Goal: Task Accomplishment & Management: Complete application form

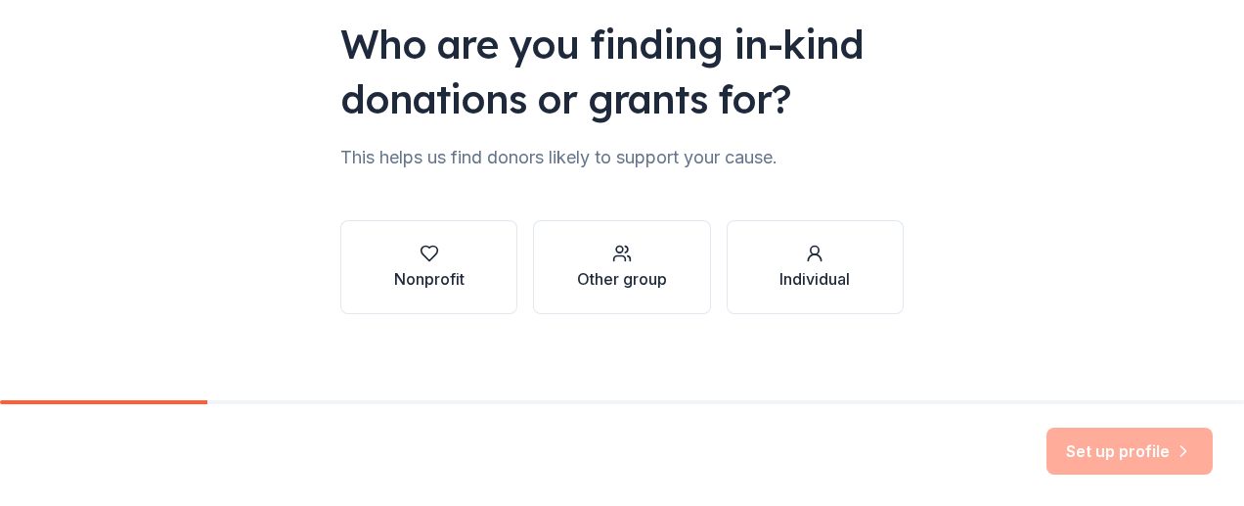
scroll to position [194, 0]
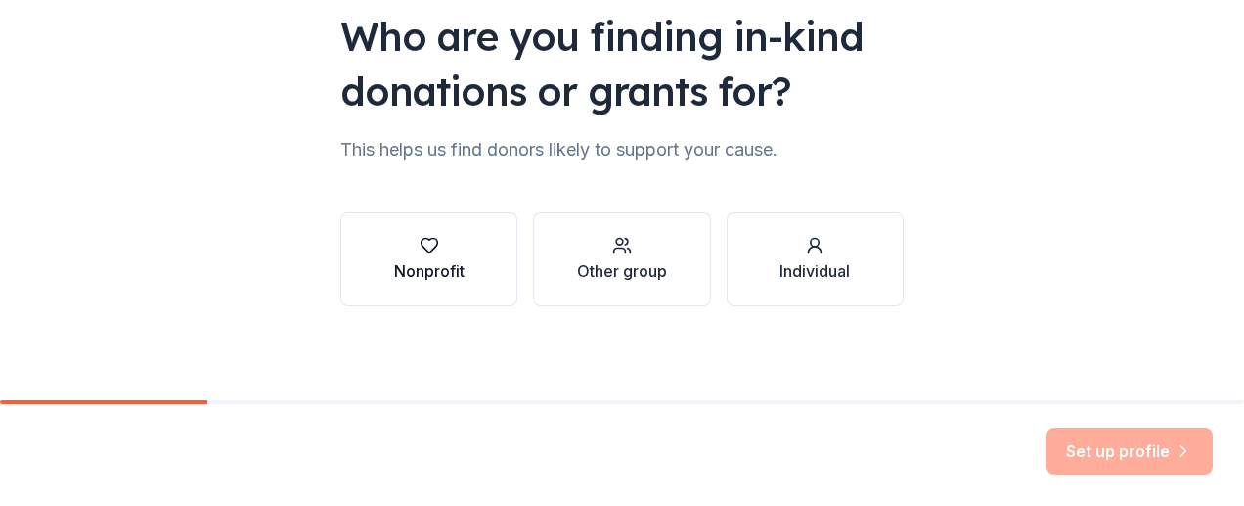
click at [428, 272] on div "Nonprofit" at bounding box center [429, 270] width 70 height 23
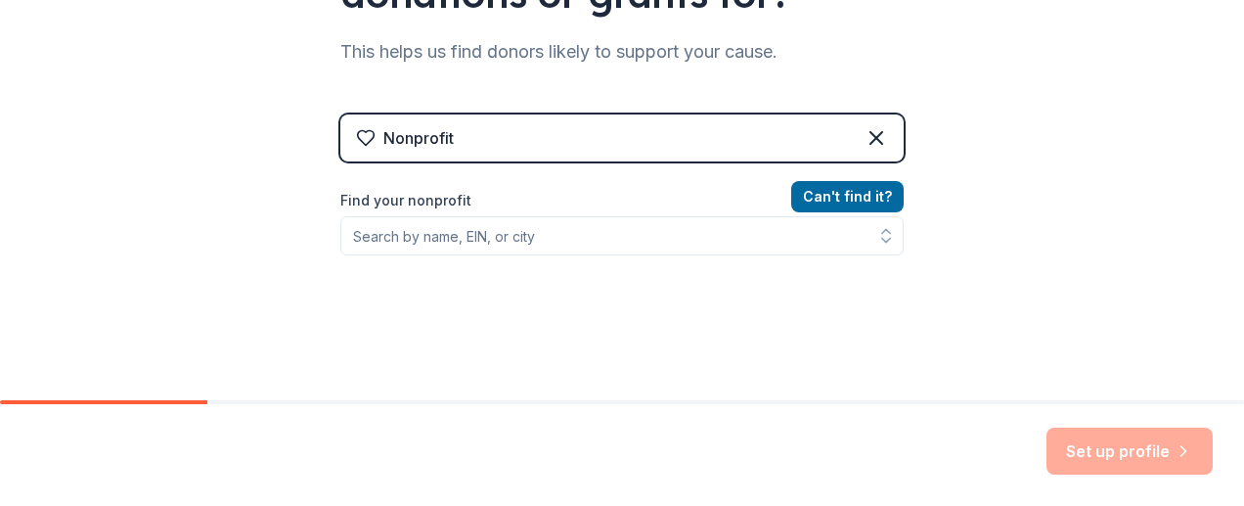
scroll to position [311, 0]
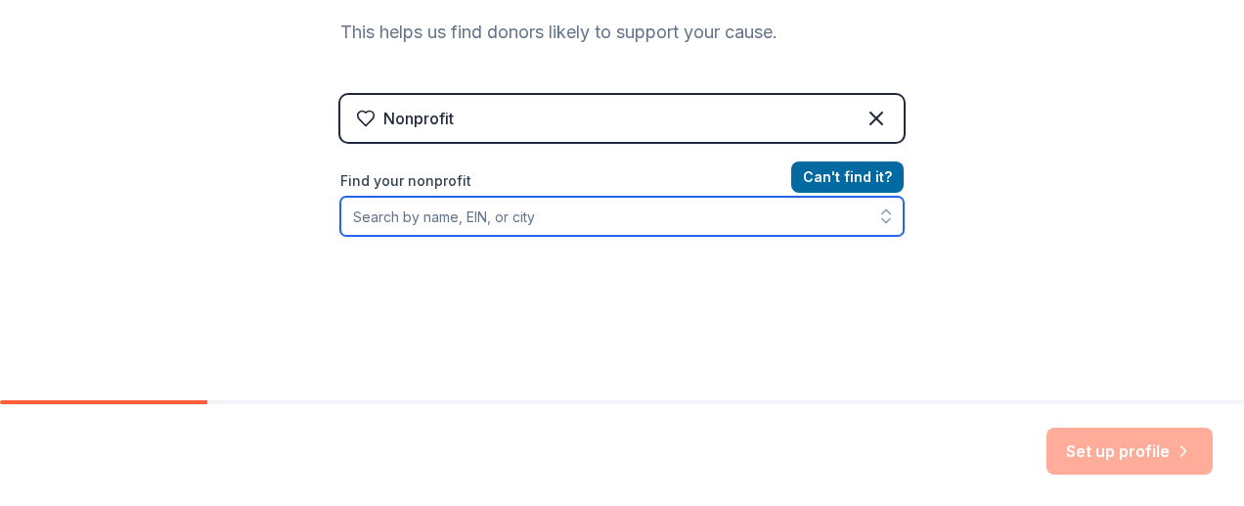
click at [503, 218] on input "Find your nonprofit" at bounding box center [622, 216] width 564 height 39
type input "956002"
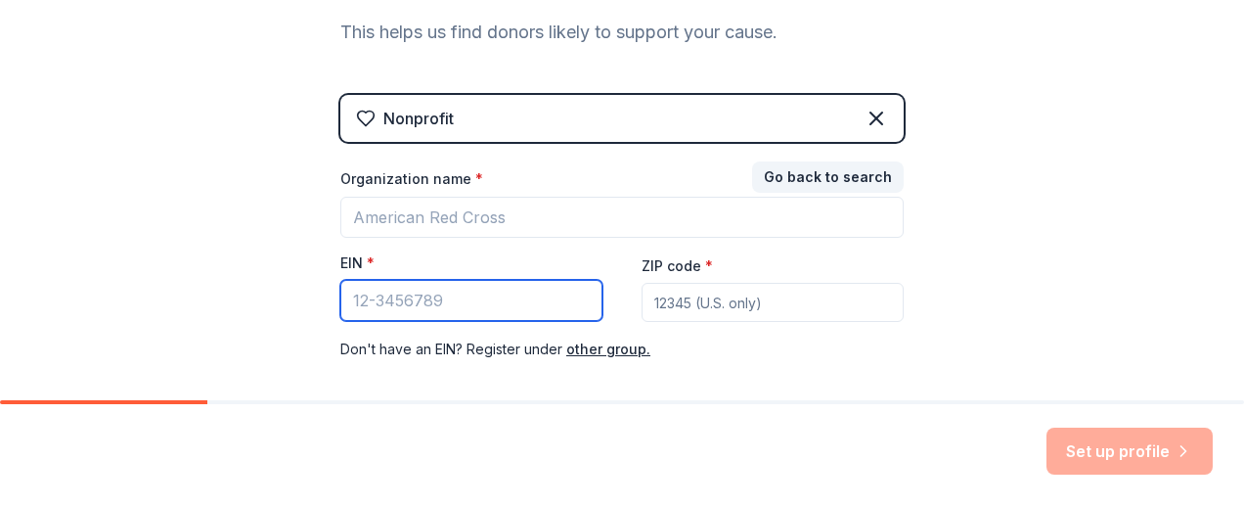
click at [402, 291] on input "EIN *" at bounding box center [471, 300] width 262 height 41
click at [442, 303] on input "EIN *" at bounding box center [471, 300] width 262 height 41
click at [520, 304] on input "[US_EMPLOYER_IDENTIFICATION_NUMBER]" at bounding box center [471, 300] width 262 height 41
type input "[US_EMPLOYER_IDENTIFICATION_NUMBER]"
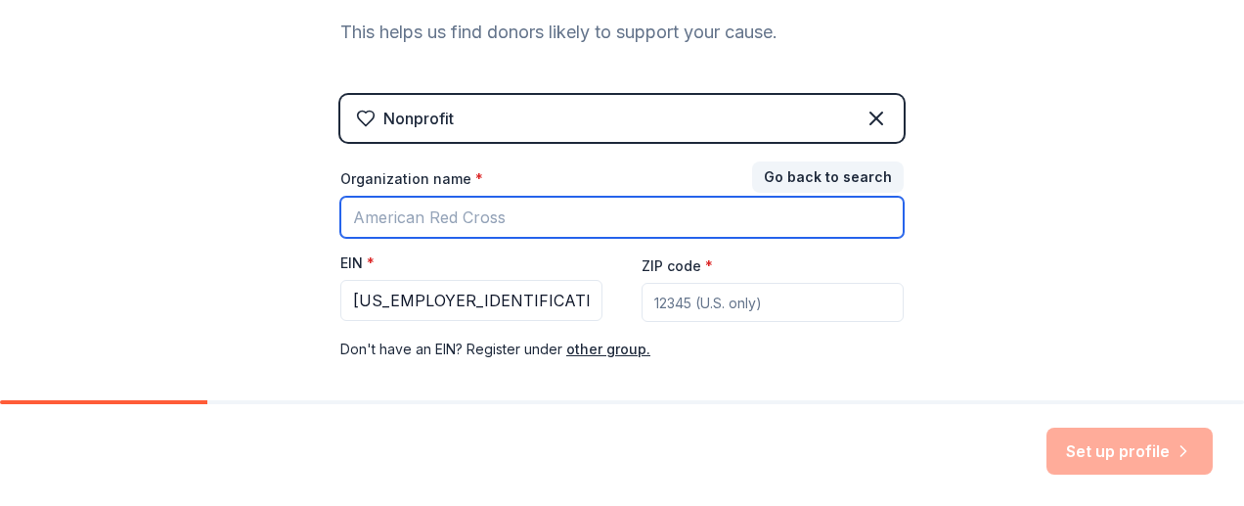
click at [499, 222] on input "Organization name *" at bounding box center [622, 217] width 564 height 41
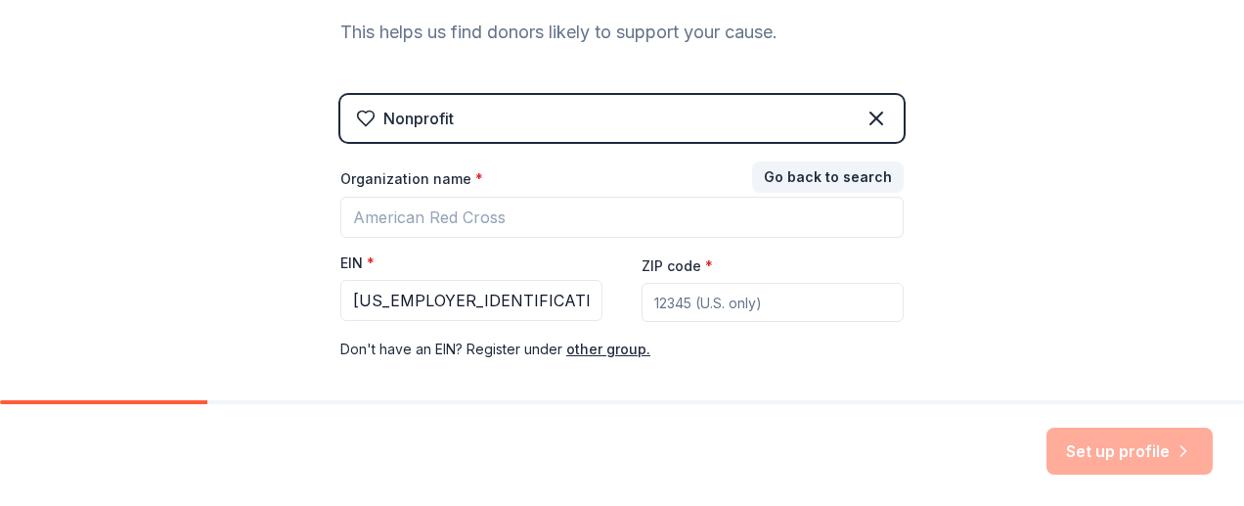
click at [561, 122] on div "Nonprofit" at bounding box center [622, 118] width 564 height 47
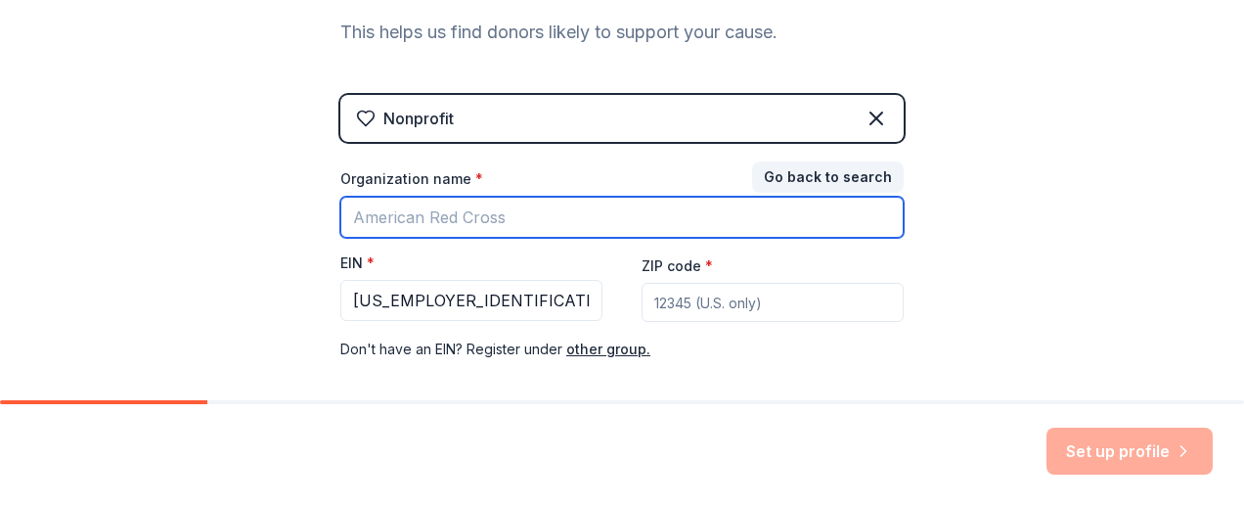
click at [526, 220] on input "Organization name *" at bounding box center [622, 217] width 564 height 41
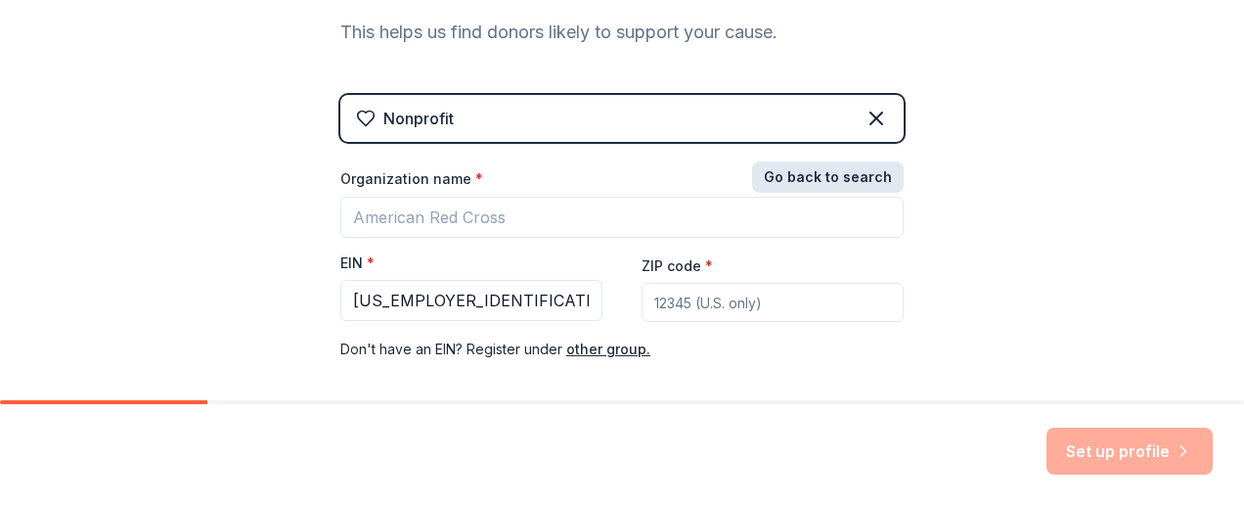
click at [814, 175] on button "Go back to search" at bounding box center [828, 176] width 152 height 31
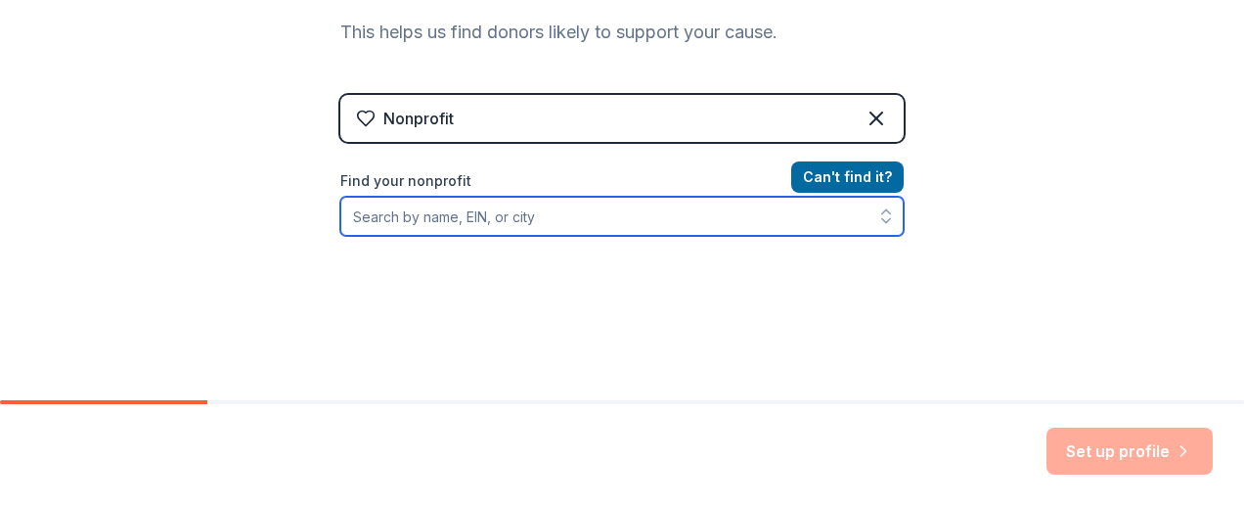
click at [515, 214] on input "Find your nonprofit" at bounding box center [622, 216] width 564 height 39
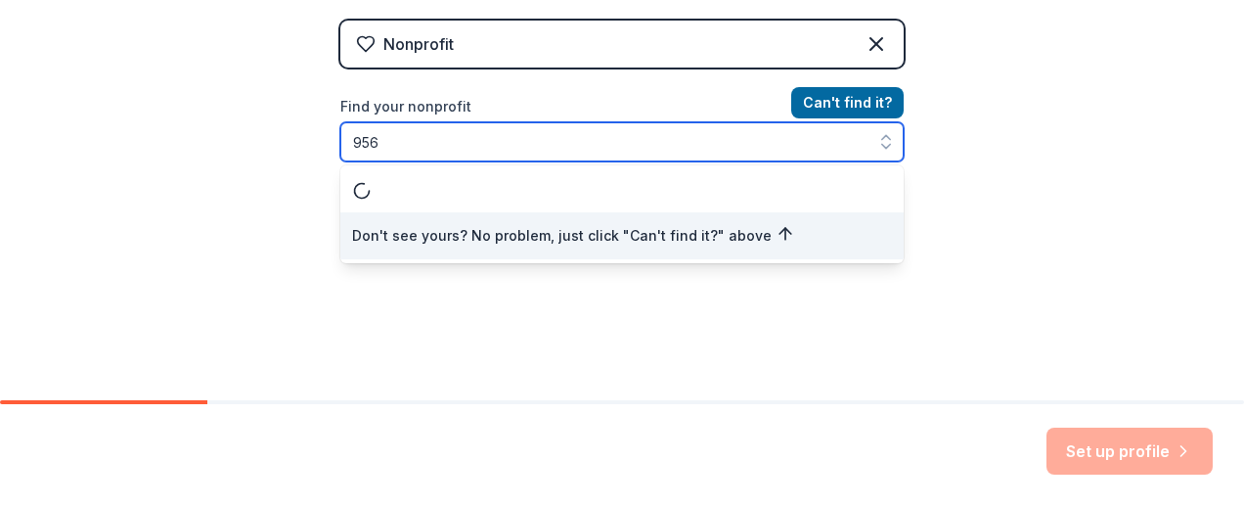
scroll to position [0, 0]
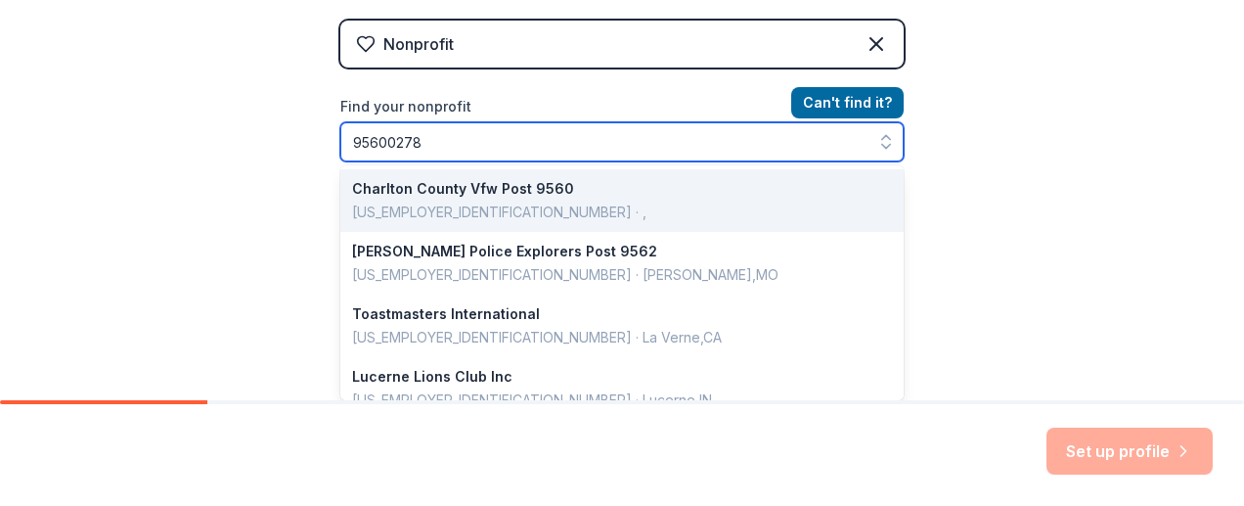
type input "956002781"
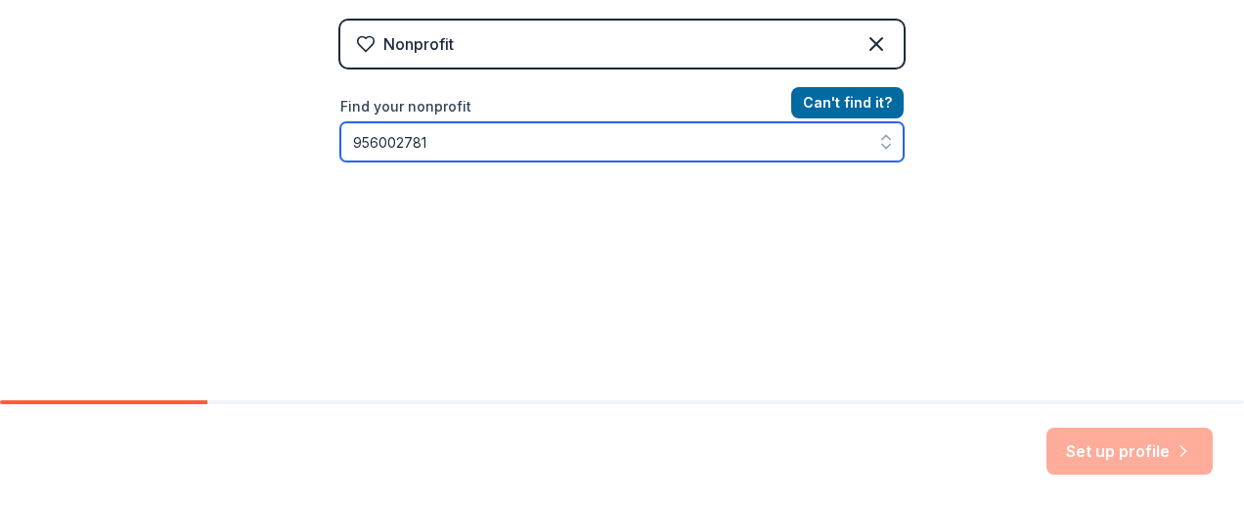
click at [557, 127] on input "956002781" at bounding box center [622, 141] width 564 height 39
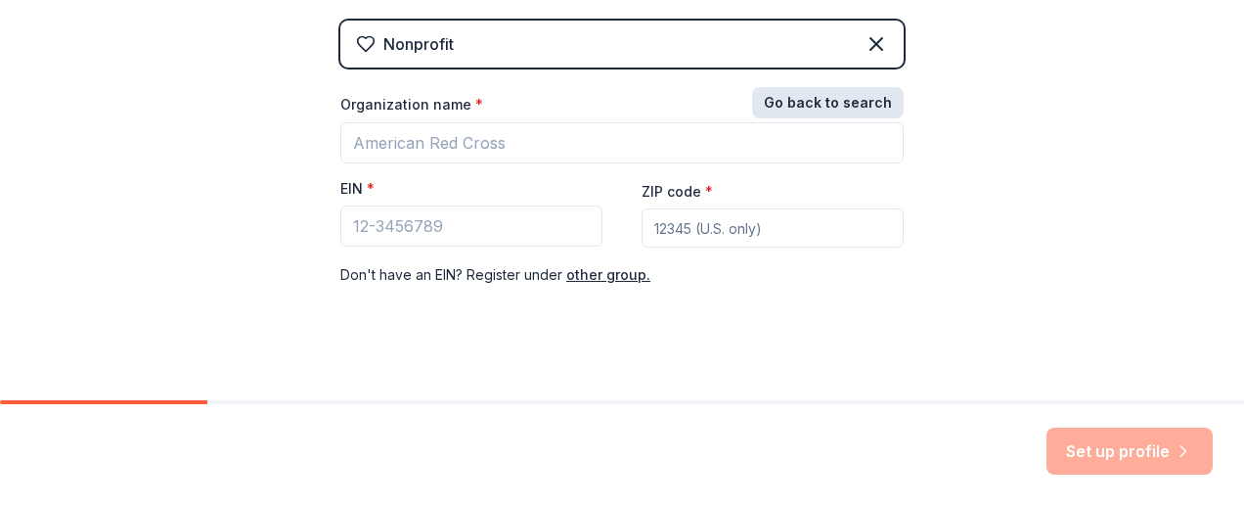
click at [826, 100] on button "Go back to search" at bounding box center [828, 102] width 152 height 31
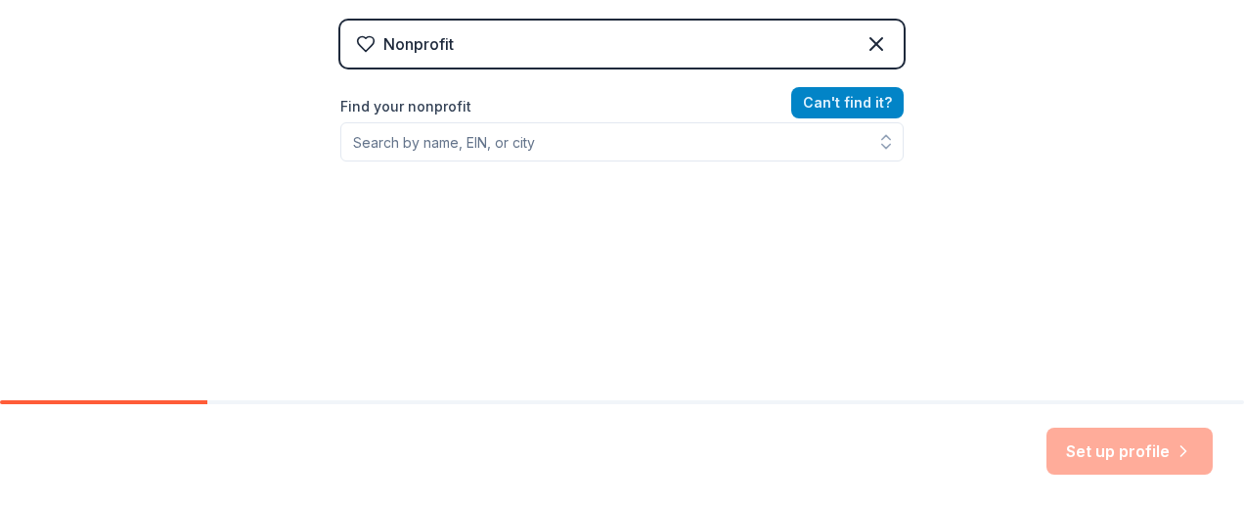
click at [816, 106] on button "Can ' t find it?" at bounding box center [848, 102] width 113 height 31
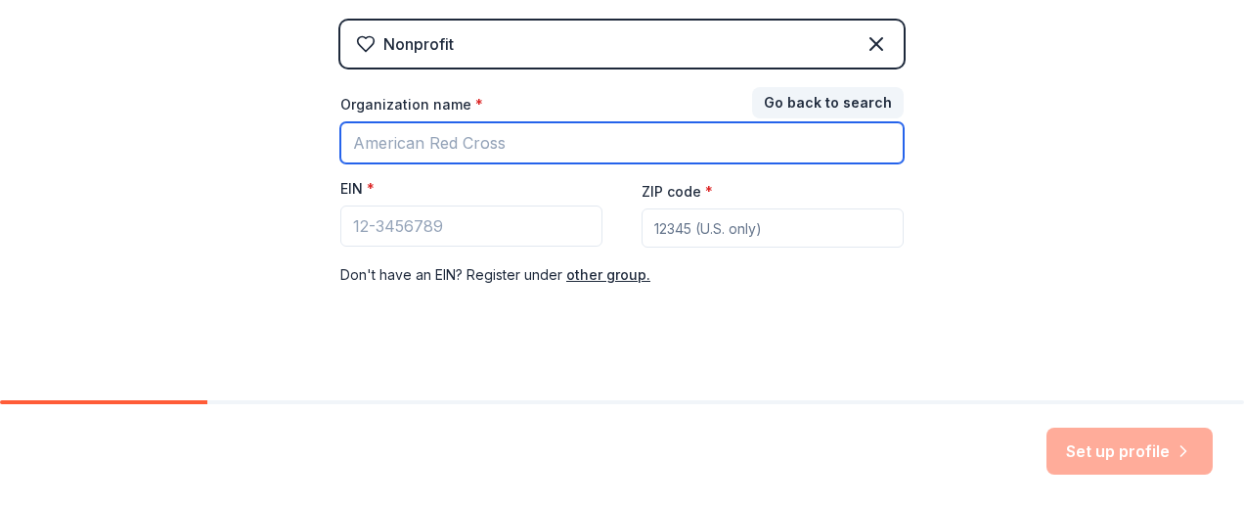
click at [535, 148] on input "Organization name *" at bounding box center [622, 142] width 564 height 41
type input "S"
type input "[PERSON_NAME][GEOGRAPHIC_DATA]"
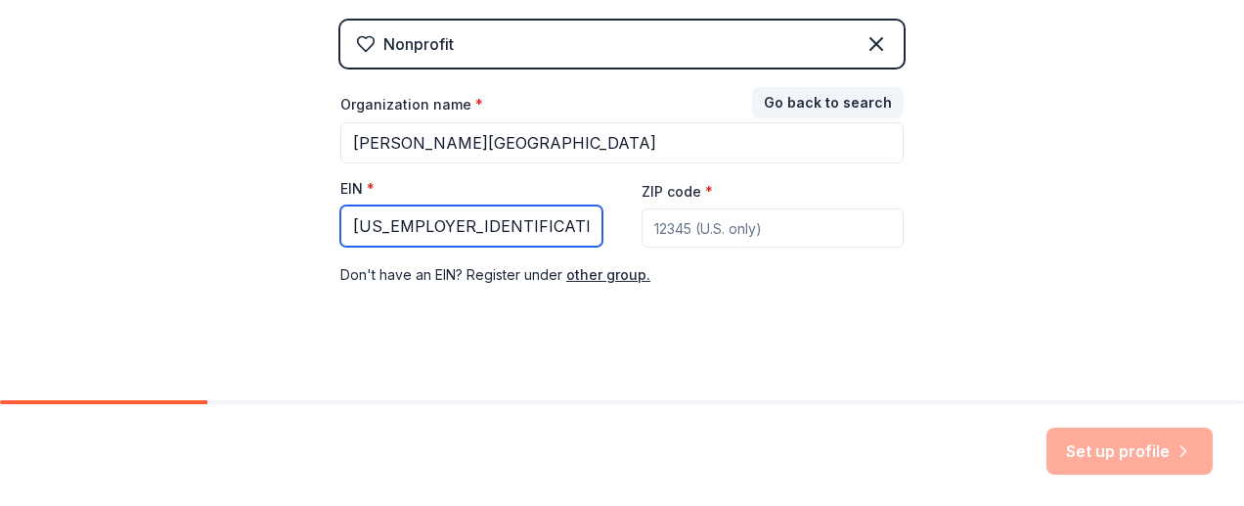
type input "[US_EMPLOYER_IDENTIFICATION_NUMBER]"
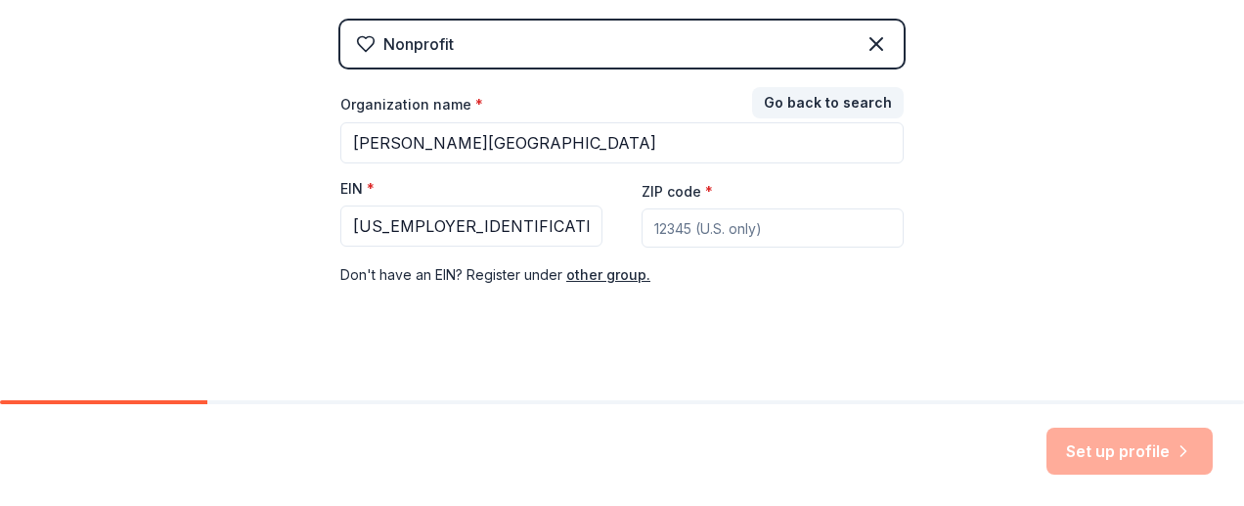
click at [693, 224] on input "ZIP code *" at bounding box center [773, 227] width 262 height 39
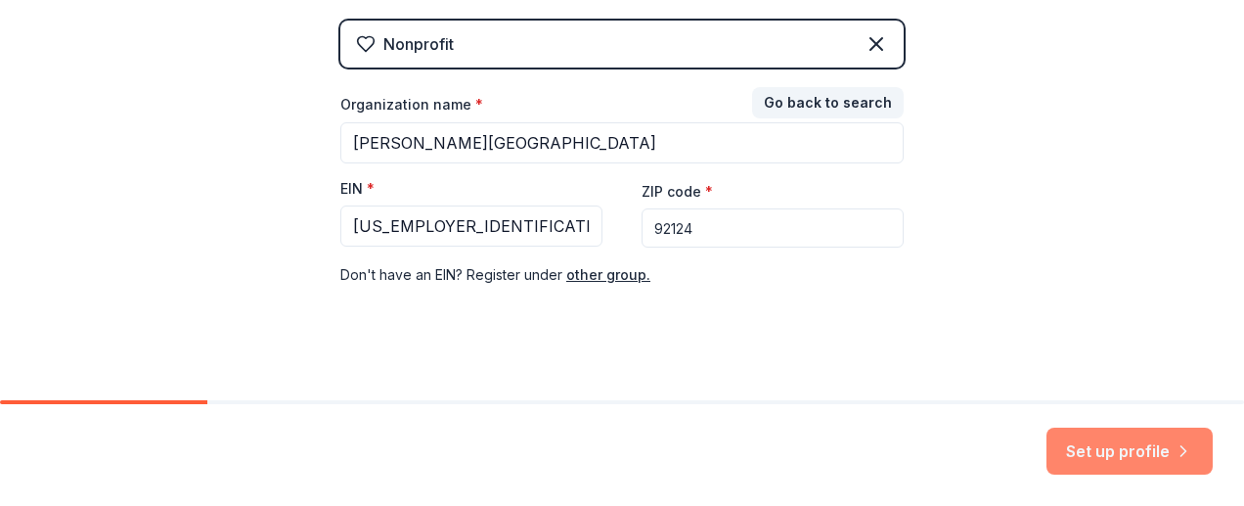
type input "92124"
click at [1096, 452] on button "Set up profile" at bounding box center [1130, 451] width 166 height 47
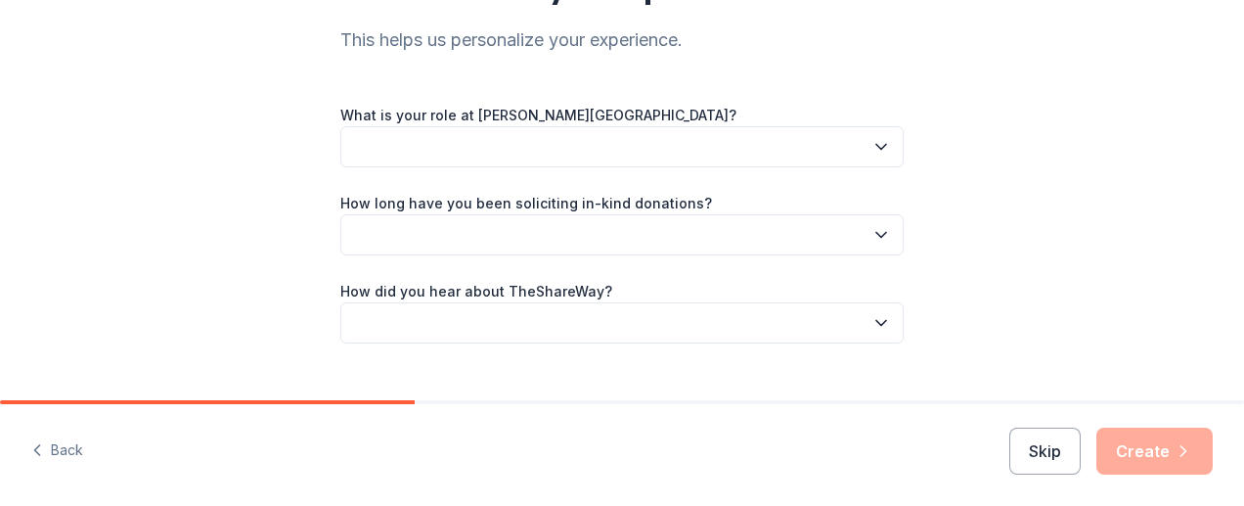
scroll to position [204, 0]
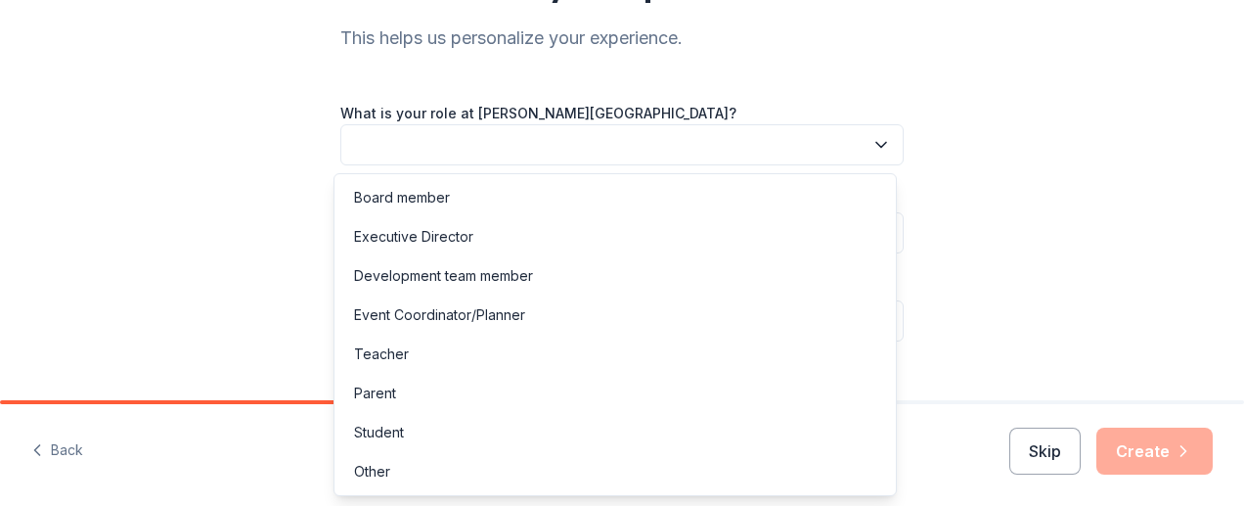
click at [682, 134] on button "button" at bounding box center [622, 144] width 564 height 41
click at [628, 319] on div "Event Coordinator/Planner" at bounding box center [616, 314] width 554 height 39
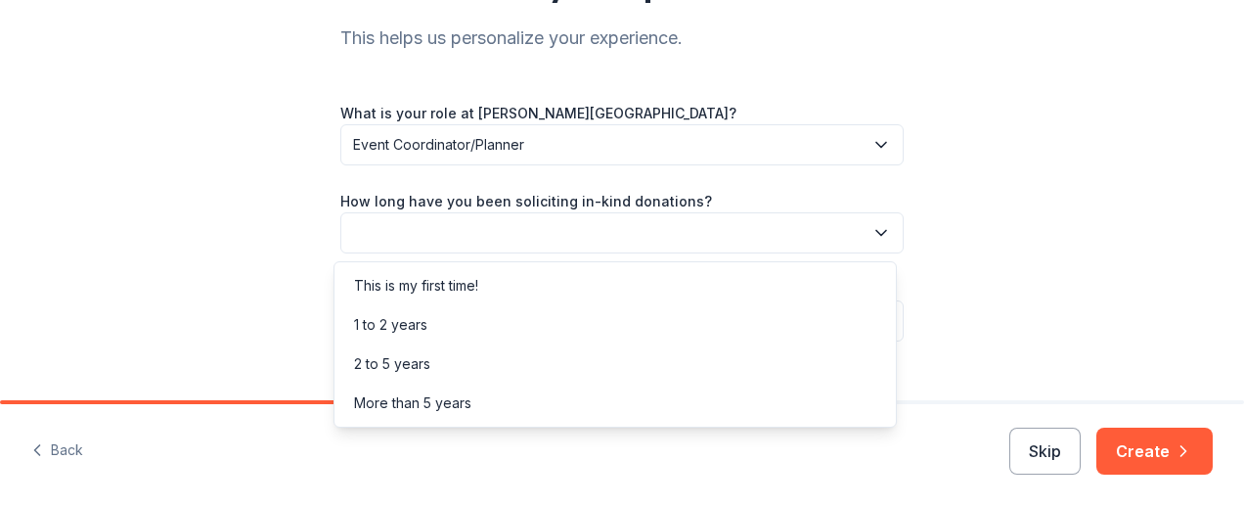
click at [588, 238] on button "button" at bounding box center [622, 232] width 564 height 41
click at [591, 366] on div "2 to 5 years" at bounding box center [616, 363] width 554 height 39
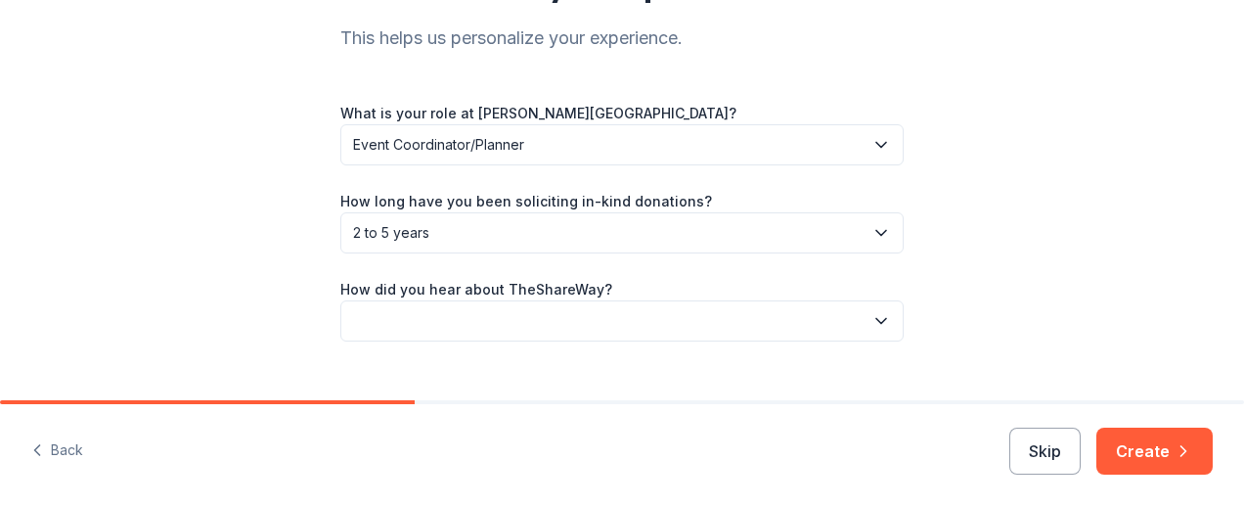
click at [596, 322] on button "button" at bounding box center [622, 320] width 564 height 41
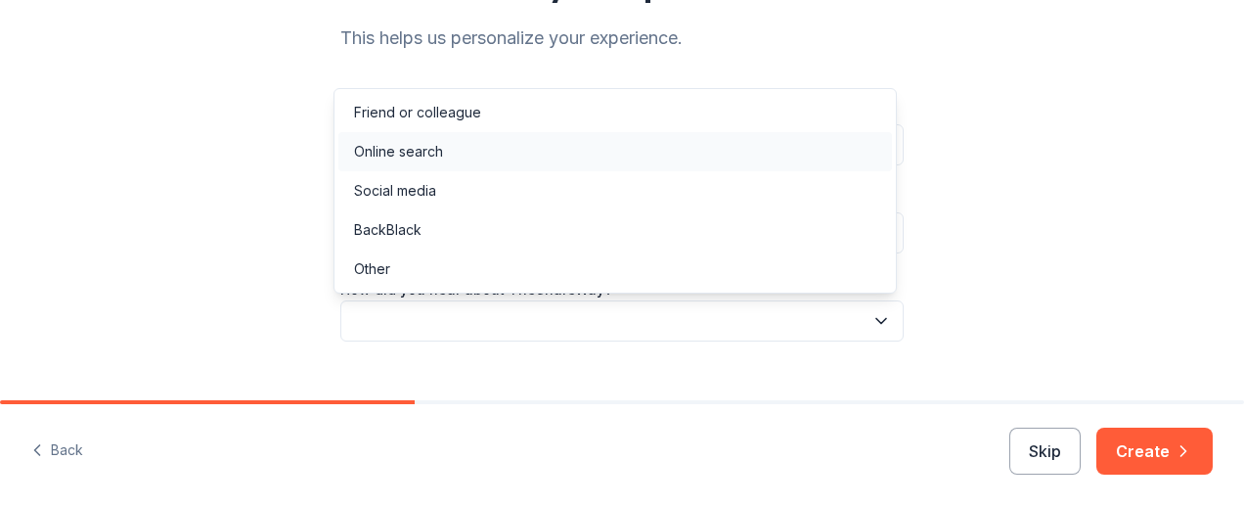
click at [615, 161] on div "Online search" at bounding box center [616, 151] width 554 height 39
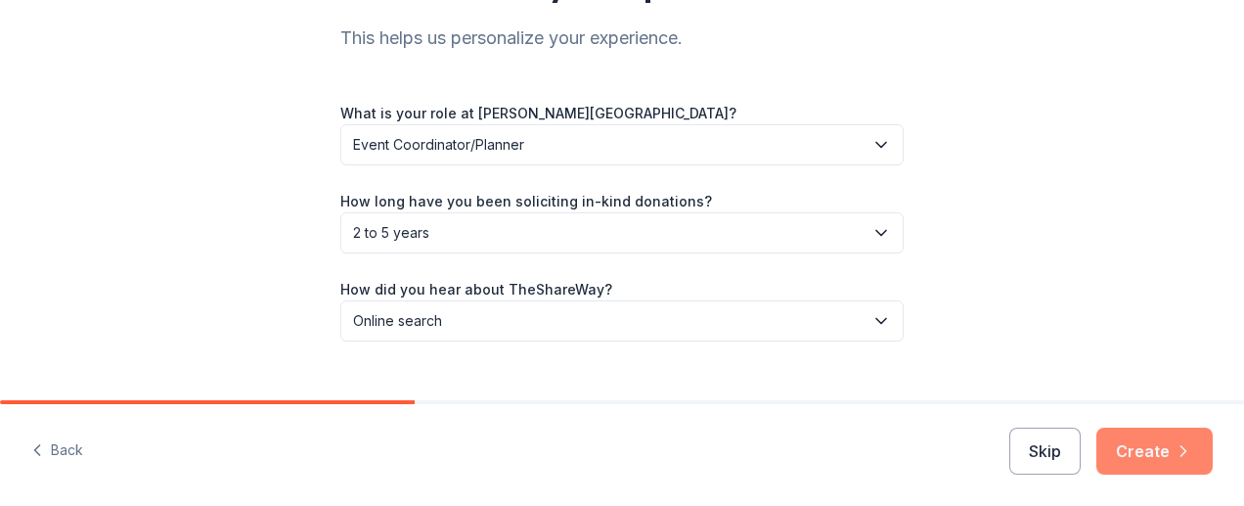
click at [1141, 453] on button "Create" at bounding box center [1155, 451] width 116 height 47
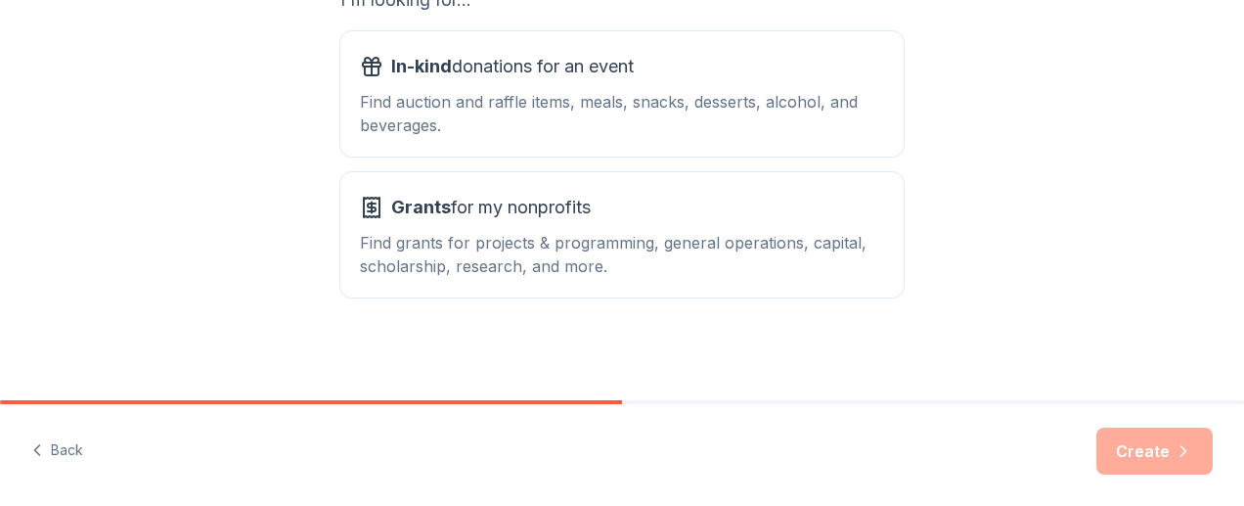
scroll to position [389, 0]
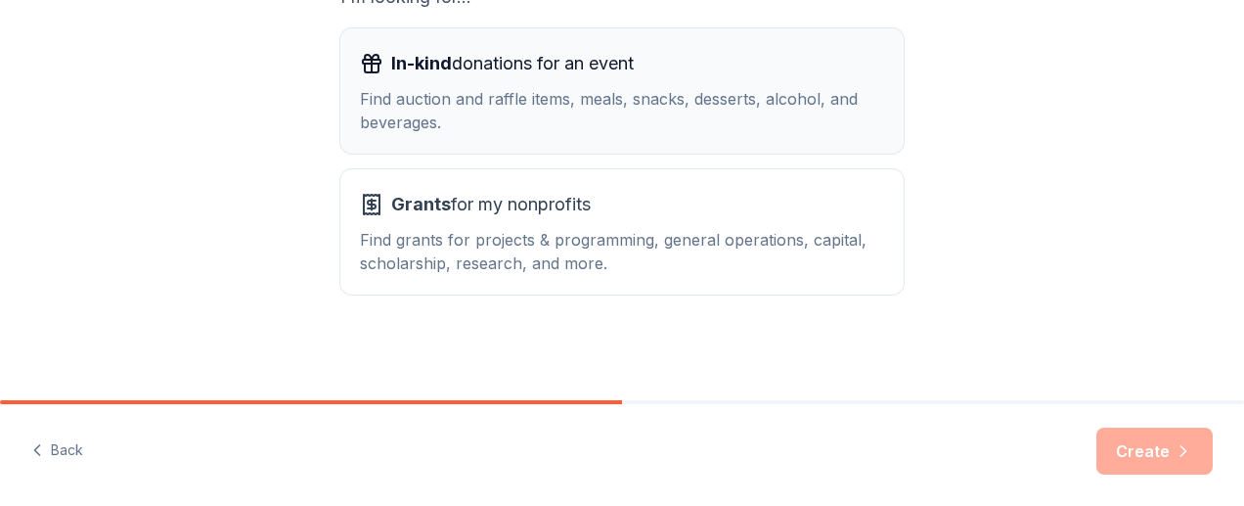
click at [712, 104] on div "Find auction and raffle items, meals, snacks, desserts, alcohol, and beverages." at bounding box center [622, 110] width 524 height 47
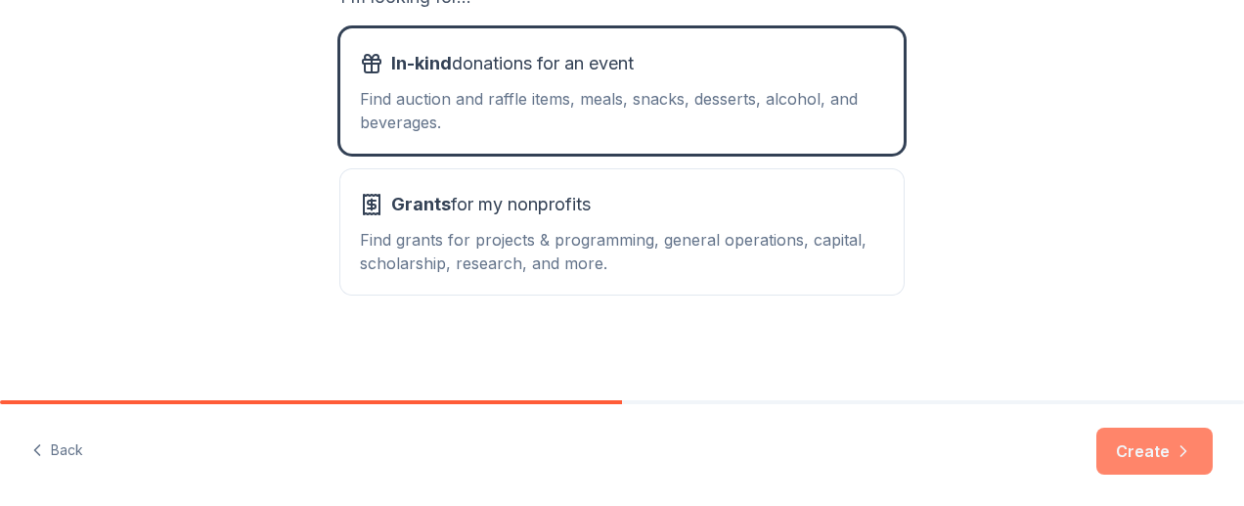
click at [1158, 469] on button "Create" at bounding box center [1155, 451] width 116 height 47
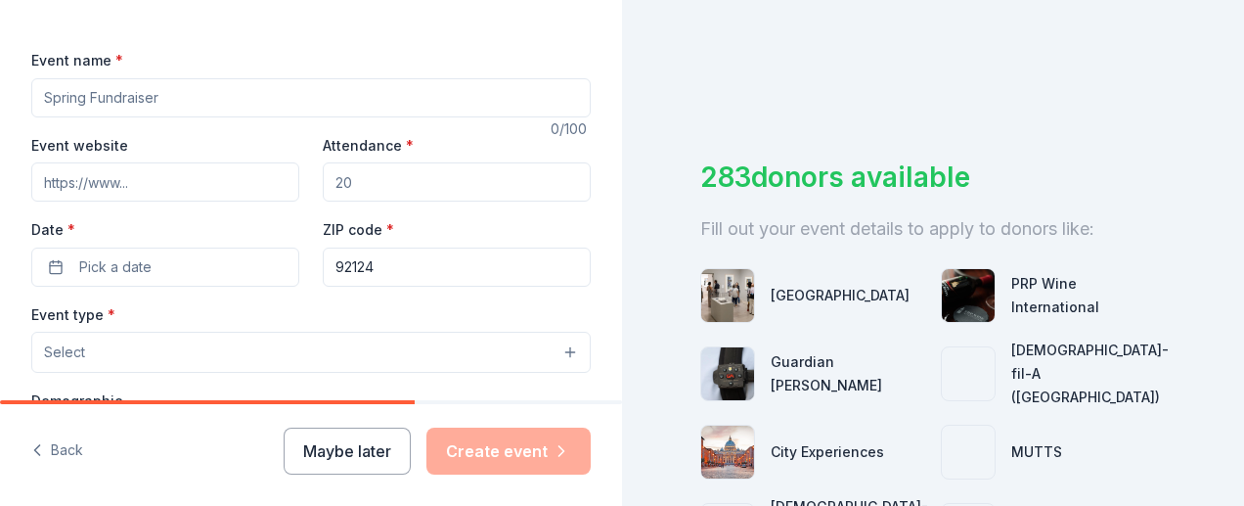
scroll to position [250, 0]
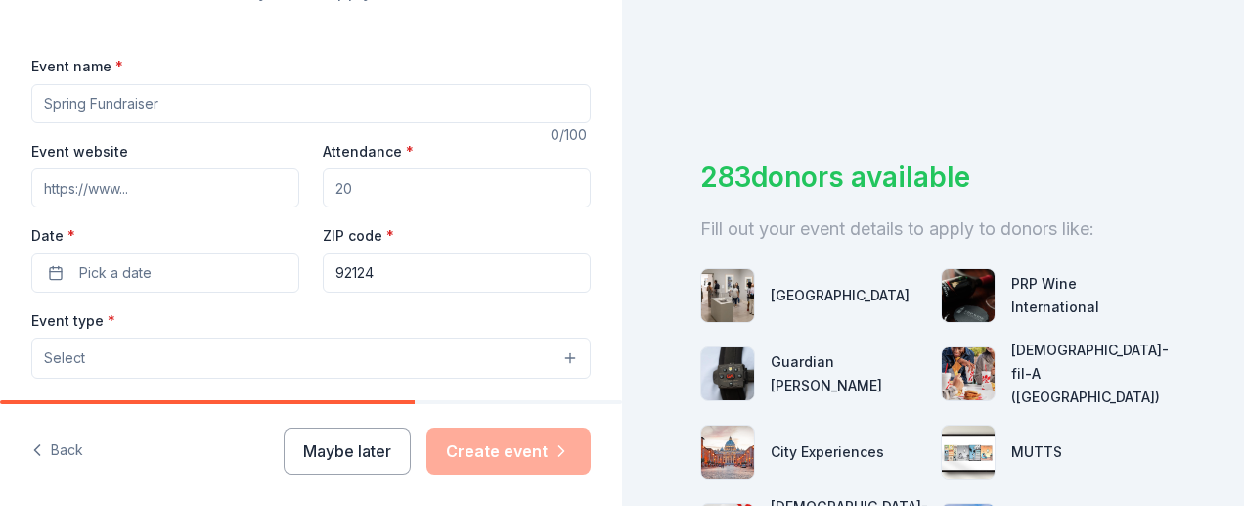
click at [187, 107] on input "Event name *" at bounding box center [311, 103] width 560 height 39
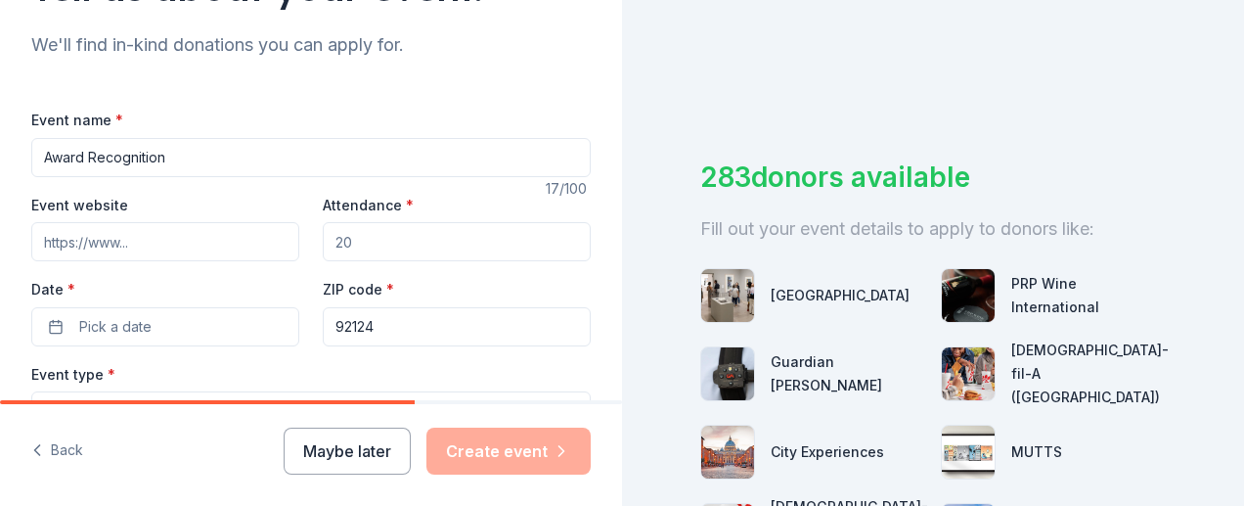
scroll to position [196, 0]
type input "Award Recognition"
click at [385, 243] on input "Attendance *" at bounding box center [457, 242] width 268 height 39
type input "150"
click at [158, 239] on input "Event website" at bounding box center [165, 242] width 268 height 39
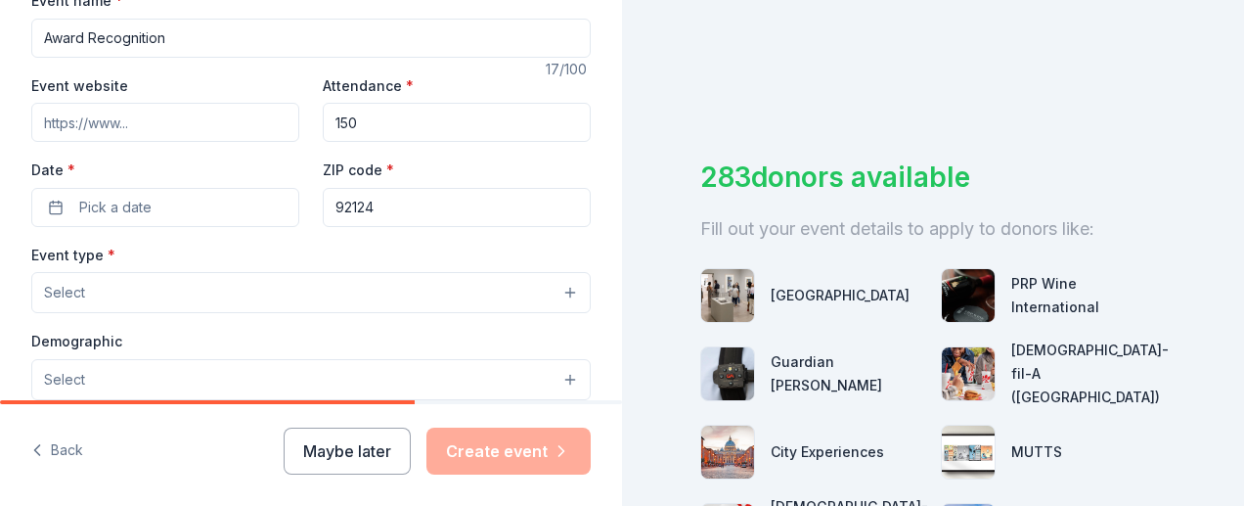
scroll to position [337, 0]
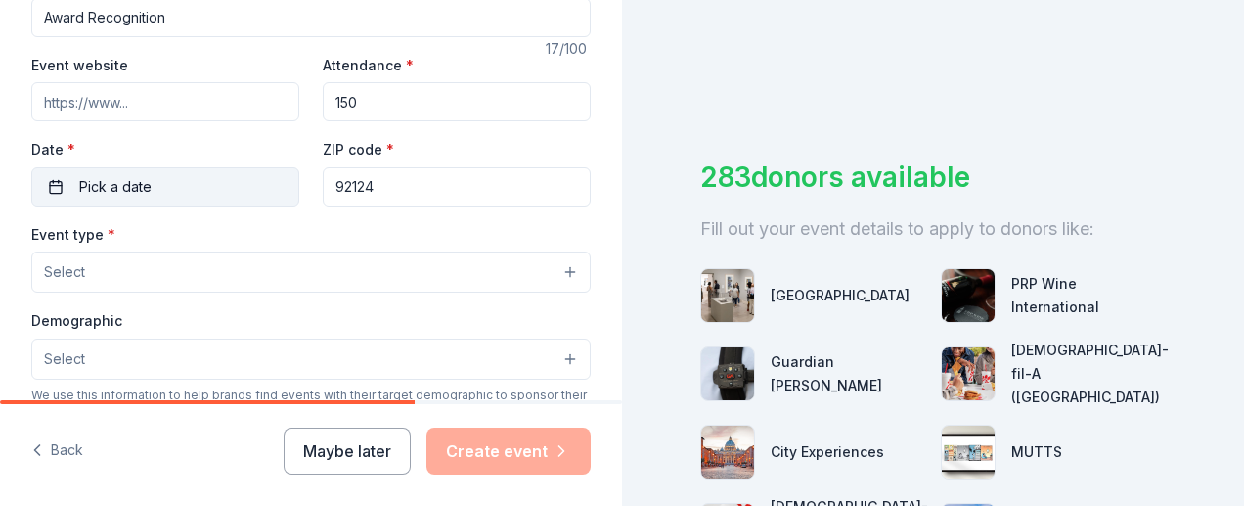
click at [197, 179] on button "Pick a date" at bounding box center [165, 186] width 268 height 39
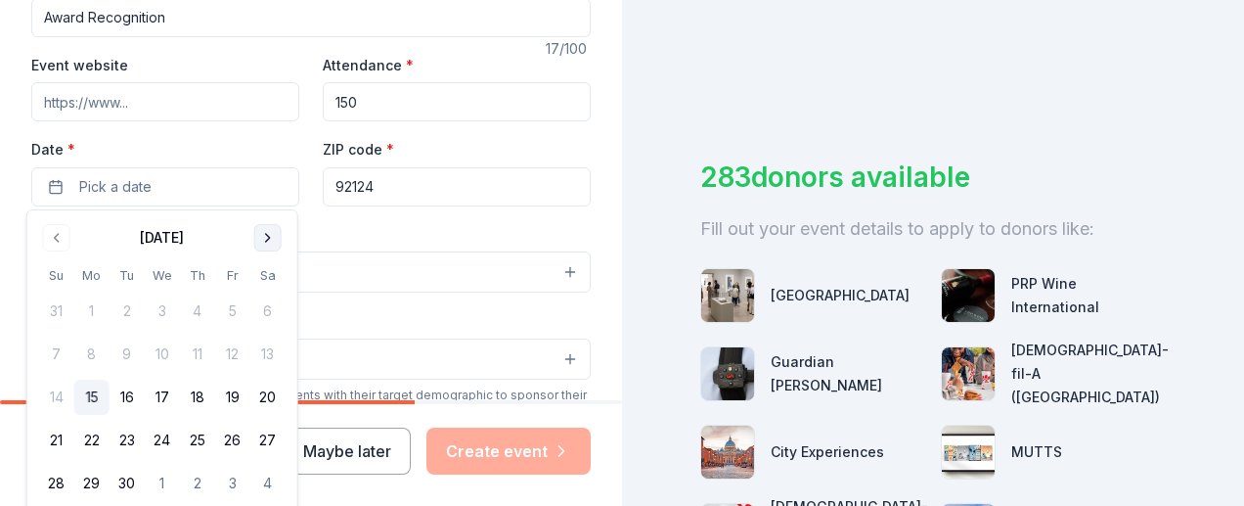
click at [268, 246] on button "Go to next month" at bounding box center [267, 237] width 27 height 27
click at [61, 242] on button "Go to previous month" at bounding box center [56, 237] width 27 height 27
click at [127, 478] on button "28" at bounding box center [127, 483] width 35 height 35
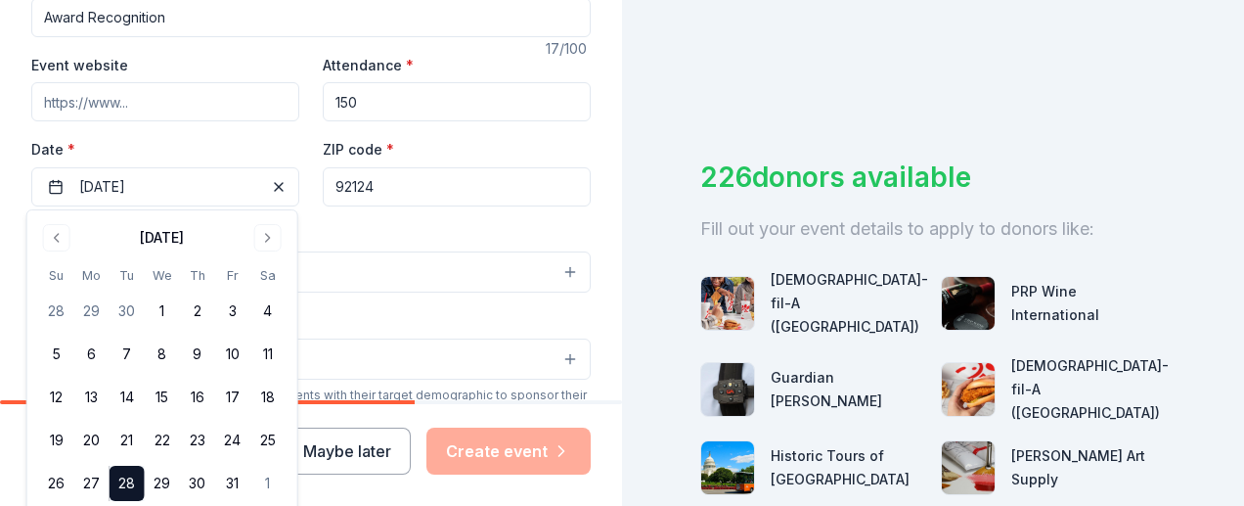
click at [384, 238] on div "Event type * Select" at bounding box center [311, 257] width 560 height 71
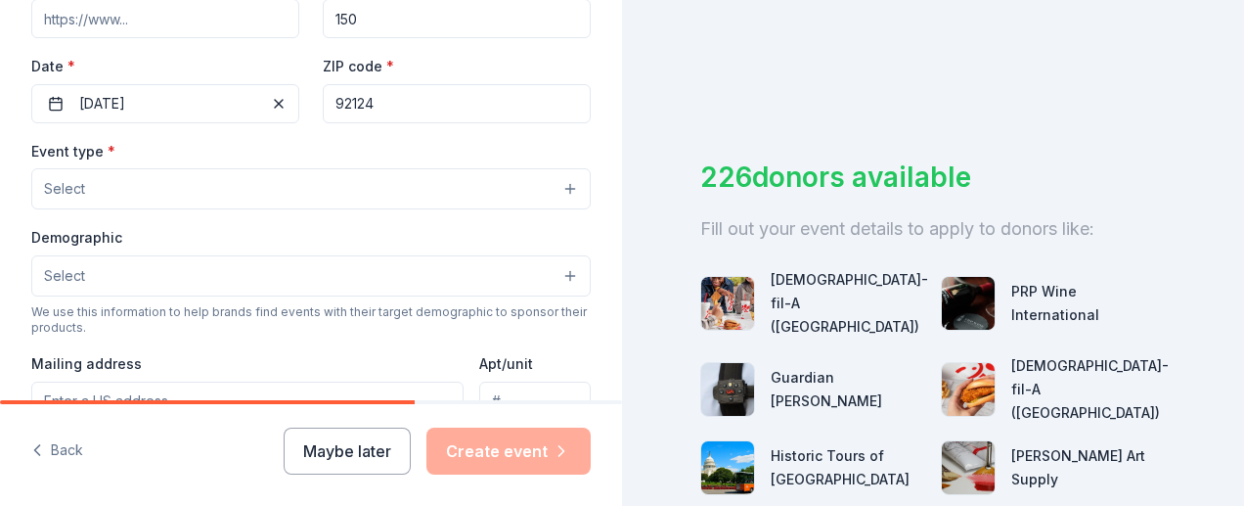
scroll to position [421, 0]
click at [192, 101] on button "[DATE]" at bounding box center [165, 102] width 268 height 39
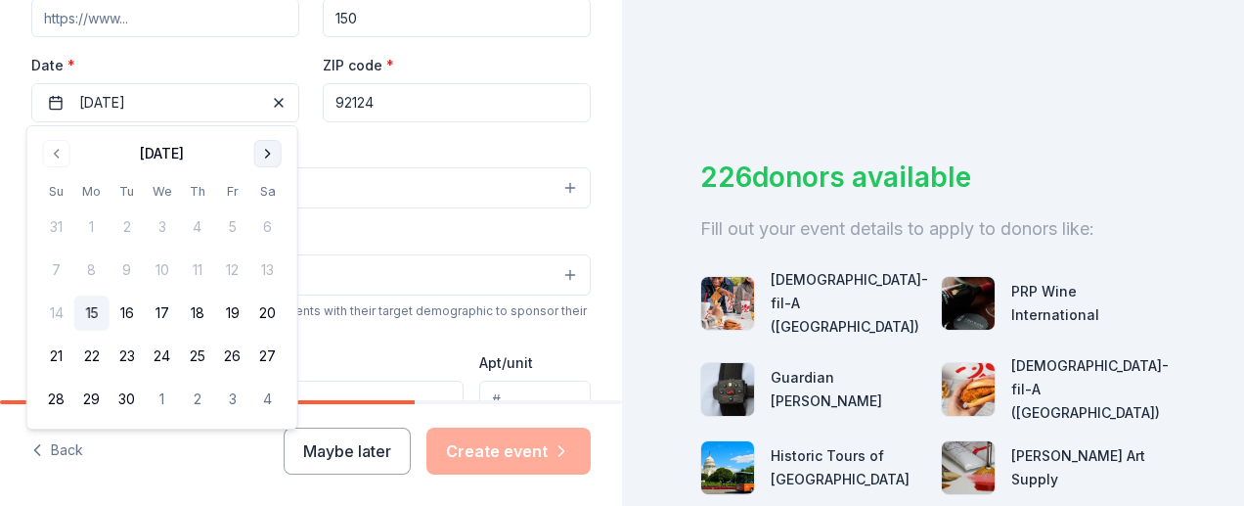
click at [270, 153] on button "Go to next month" at bounding box center [267, 153] width 27 height 27
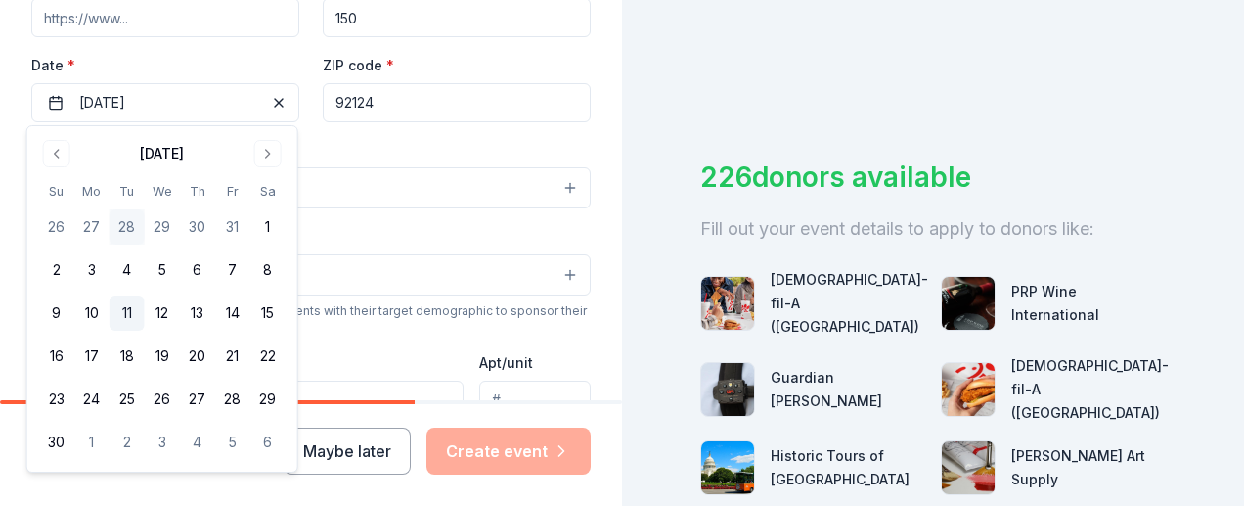
click at [132, 317] on button "11" at bounding box center [127, 312] width 35 height 35
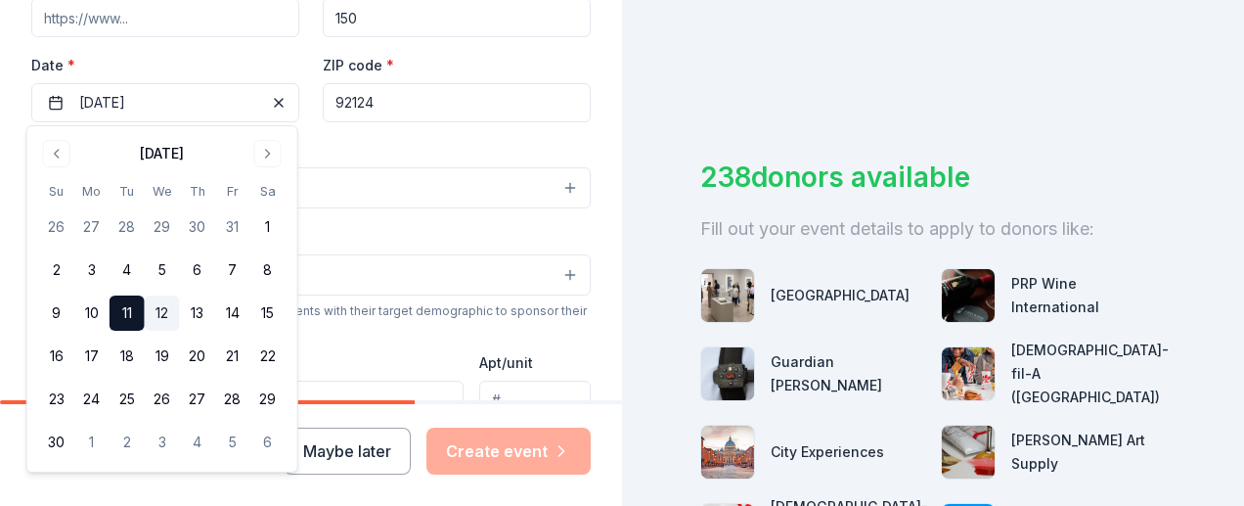
click at [159, 310] on button "12" at bounding box center [162, 312] width 35 height 35
click at [325, 142] on div "Event type * Select" at bounding box center [311, 173] width 560 height 71
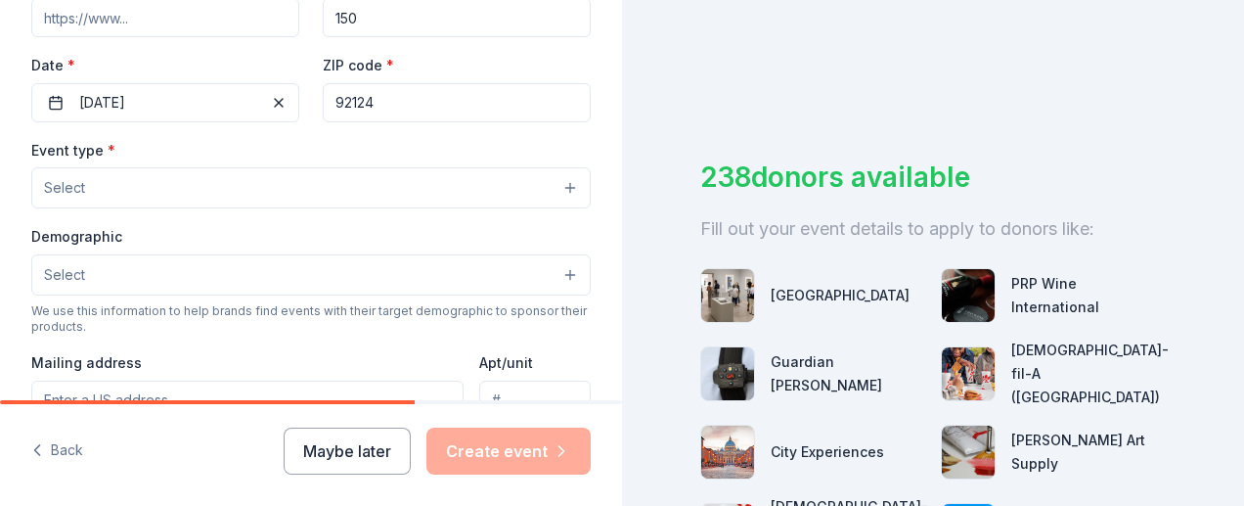
click at [237, 188] on button "Select" at bounding box center [311, 187] width 560 height 41
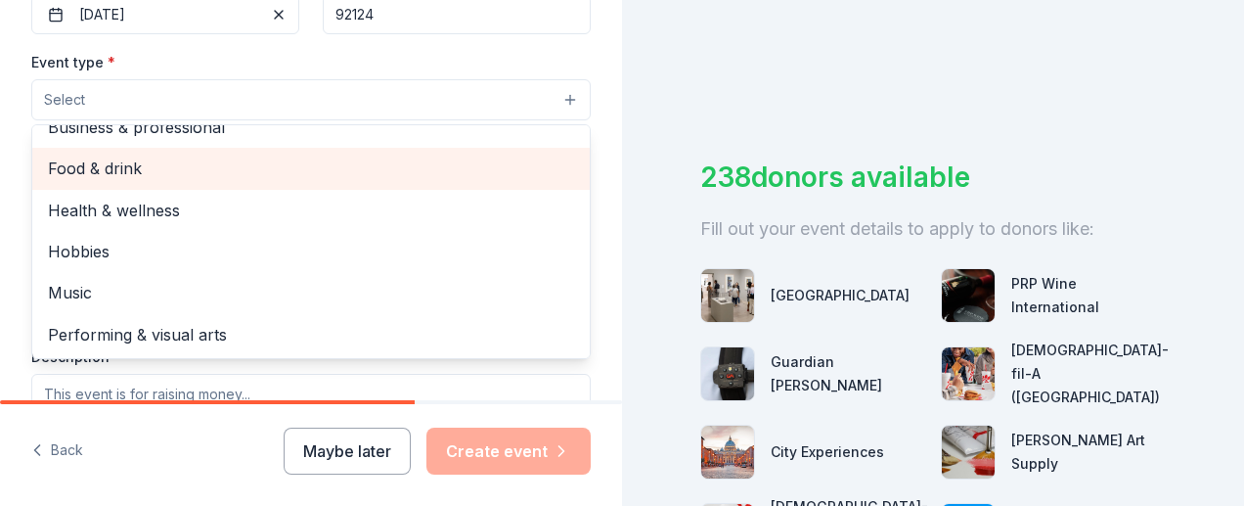
scroll to position [0, 0]
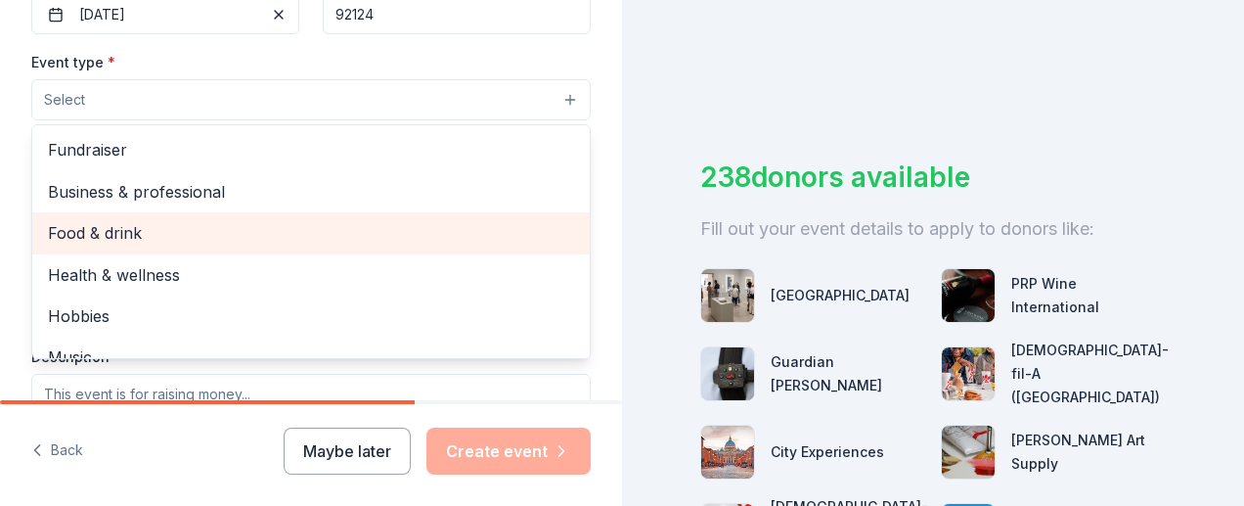
click at [241, 228] on span "Food & drink" at bounding box center [311, 232] width 526 height 25
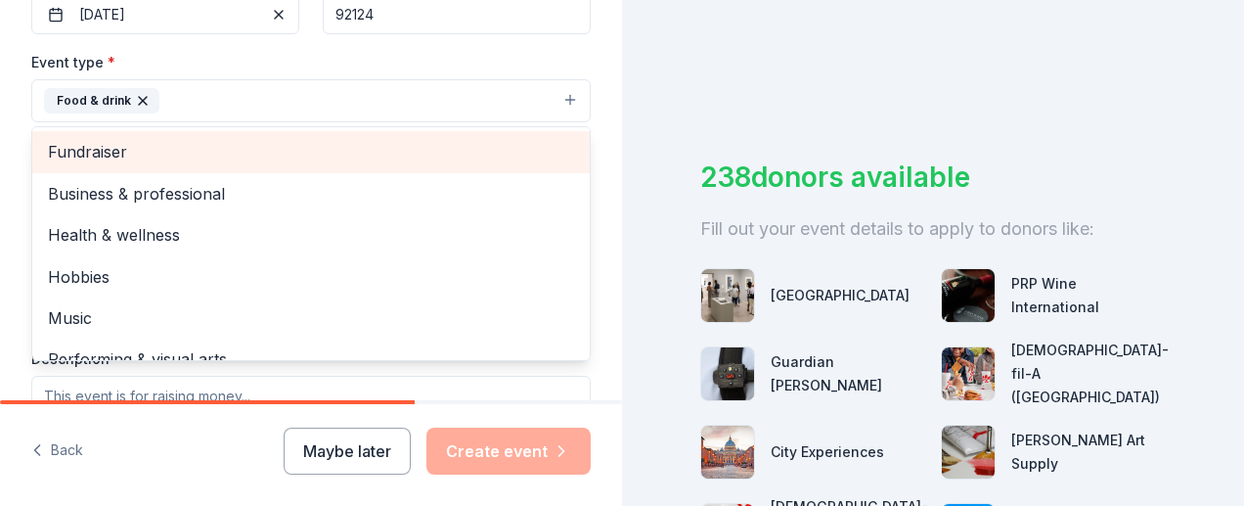
click at [94, 150] on span "Fundraiser" at bounding box center [311, 151] width 526 height 25
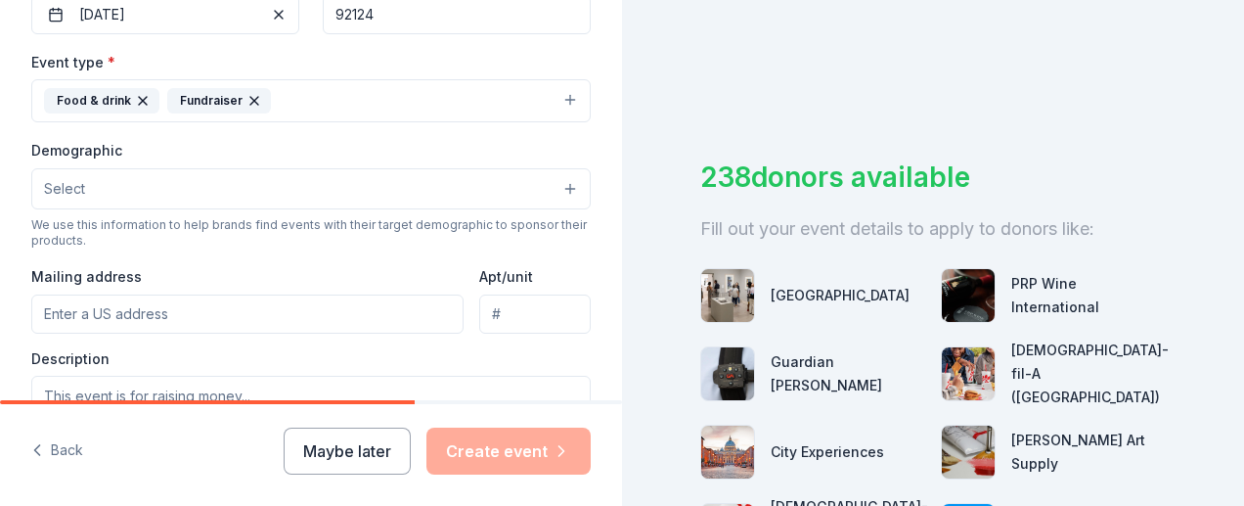
click at [249, 98] on icon "button" at bounding box center [255, 101] width 16 height 16
click at [143, 99] on icon "button" at bounding box center [143, 101] width 16 height 16
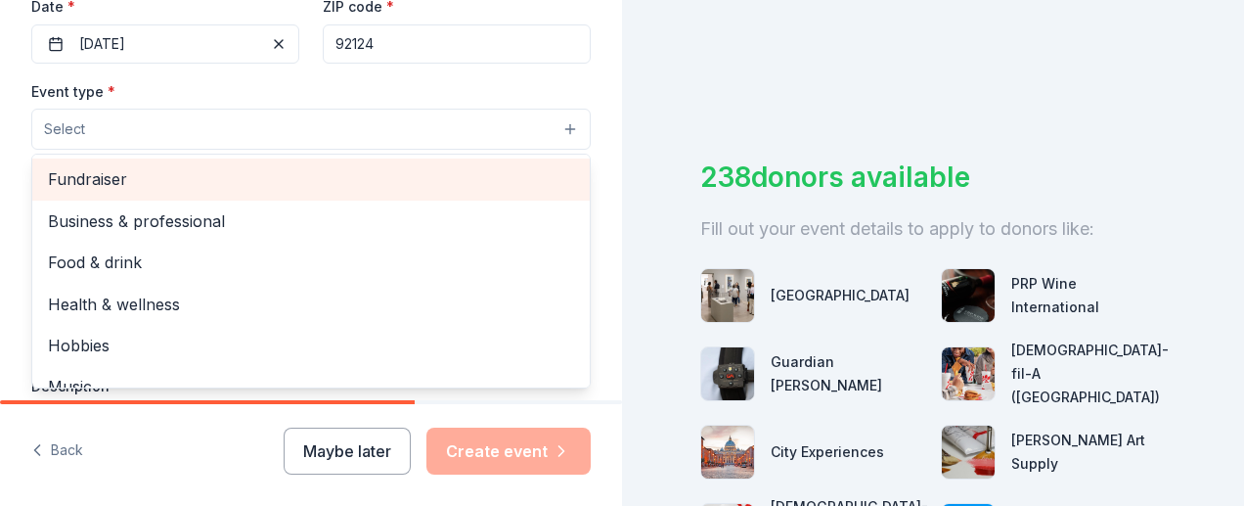
click at [145, 183] on span "Fundraiser" at bounding box center [311, 178] width 526 height 25
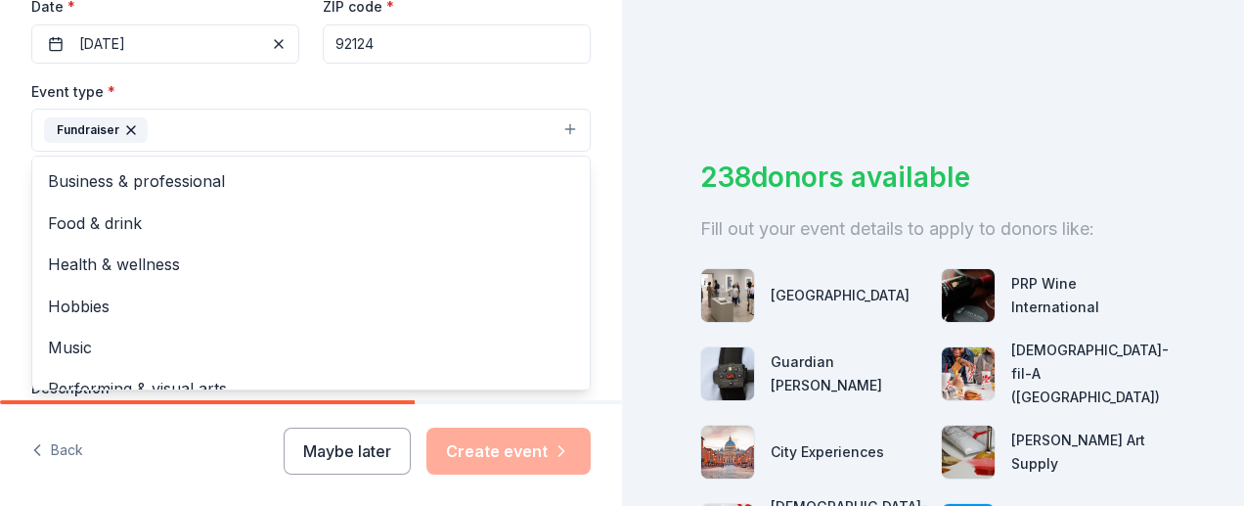
click at [8, 209] on div "Tell us about your event. We'll find in-kind donations you can apply for. Event…" at bounding box center [311, 173] width 622 height 1304
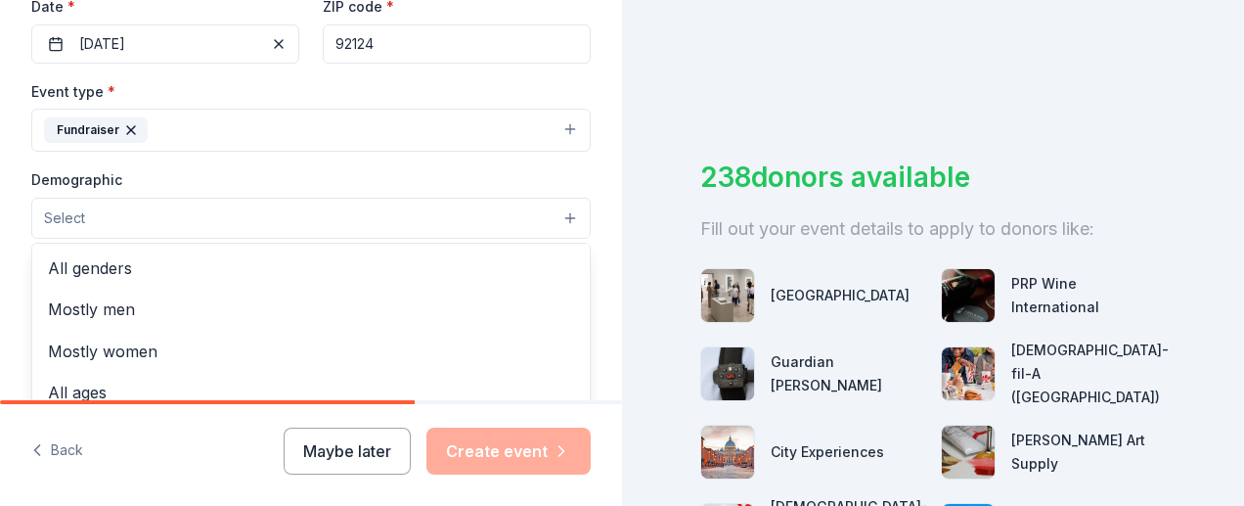
click at [119, 214] on button "Select" at bounding box center [311, 218] width 560 height 41
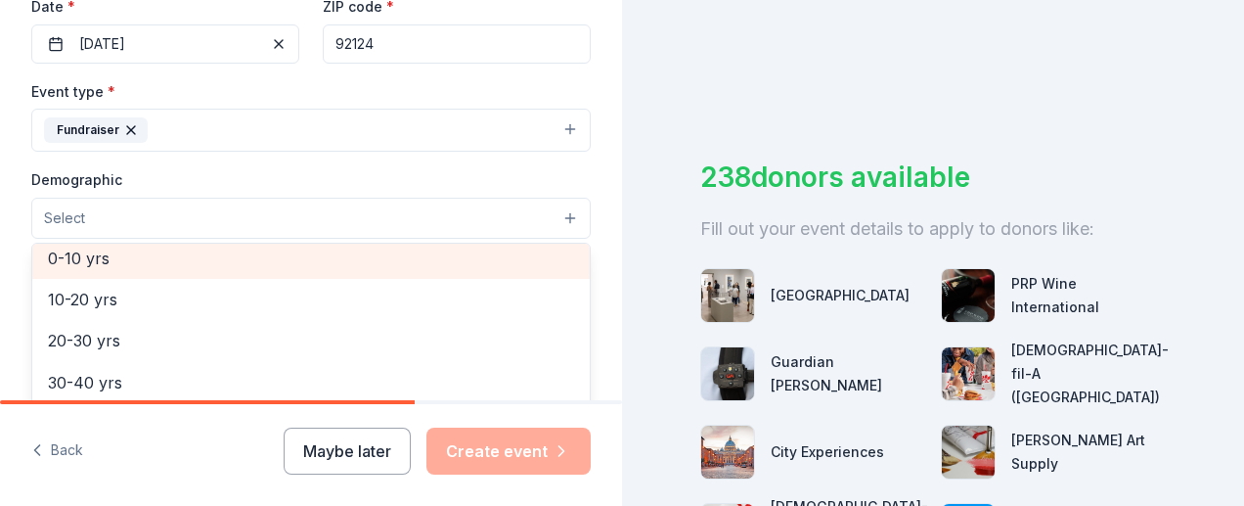
scroll to position [169, 0]
click at [144, 258] on span "0-10 yrs" at bounding box center [311, 264] width 526 height 25
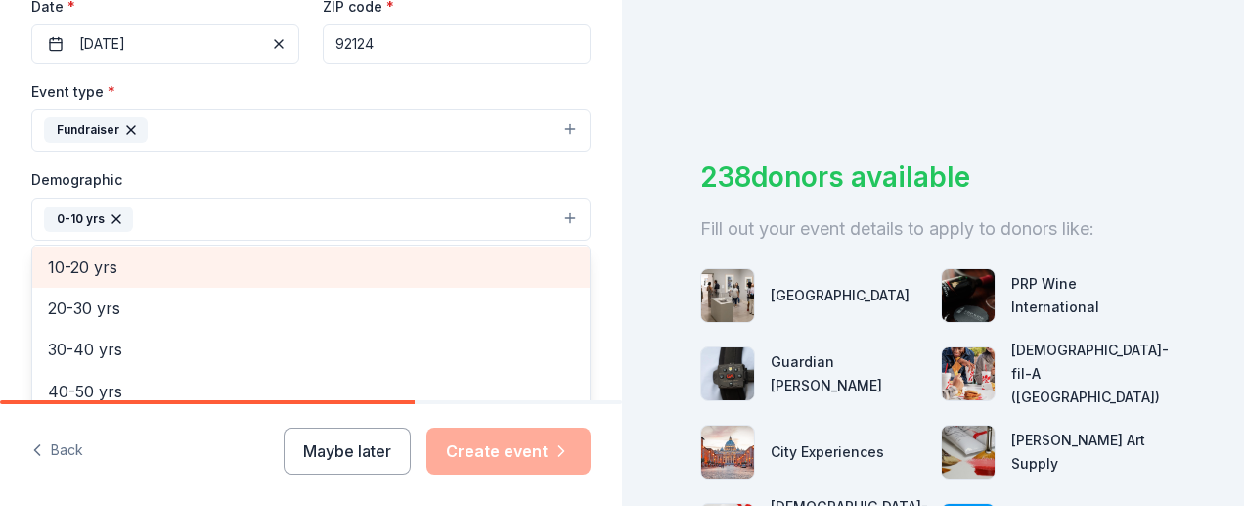
click at [76, 269] on span "10-20 yrs" at bounding box center [311, 266] width 526 height 25
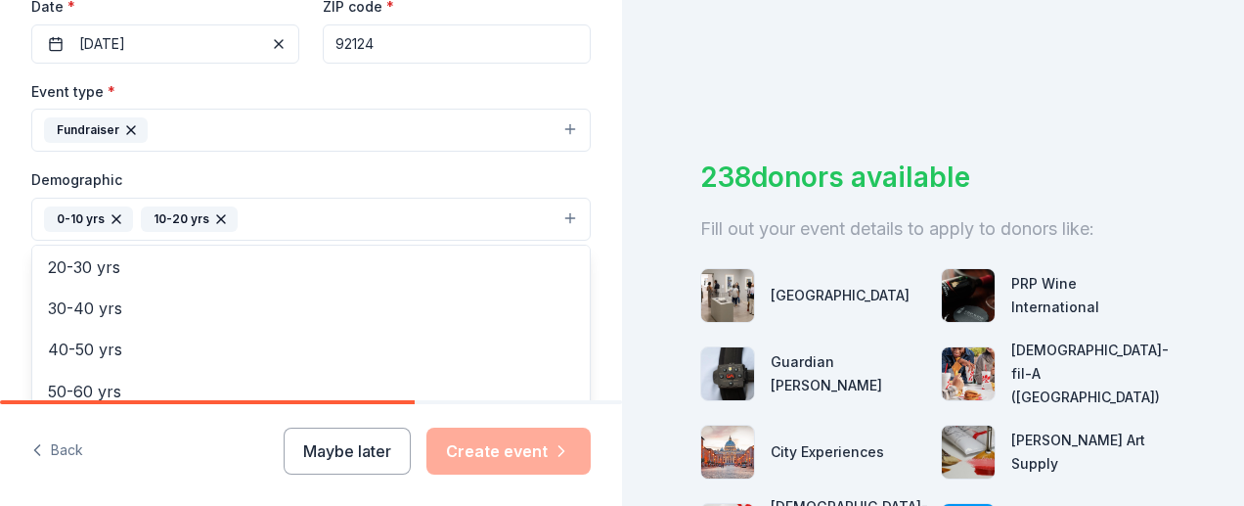
click at [0, 226] on html "Tell us about your event. We'll find in-kind donations you can apply for. Event…" at bounding box center [622, 253] width 1244 height 506
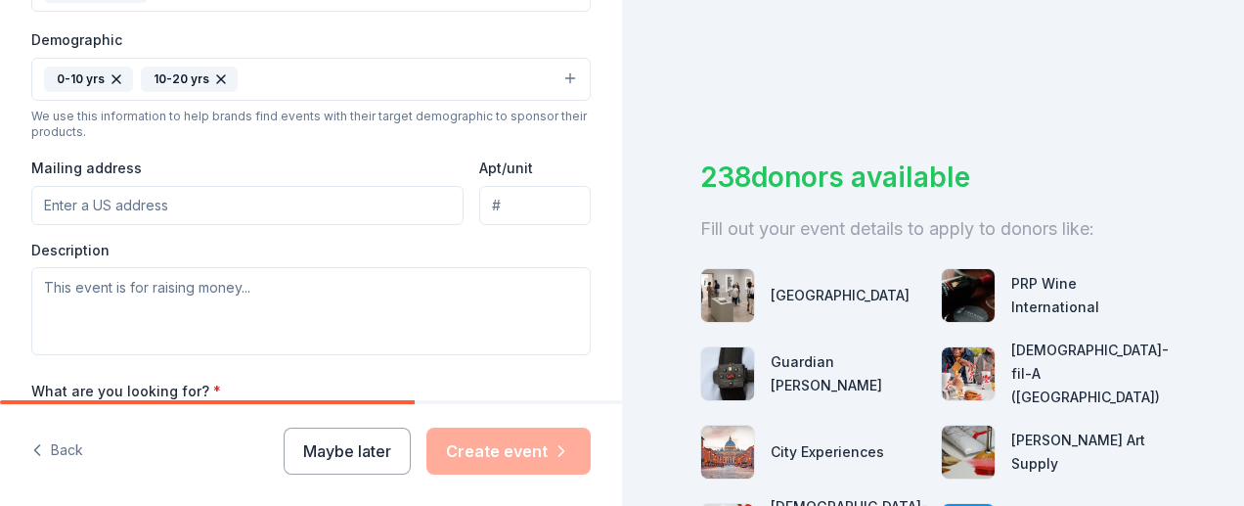
scroll to position [620, 0]
click at [154, 199] on input "Mailing address" at bounding box center [247, 204] width 432 height 39
type input "1"
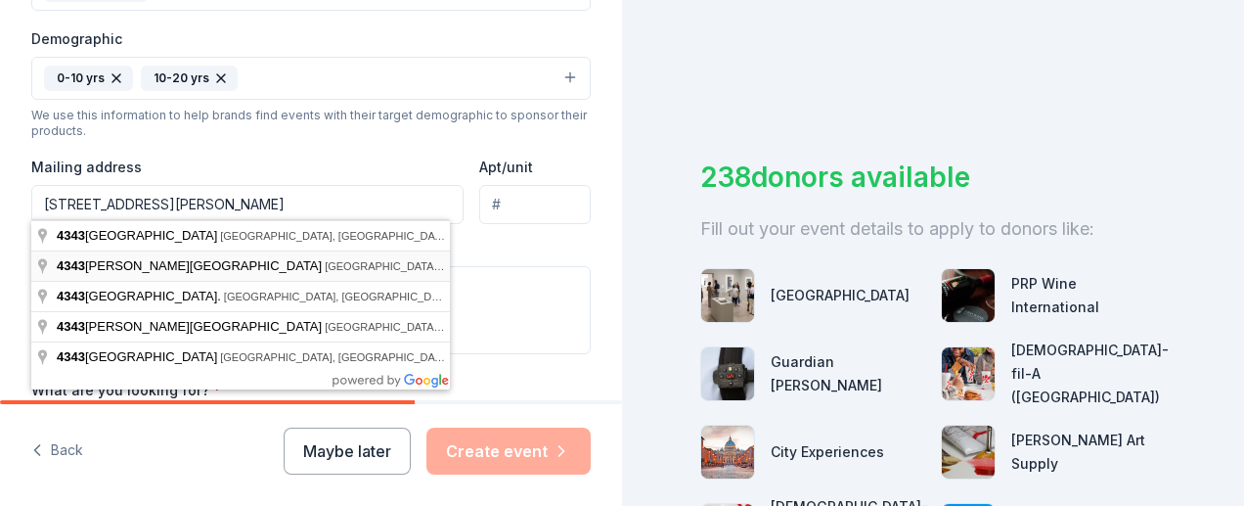
type input "[STREET_ADDRESS][PERSON_NAME]"
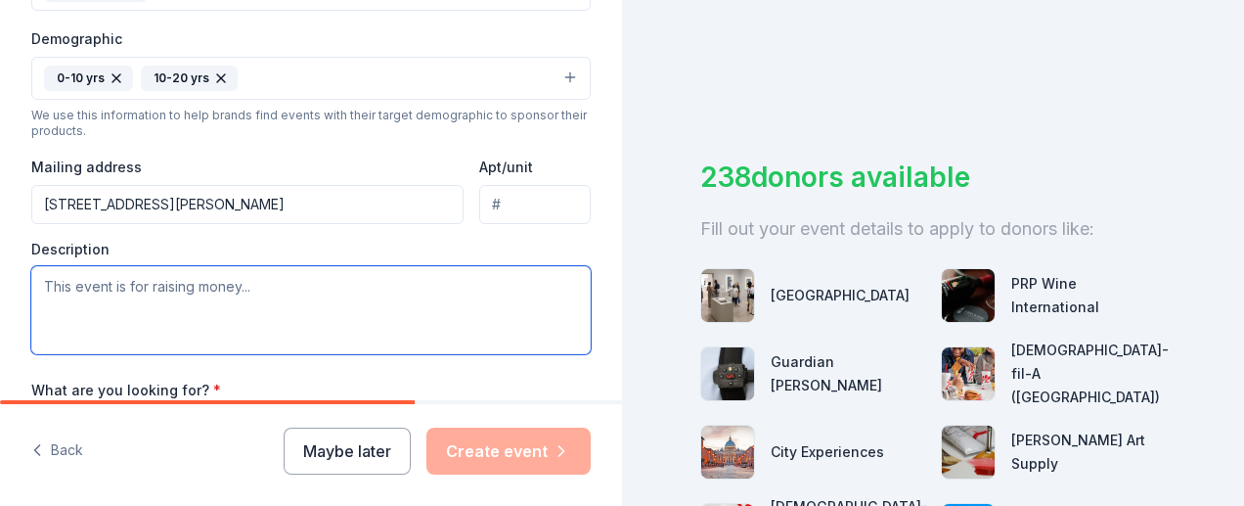
click at [242, 296] on textarea at bounding box center [311, 310] width 560 height 88
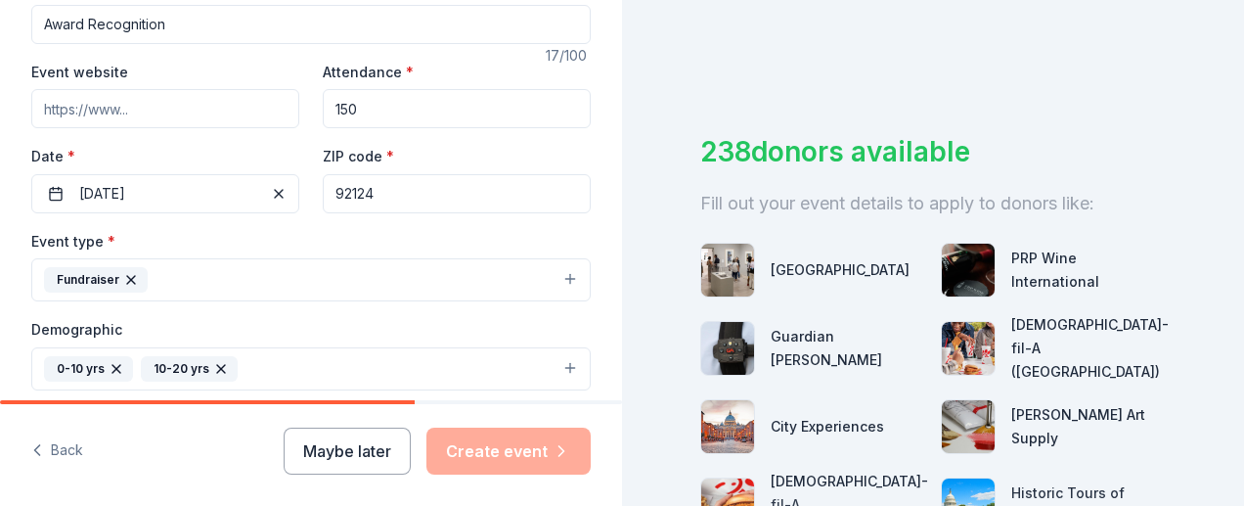
scroll to position [331, 0]
click at [362, 107] on input "150" at bounding box center [457, 107] width 268 height 39
type input "1"
click at [301, 64] on div "Event website Attendance * 200 Date * [DATE] ZIP code * 92124" at bounding box center [311, 136] width 560 height 154
click at [382, 107] on input "200" at bounding box center [457, 107] width 268 height 39
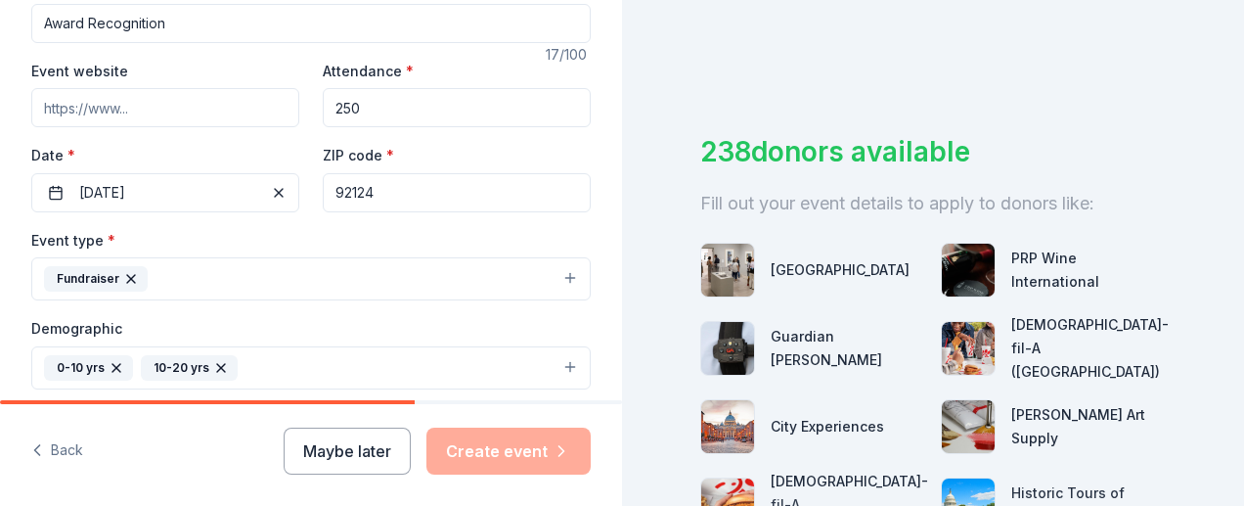
type input "250"
click at [300, 52] on div "Event name * Award Recognition 17 /100 Event website Attendance * 250 Date * [D…" at bounding box center [311, 428] width 560 height 908
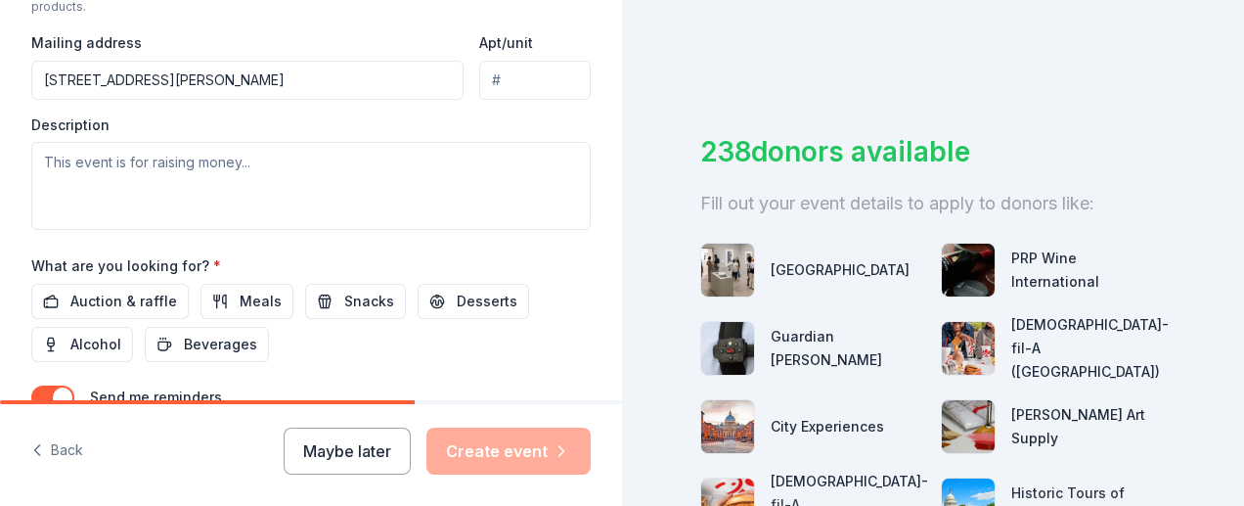
scroll to position [771, 0]
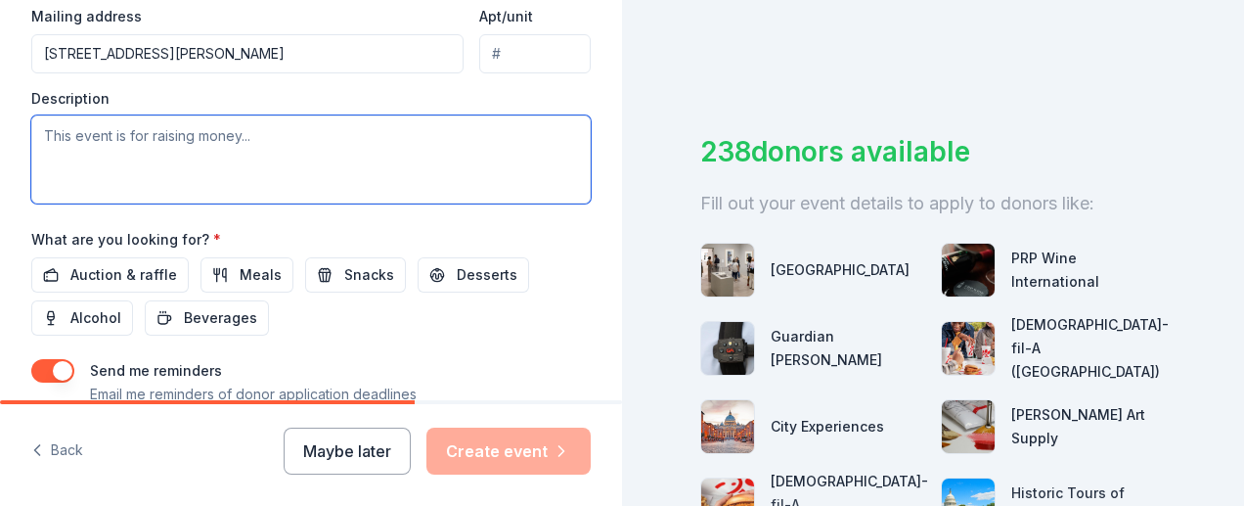
click at [194, 137] on textarea at bounding box center [311, 159] width 560 height 88
type textarea "M"
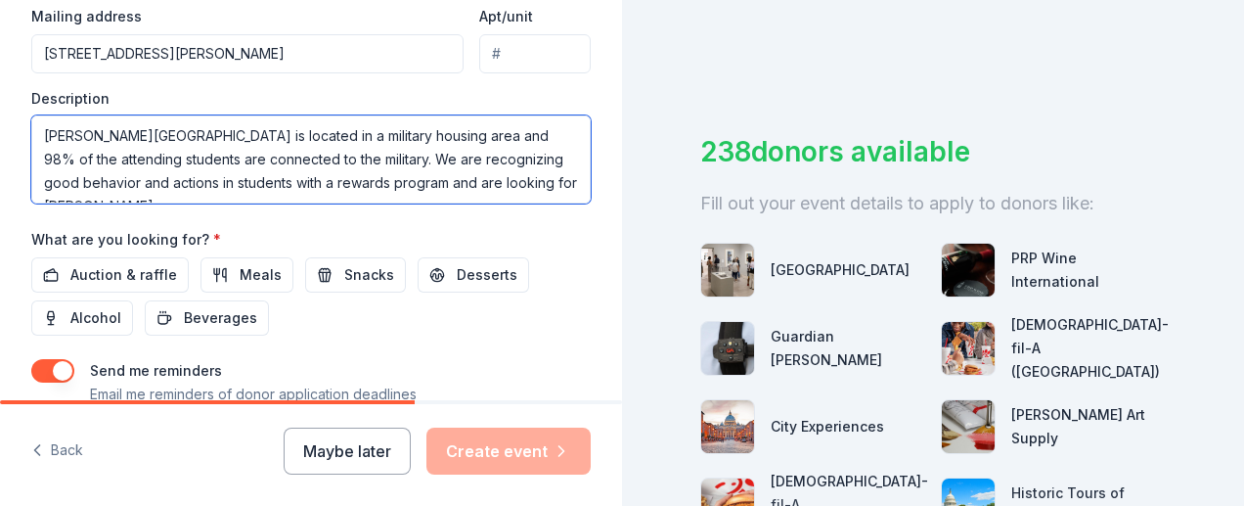
scroll to position [12, 0]
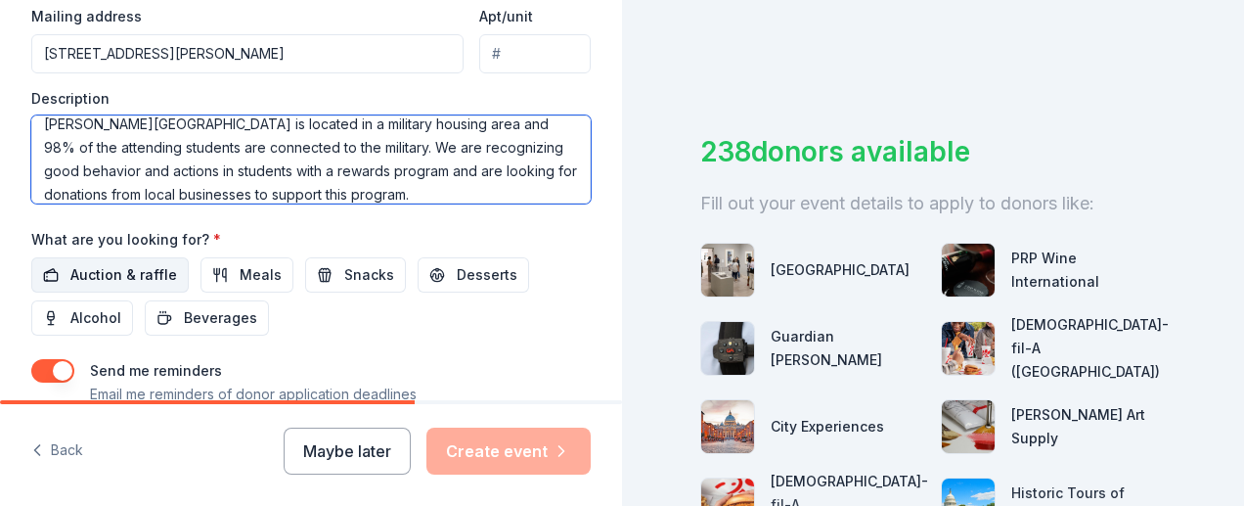
type textarea "[PERSON_NAME][GEOGRAPHIC_DATA] is located in a military housing area and 98% of…"
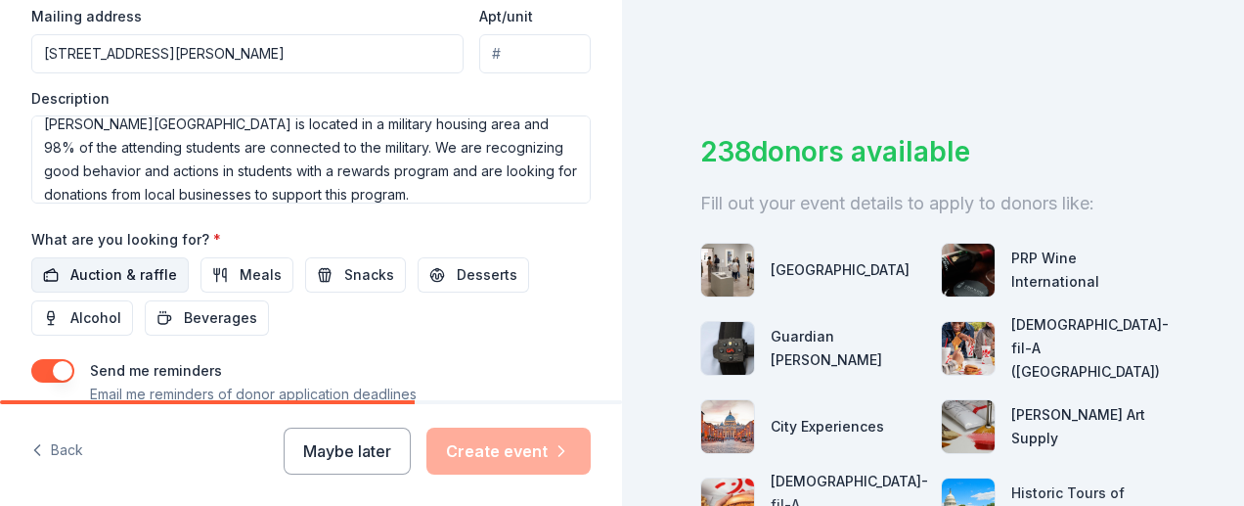
click at [172, 266] on button "Auction & raffle" at bounding box center [110, 274] width 158 height 35
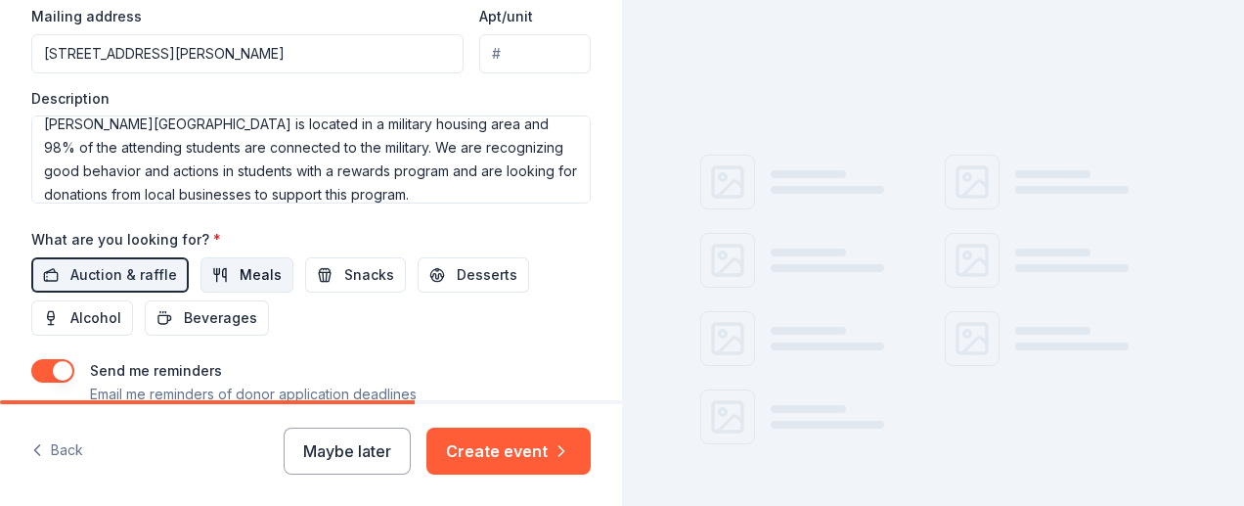
click at [240, 269] on span "Meals" at bounding box center [261, 274] width 42 height 23
click at [344, 273] on span "Snacks" at bounding box center [369, 274] width 50 height 23
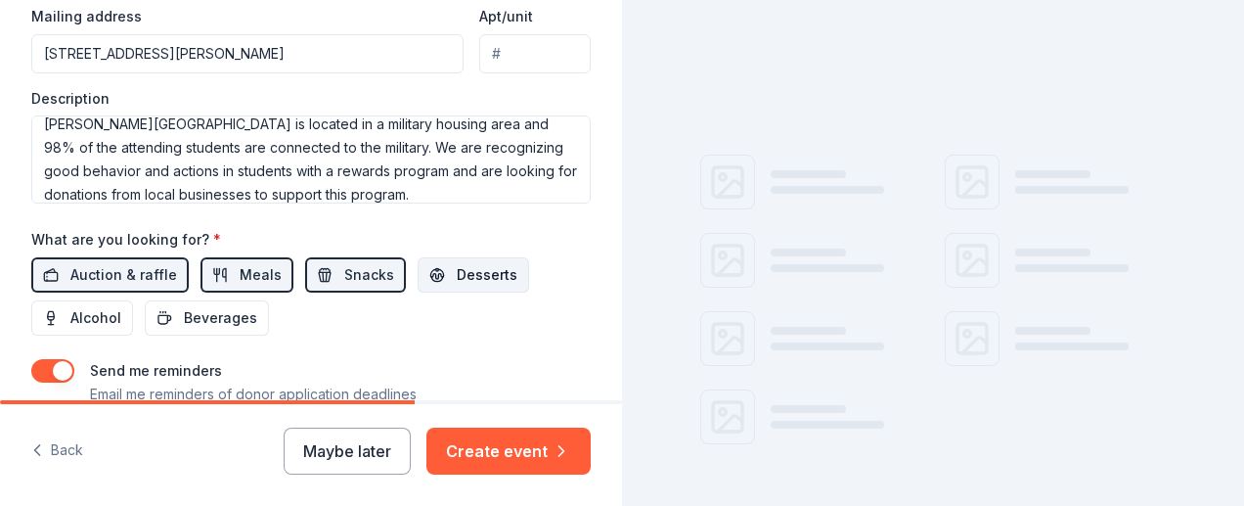
click at [433, 280] on button "Desserts" at bounding box center [474, 274] width 112 height 35
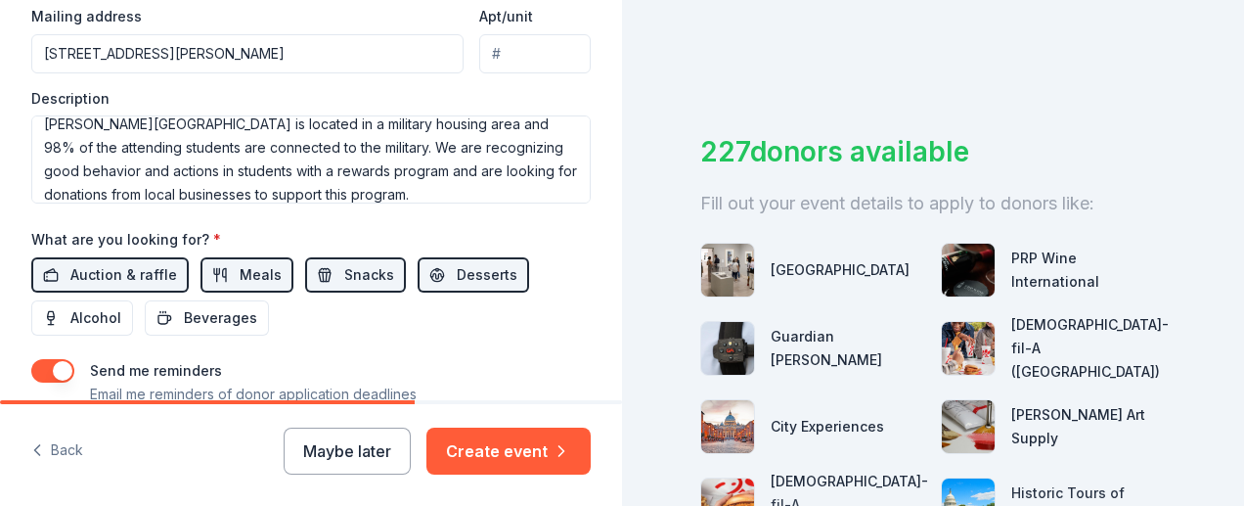
scroll to position [900, 0]
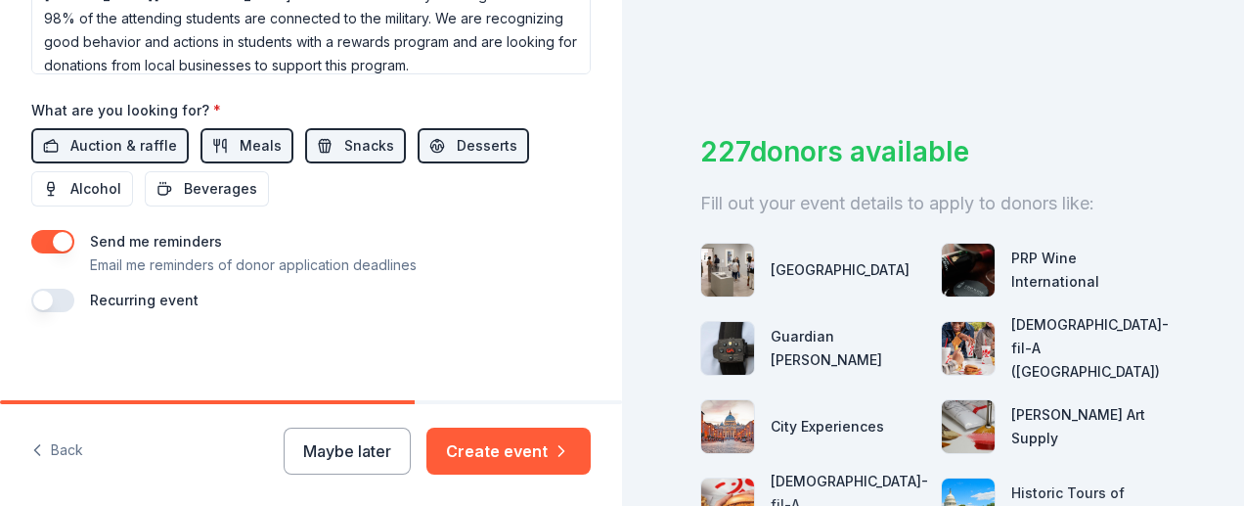
click at [61, 293] on button "button" at bounding box center [52, 300] width 43 height 23
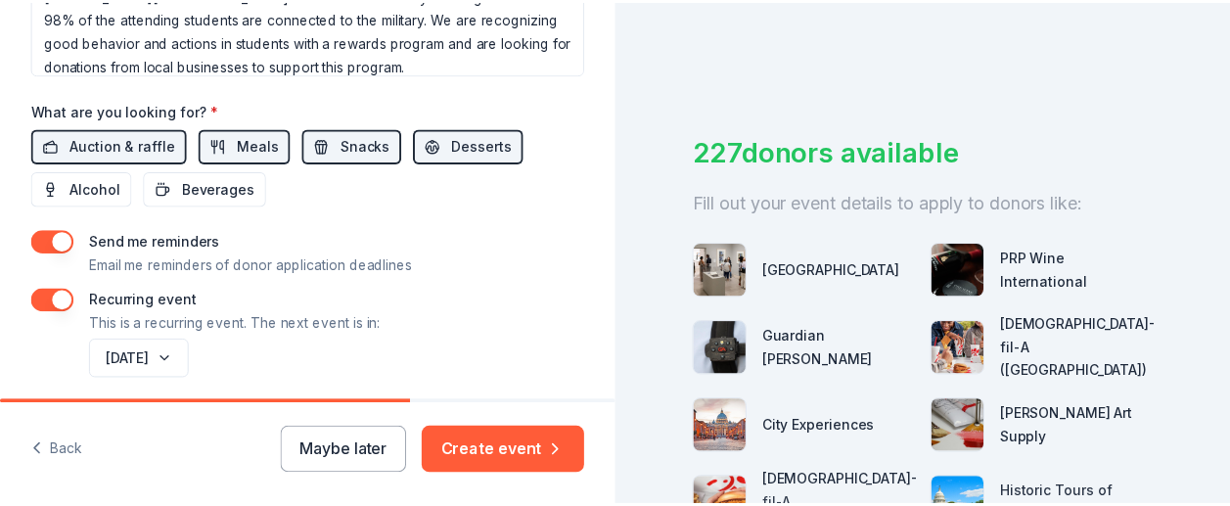
scroll to position [971, 0]
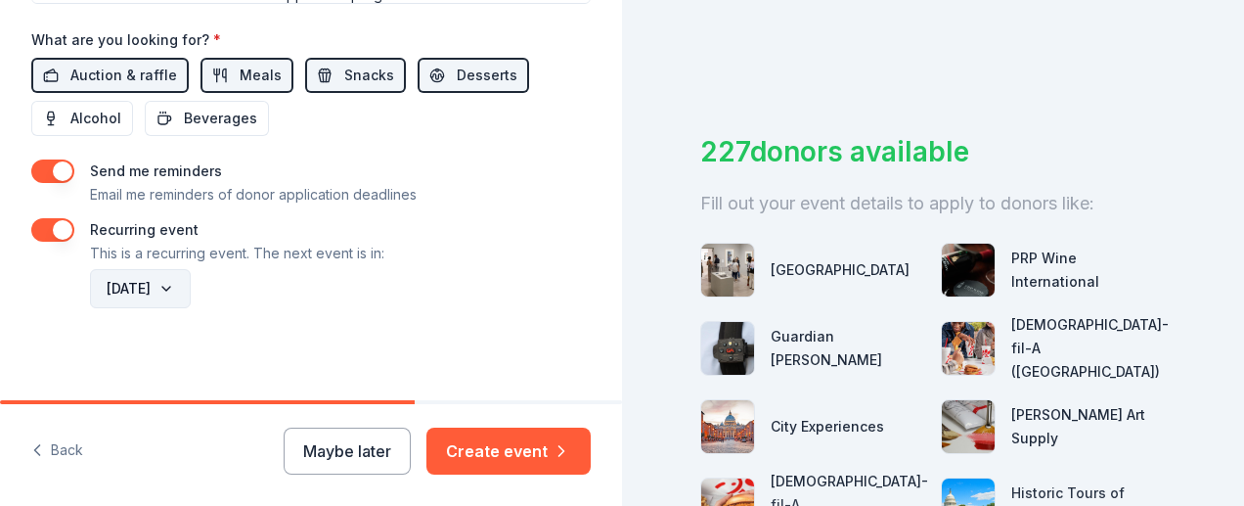
click at [191, 282] on button "[DATE]" at bounding box center [140, 288] width 101 height 39
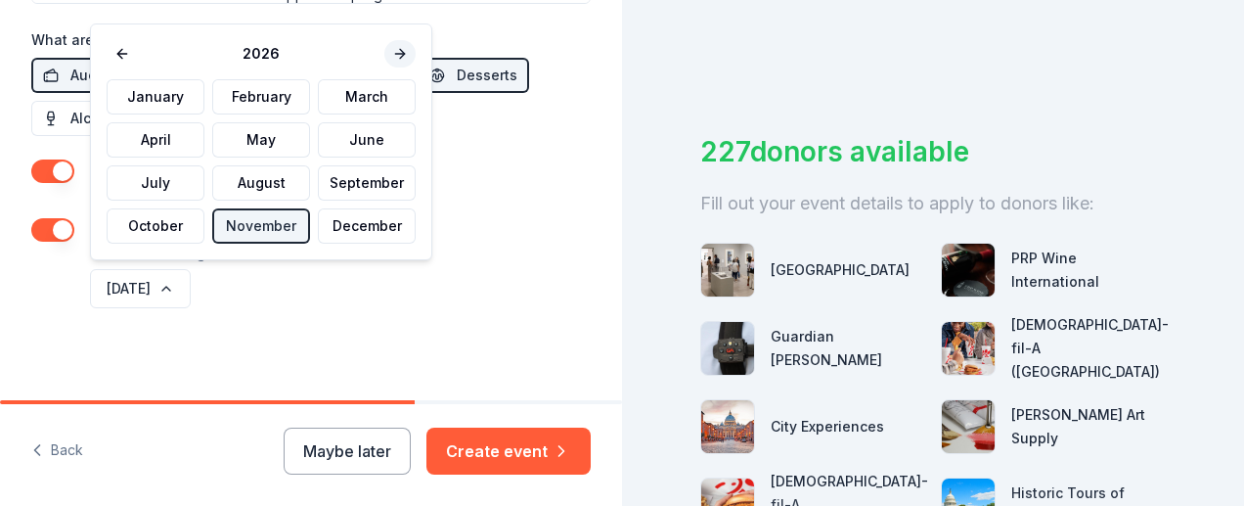
click at [385, 50] on button at bounding box center [400, 53] width 31 height 27
click at [174, 93] on button "January" at bounding box center [156, 96] width 98 height 35
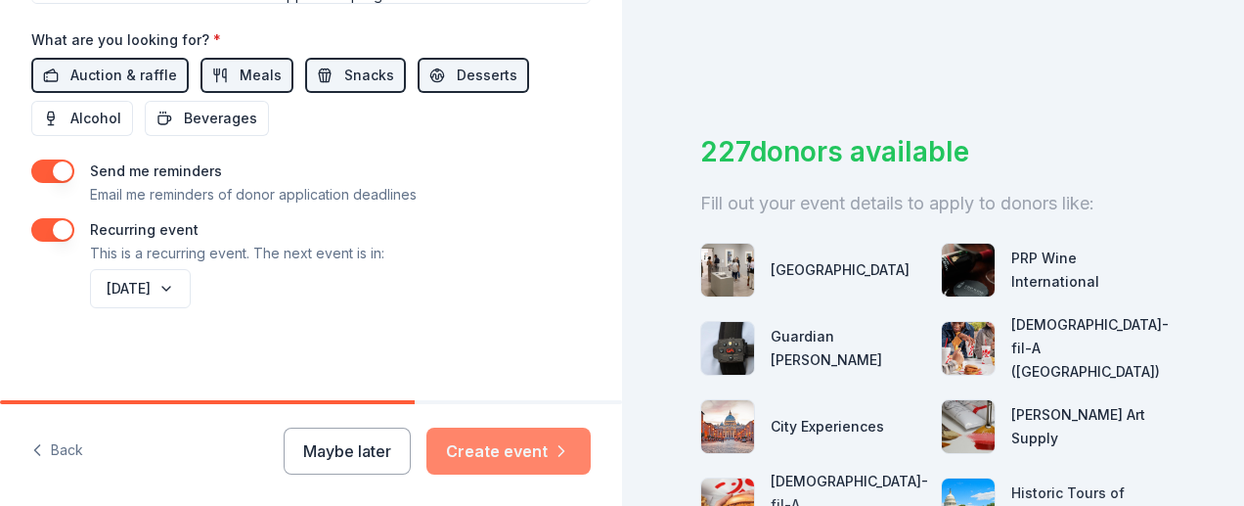
click at [508, 453] on button "Create event" at bounding box center [509, 451] width 164 height 47
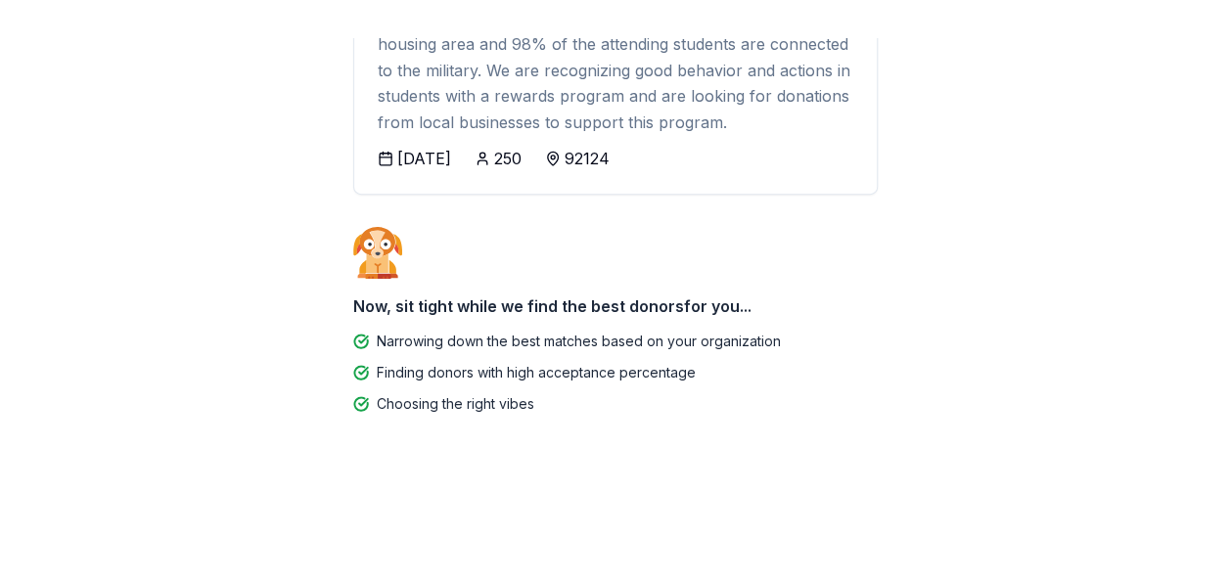
scroll to position [270, 0]
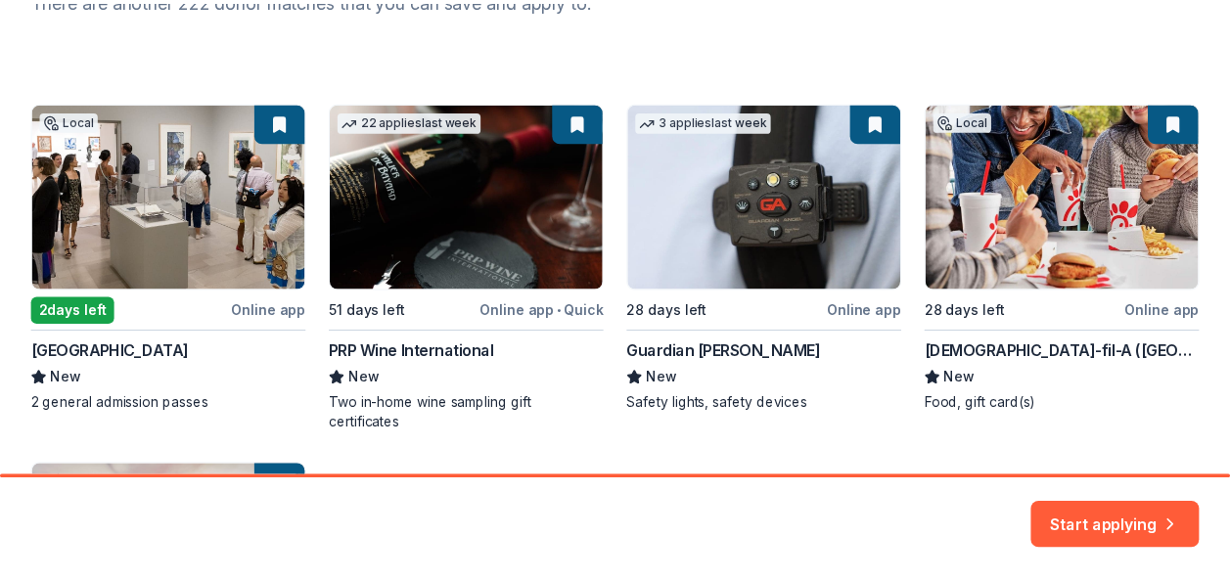
scroll to position [297, 0]
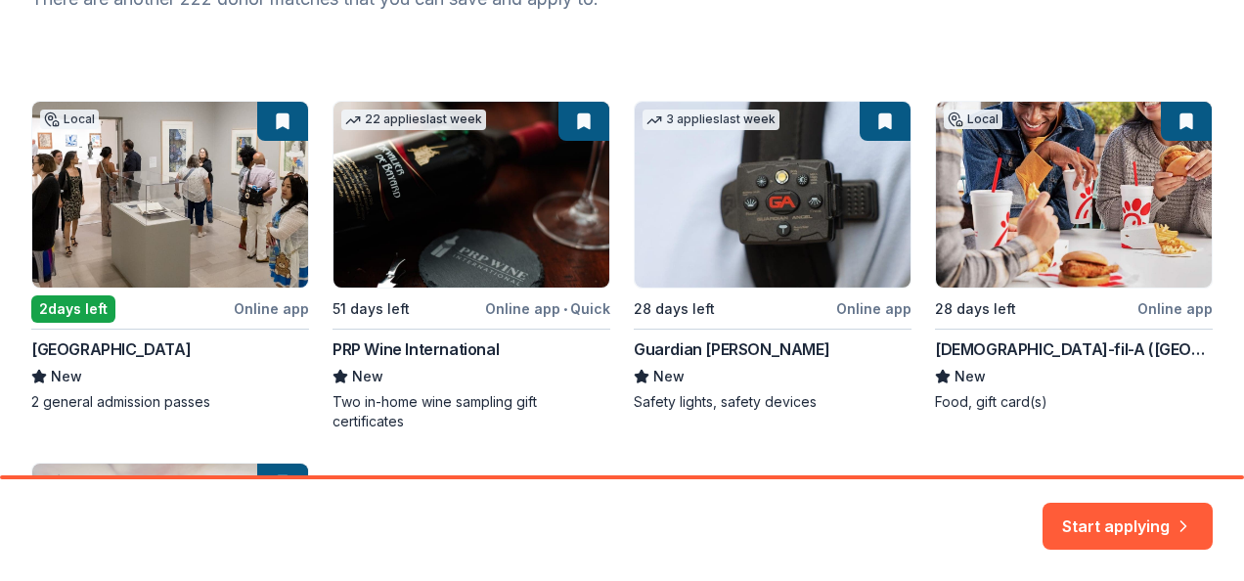
click at [164, 241] on div "Local 2 days left Online app [GEOGRAPHIC_DATA] New 2 general admission passes 2…" at bounding box center [622, 437] width 1182 height 673
click at [96, 348] on div "Local 2 days left Online app [GEOGRAPHIC_DATA] New 2 general admission passes 2…" at bounding box center [622, 437] width 1182 height 673
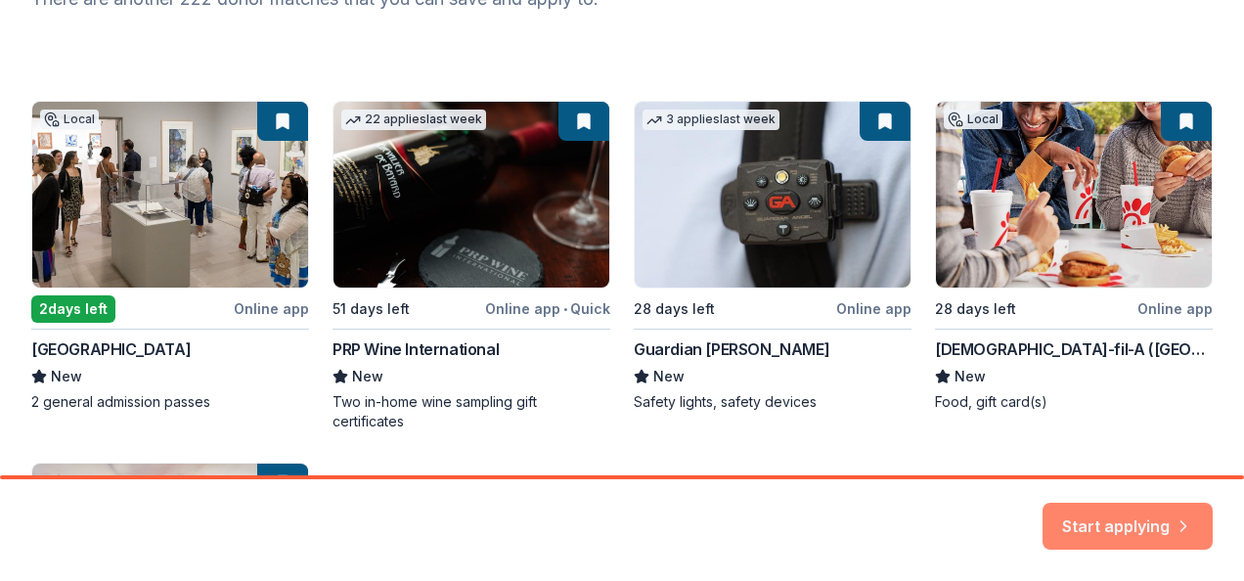
click at [1130, 505] on button "Start applying" at bounding box center [1128, 515] width 170 height 47
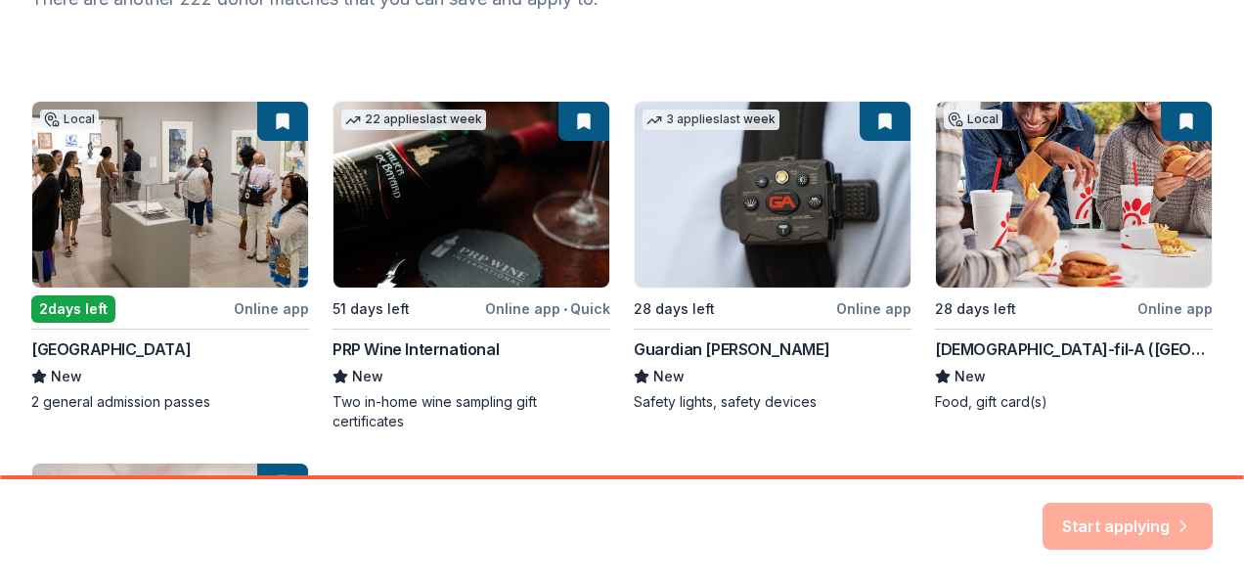
click at [567, 125] on div "Local 2 days left Online app [GEOGRAPHIC_DATA] New 2 general admission passes 2…" at bounding box center [622, 437] width 1182 height 673
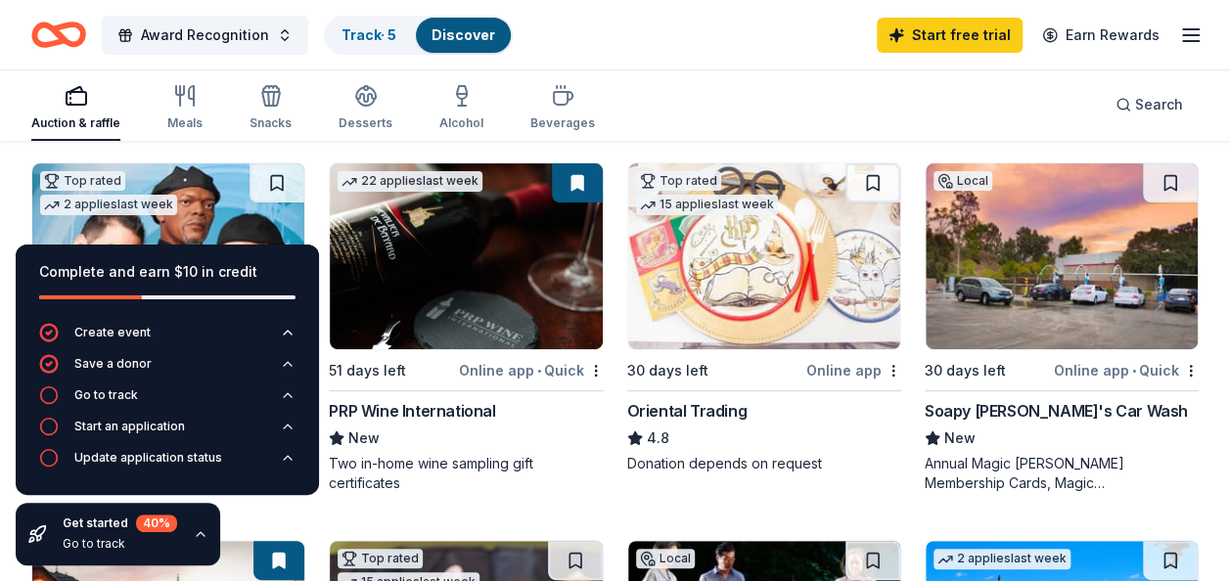
scroll to position [199, 0]
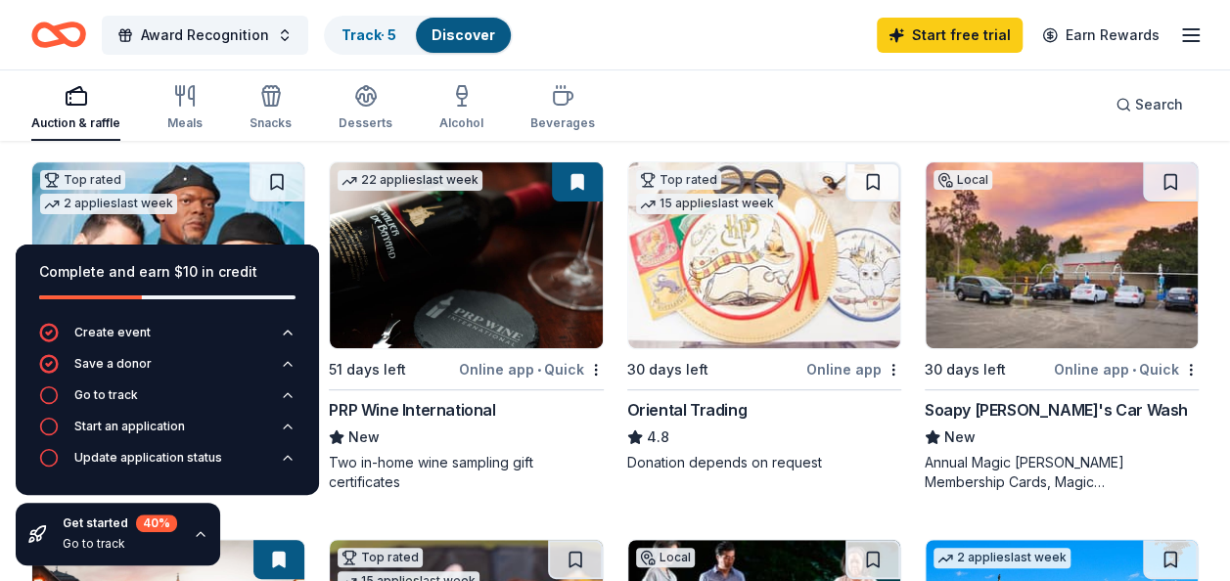
click at [716, 72] on div "Auction & raffle Meals Snacks Desserts Alcohol Beverages Search" at bounding box center [614, 104] width 1167 height 72
click at [199, 505] on icon "button" at bounding box center [201, 534] width 16 height 16
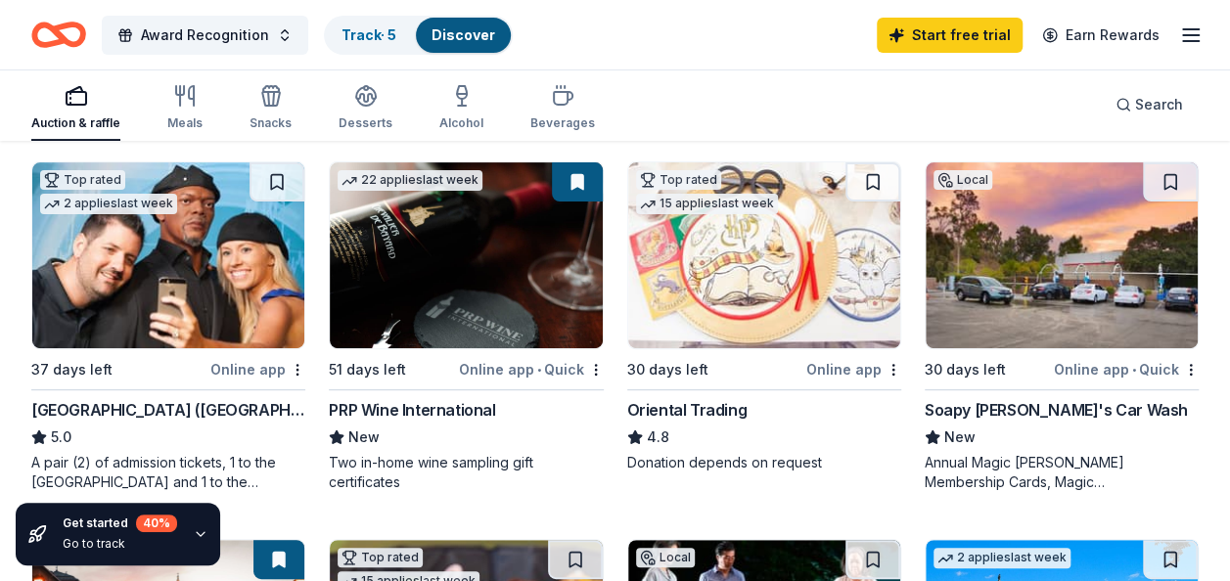
scroll to position [200, 0]
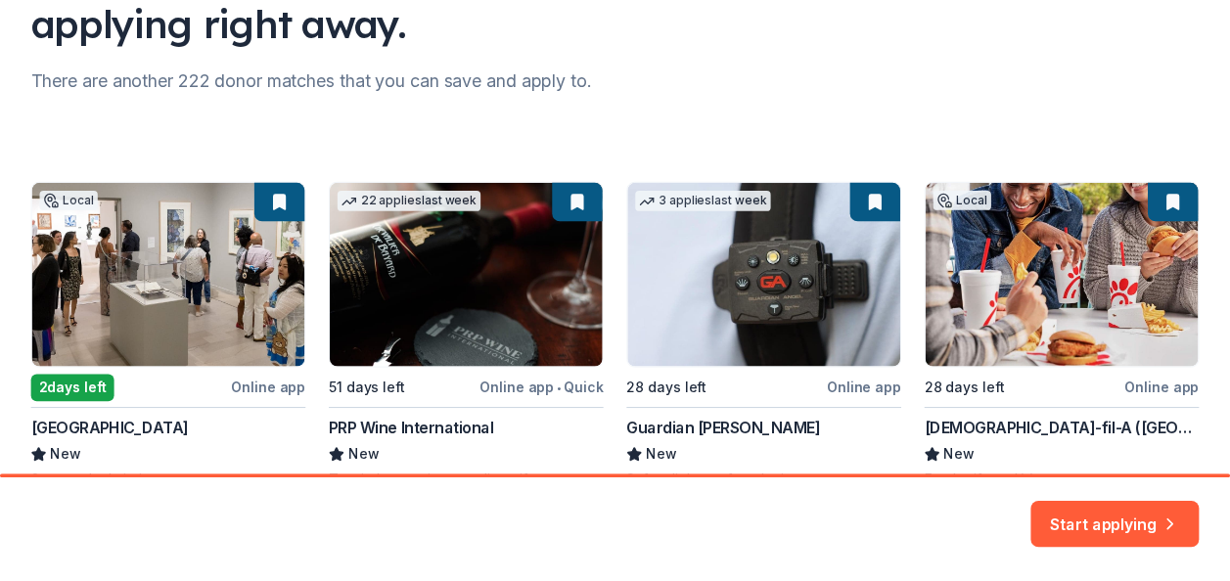
scroll to position [219, 0]
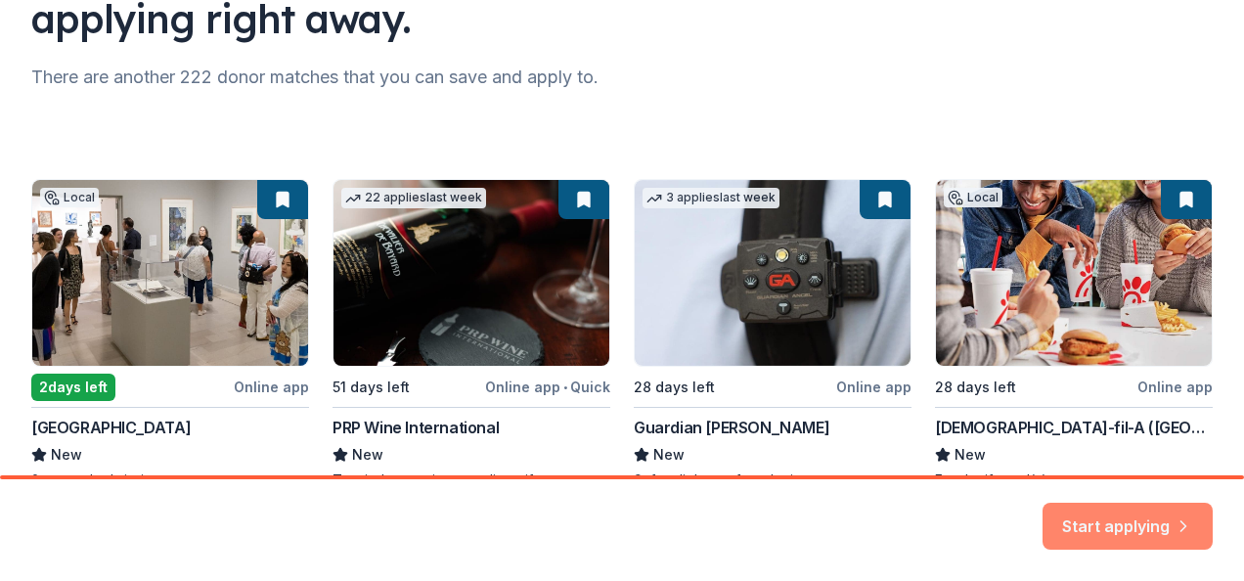
click at [1114, 505] on button "Start applying" at bounding box center [1128, 516] width 170 height 47
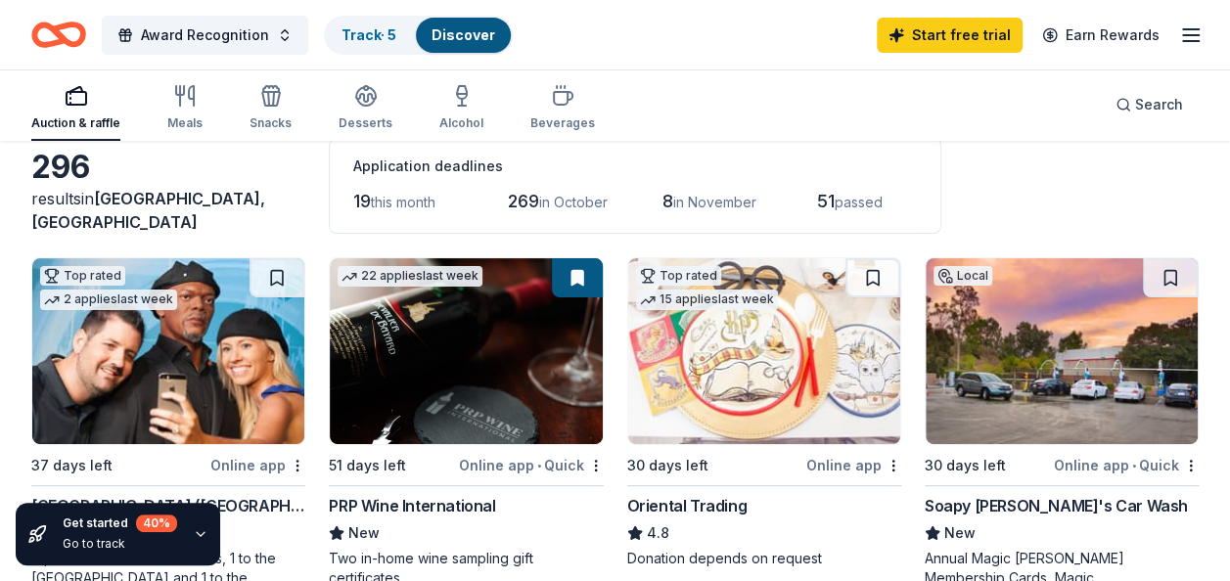
scroll to position [108, 0]
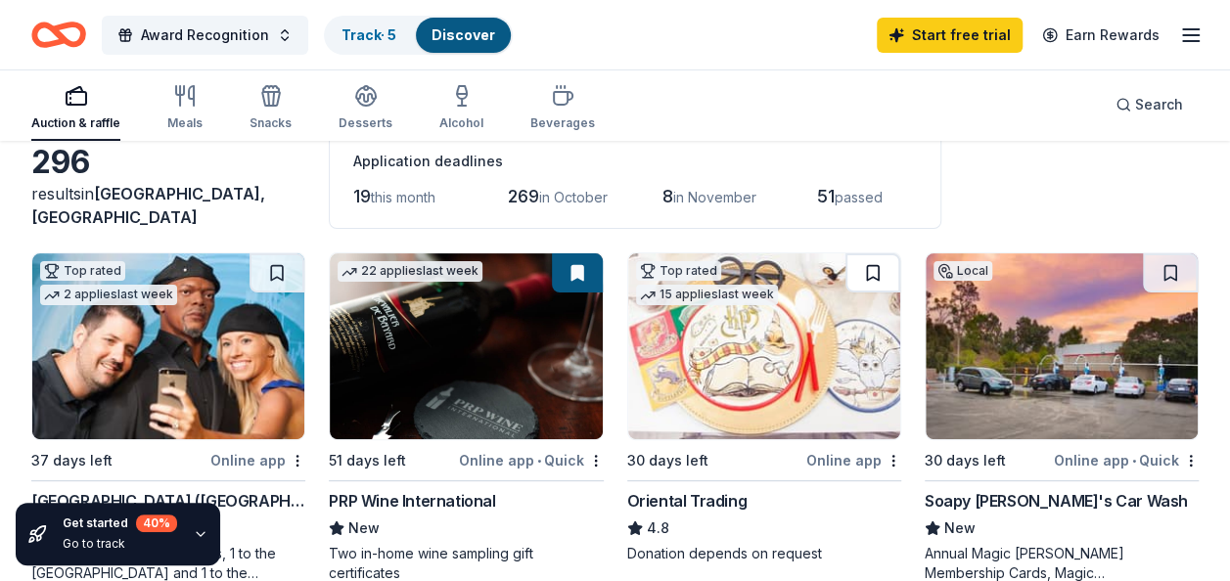
click at [876, 266] on button at bounding box center [872, 272] width 55 height 39
click at [571, 276] on button at bounding box center [577, 272] width 51 height 39
click at [1176, 274] on button at bounding box center [1170, 272] width 55 height 39
click at [579, 267] on button at bounding box center [577, 272] width 51 height 39
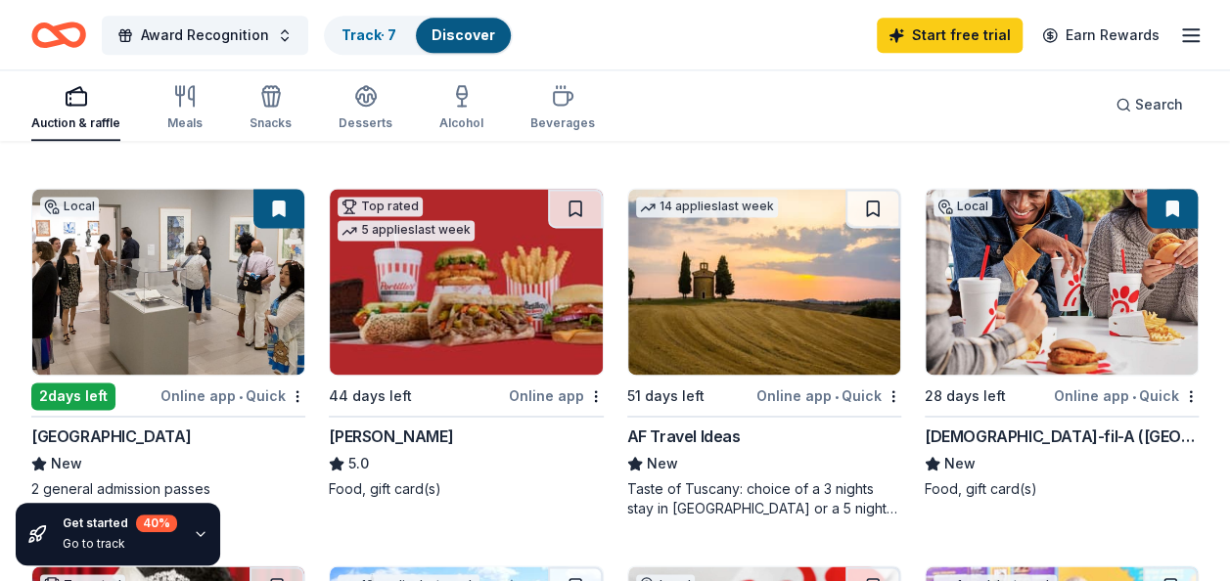
scroll to position [1288, 0]
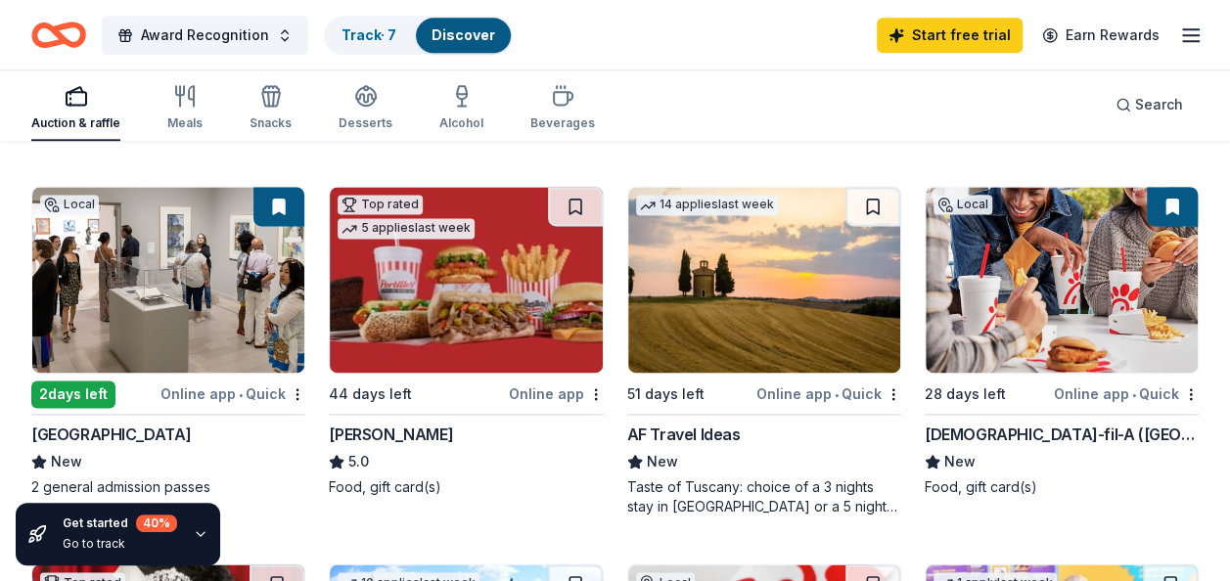
click at [1170, 204] on button at bounding box center [1172, 206] width 51 height 39
click at [1084, 310] on img at bounding box center [1062, 280] width 272 height 186
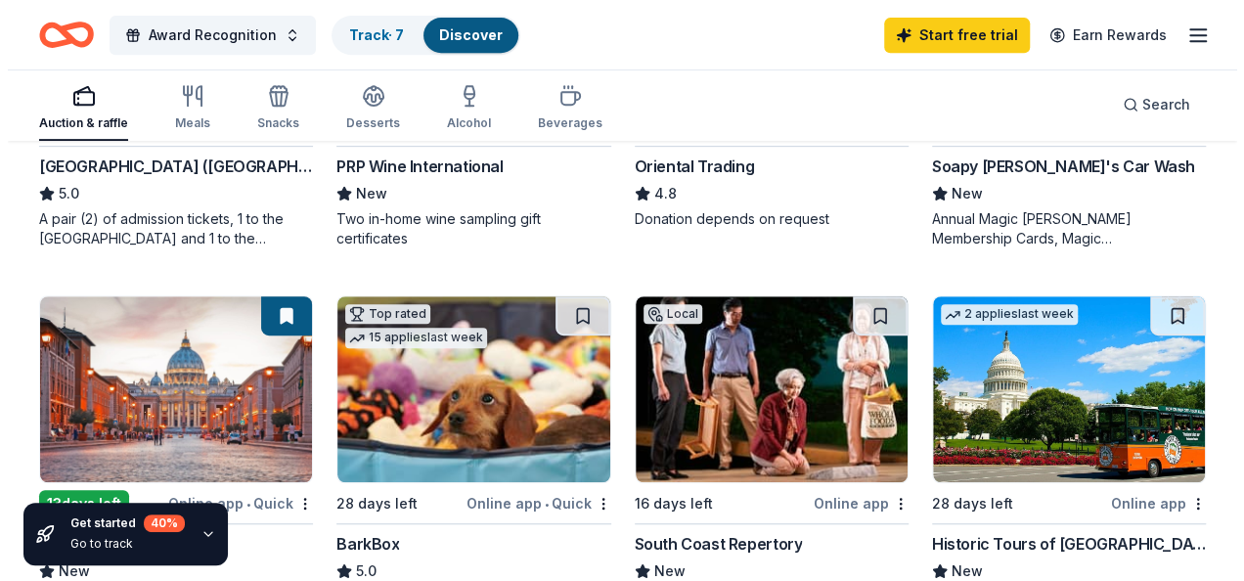
scroll to position [0, 0]
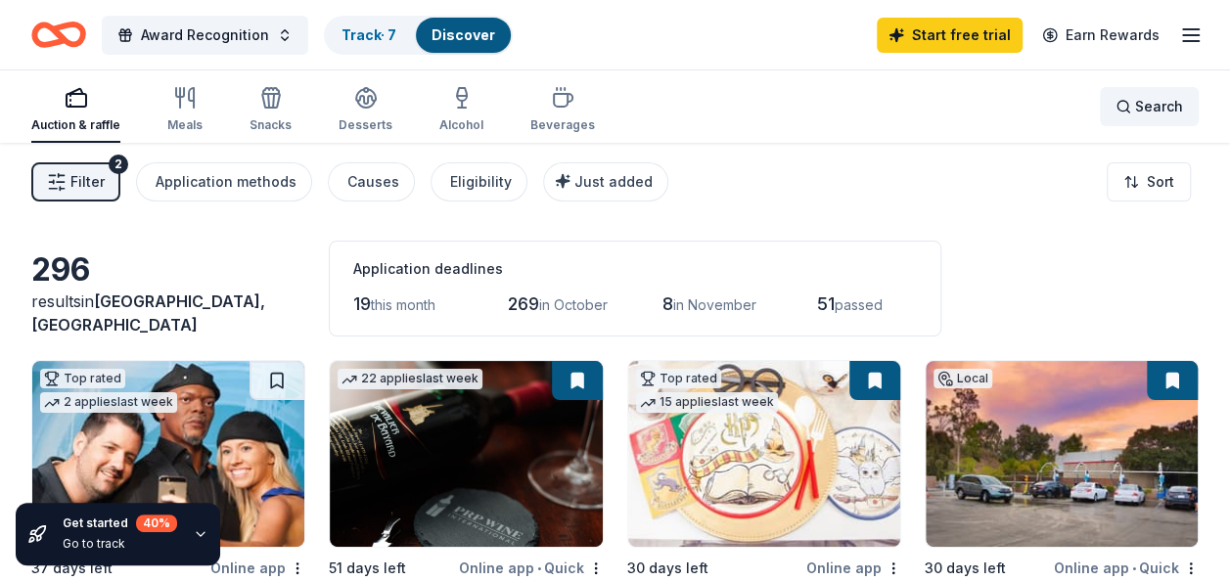
click at [1170, 113] on span "Search" at bounding box center [1159, 106] width 48 height 23
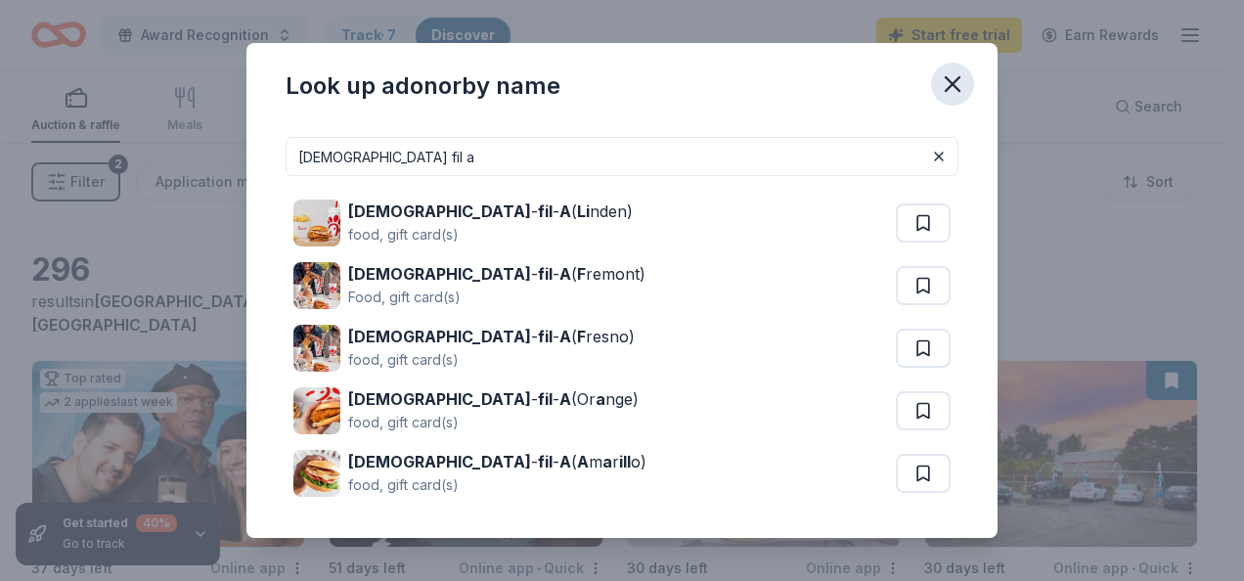
type input "[DEMOGRAPHIC_DATA] fil a"
click at [952, 85] on icon "button" at bounding box center [953, 84] width 14 height 14
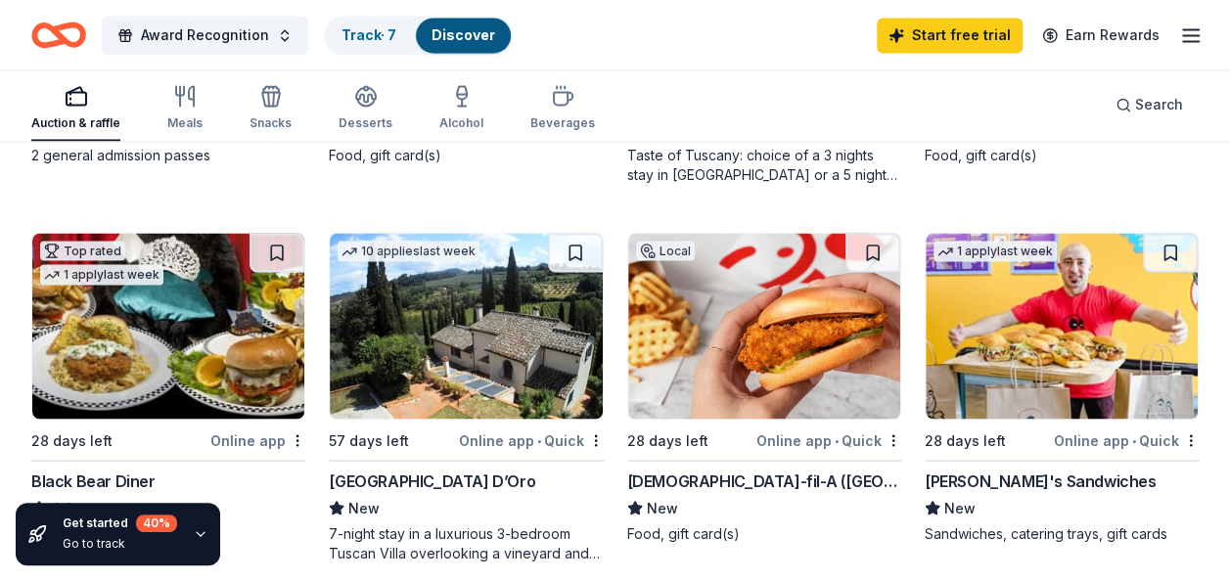
scroll to position [1626, 0]
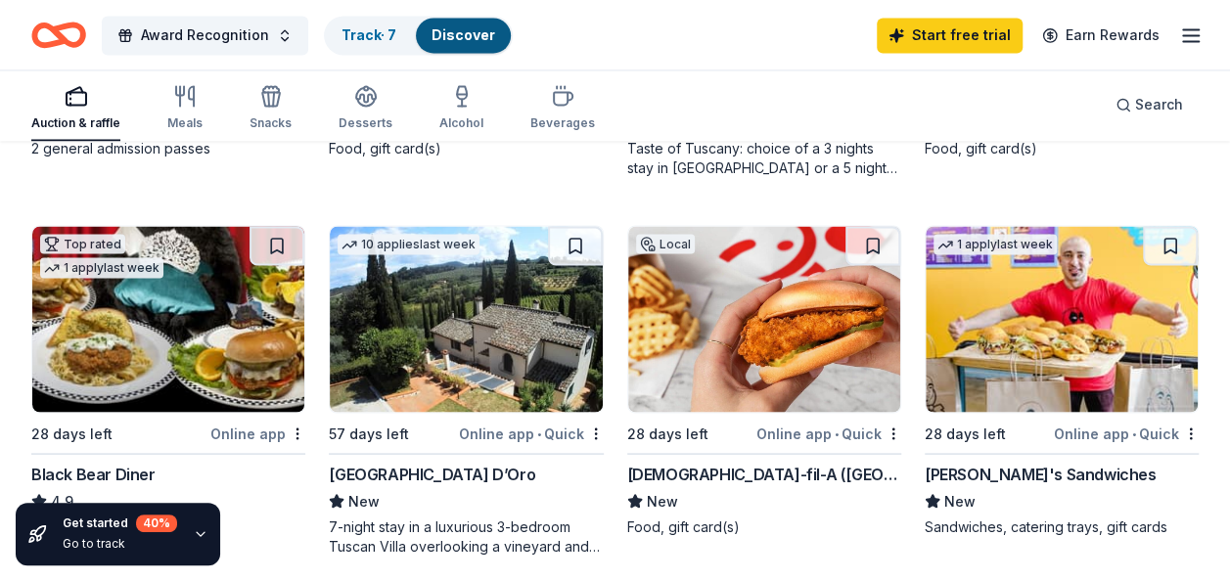
click at [799, 474] on div "[DEMOGRAPHIC_DATA]-fil-A ([GEOGRAPHIC_DATA])" at bounding box center [764, 473] width 274 height 23
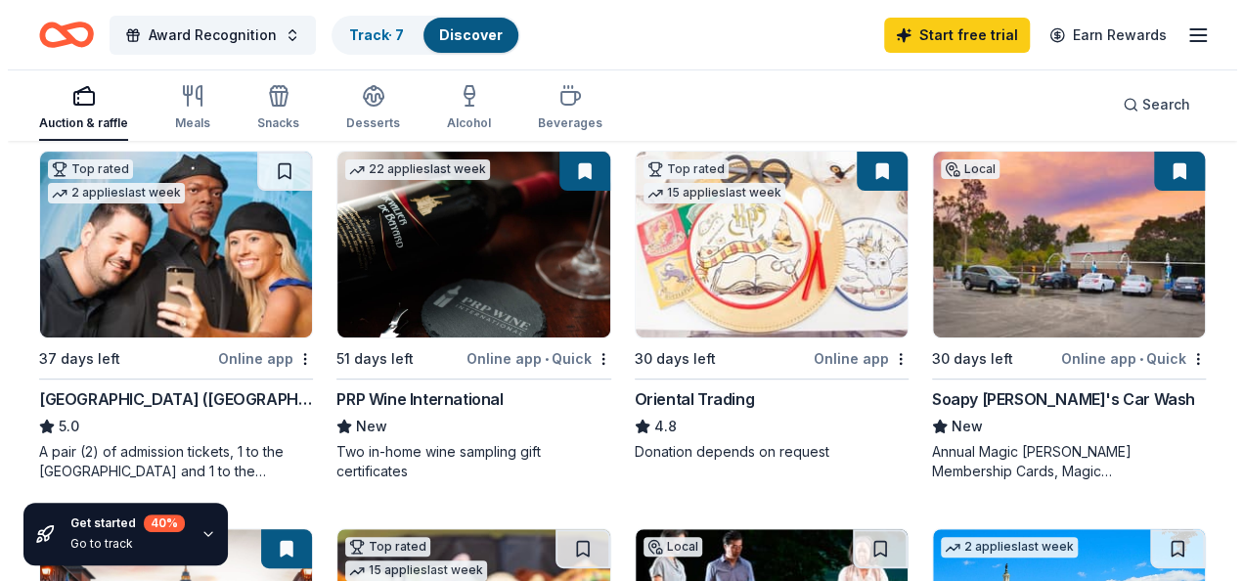
scroll to position [0, 0]
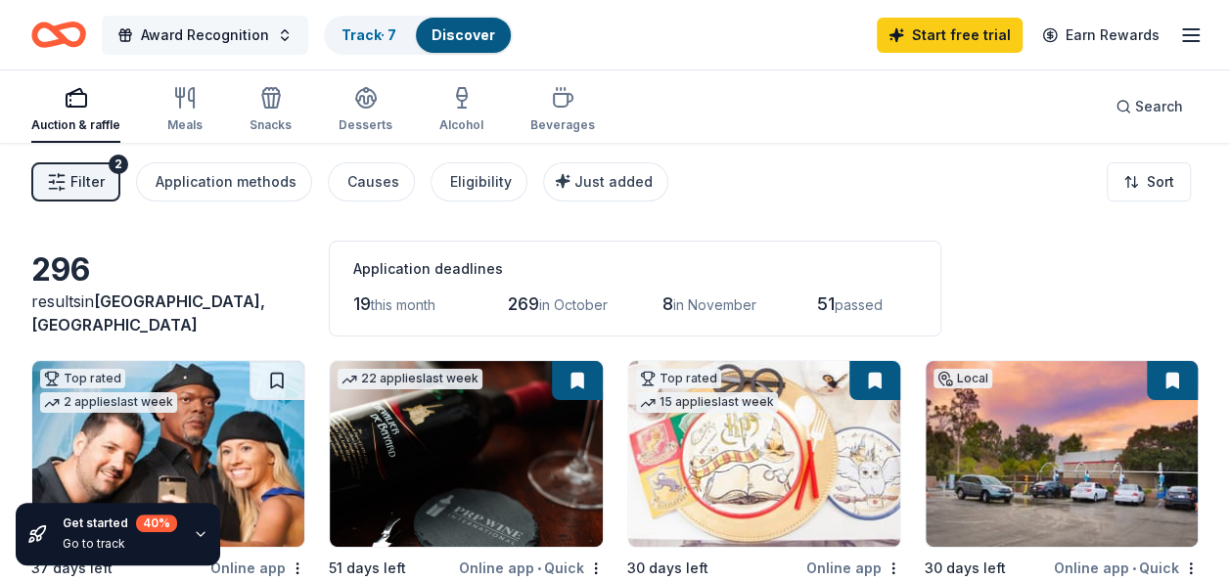
click at [280, 32] on button "Award Recognition" at bounding box center [205, 35] width 206 height 39
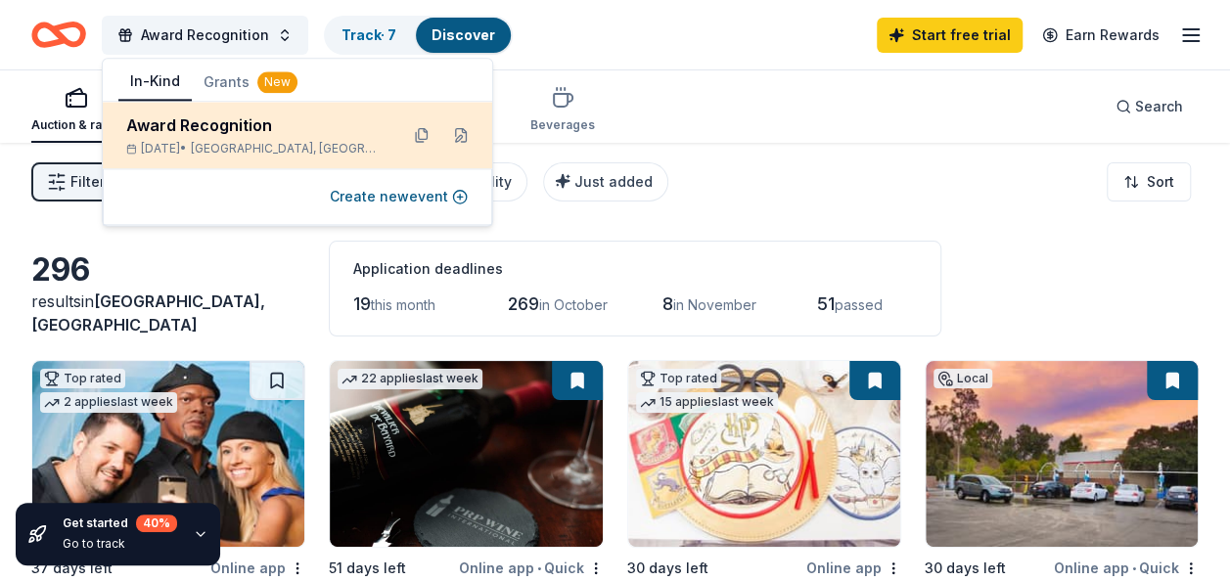
click at [269, 134] on div "Award Recognition" at bounding box center [254, 124] width 256 height 23
click at [466, 135] on button at bounding box center [460, 134] width 31 height 31
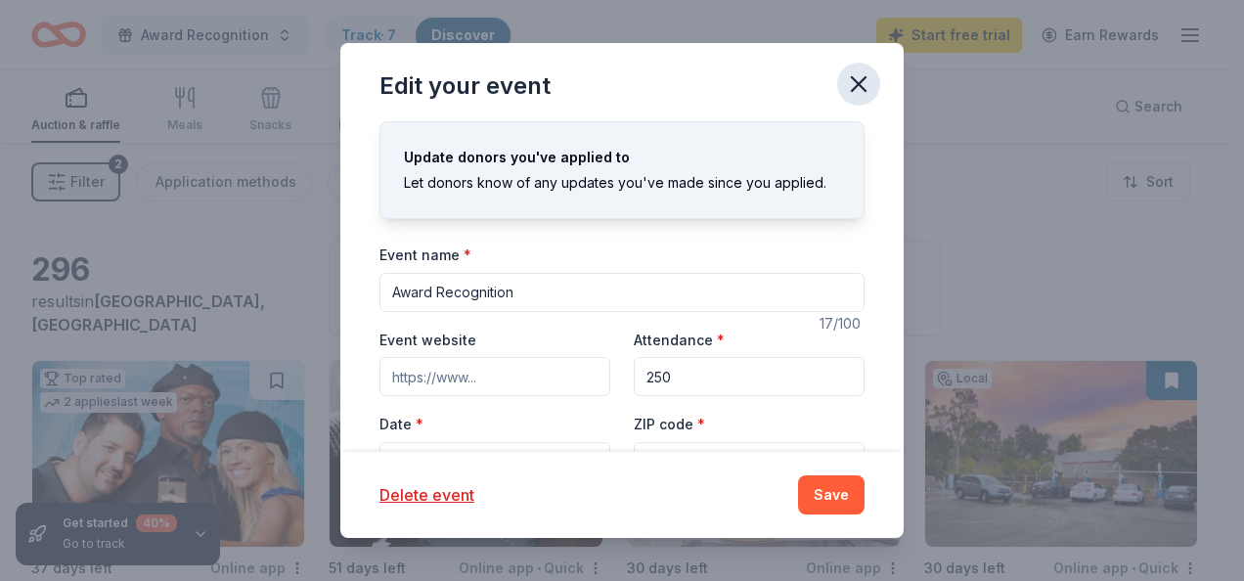
click at [865, 90] on icon "button" at bounding box center [859, 84] width 14 height 14
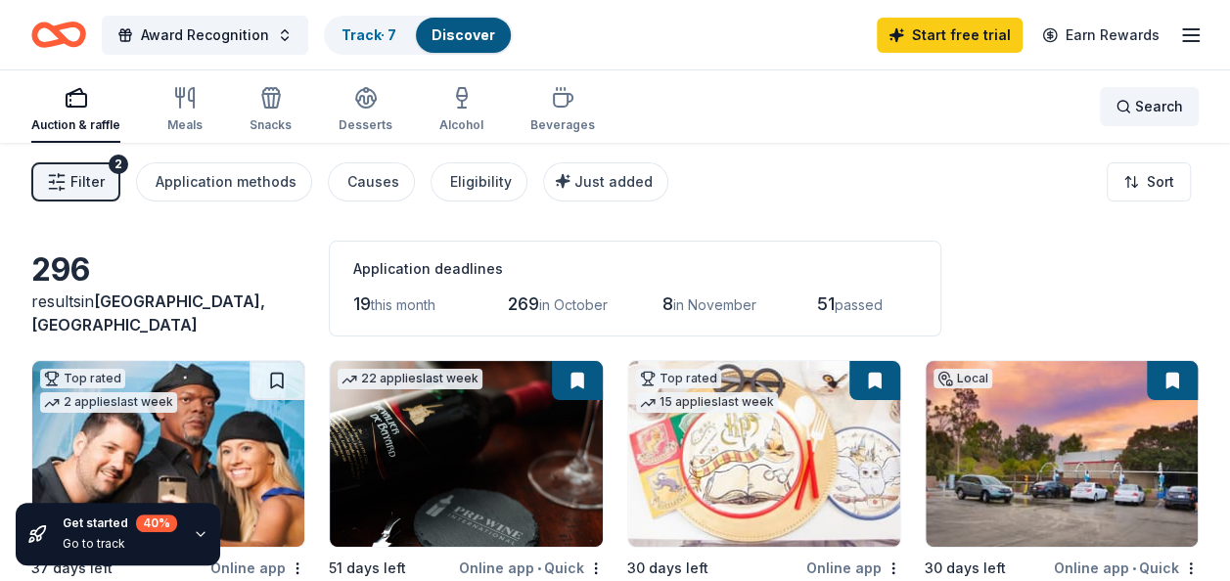
click at [1125, 108] on div "Search" at bounding box center [1149, 106] width 68 height 23
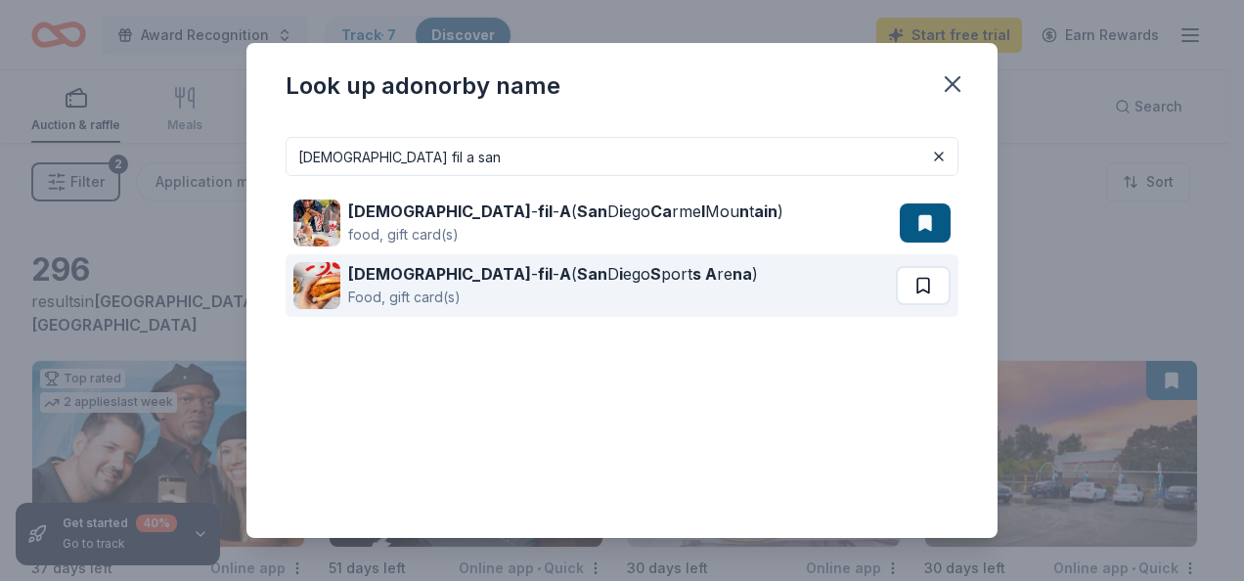
type input "[DEMOGRAPHIC_DATA] fil a san"
click at [916, 280] on button at bounding box center [923, 285] width 55 height 39
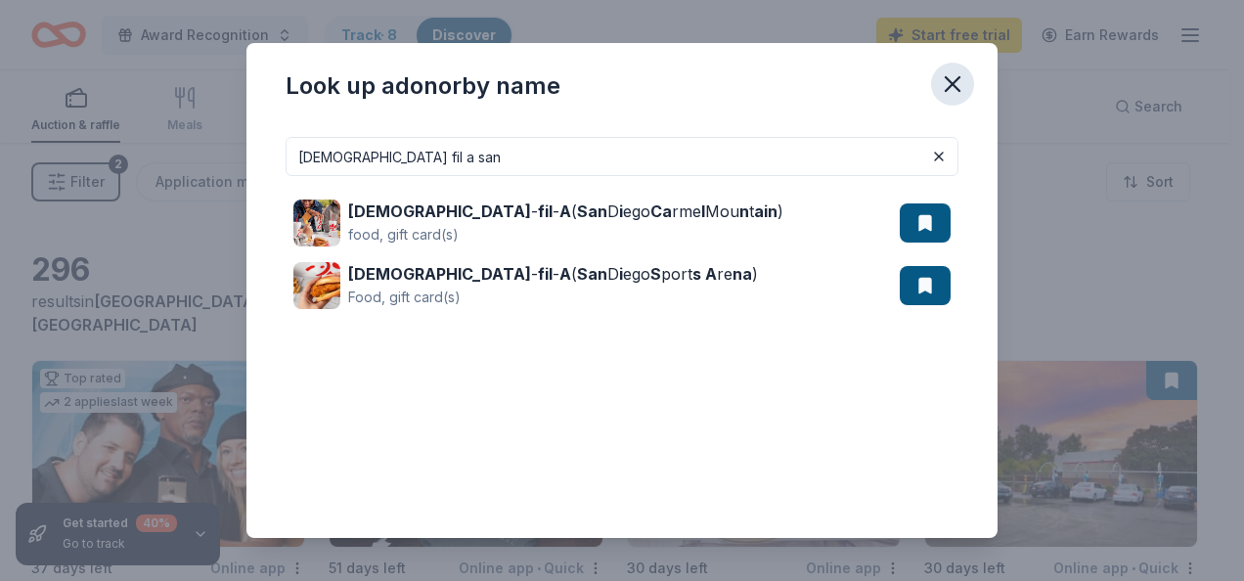
click at [951, 84] on icon "button" at bounding box center [953, 84] width 14 height 14
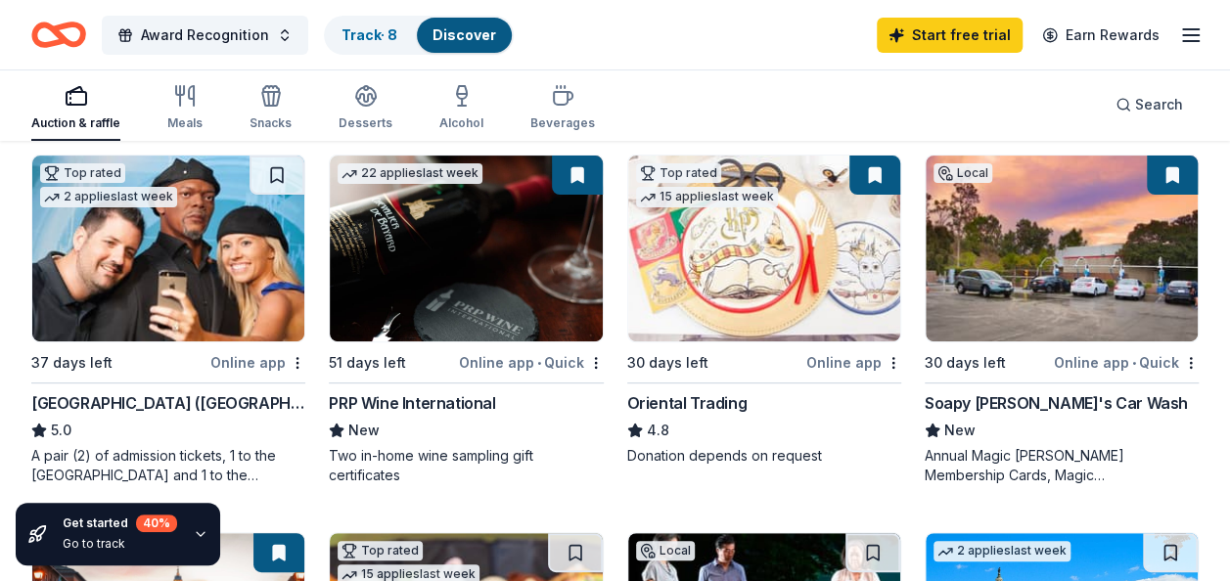
scroll to position [204, 0]
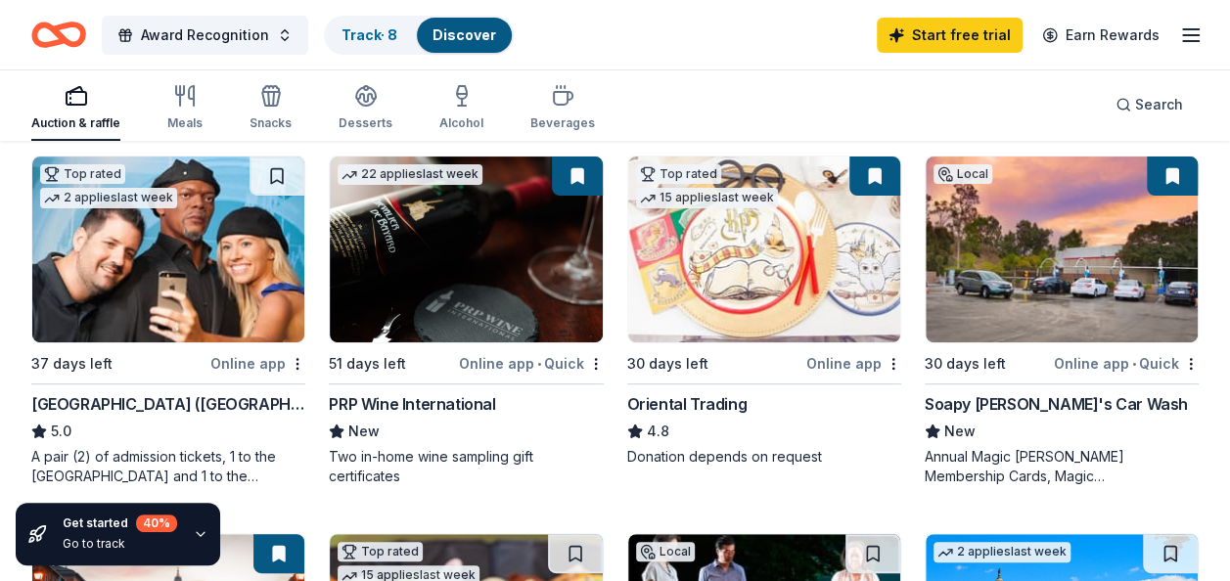
click at [791, 260] on img at bounding box center [764, 250] width 272 height 186
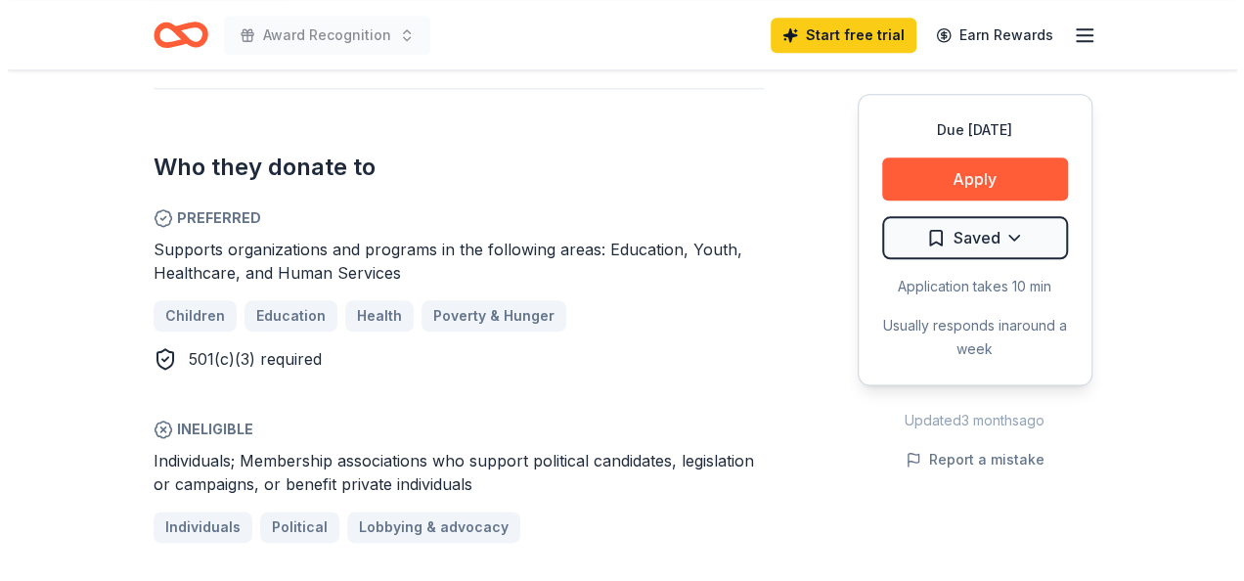
scroll to position [988, 0]
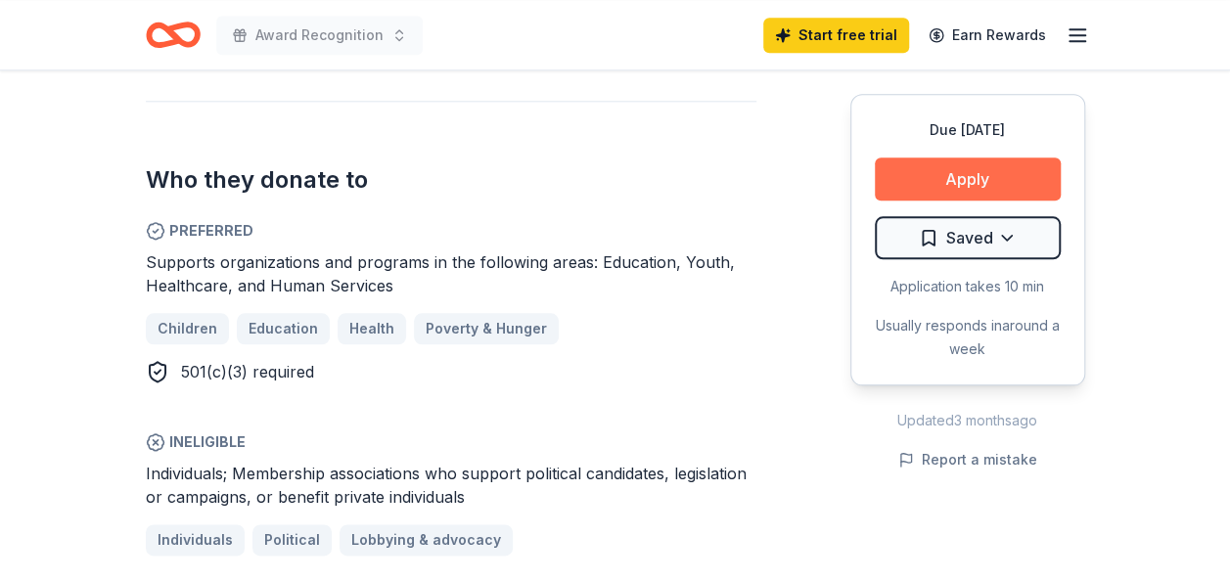
click at [955, 176] on button "Apply" at bounding box center [968, 179] width 186 height 43
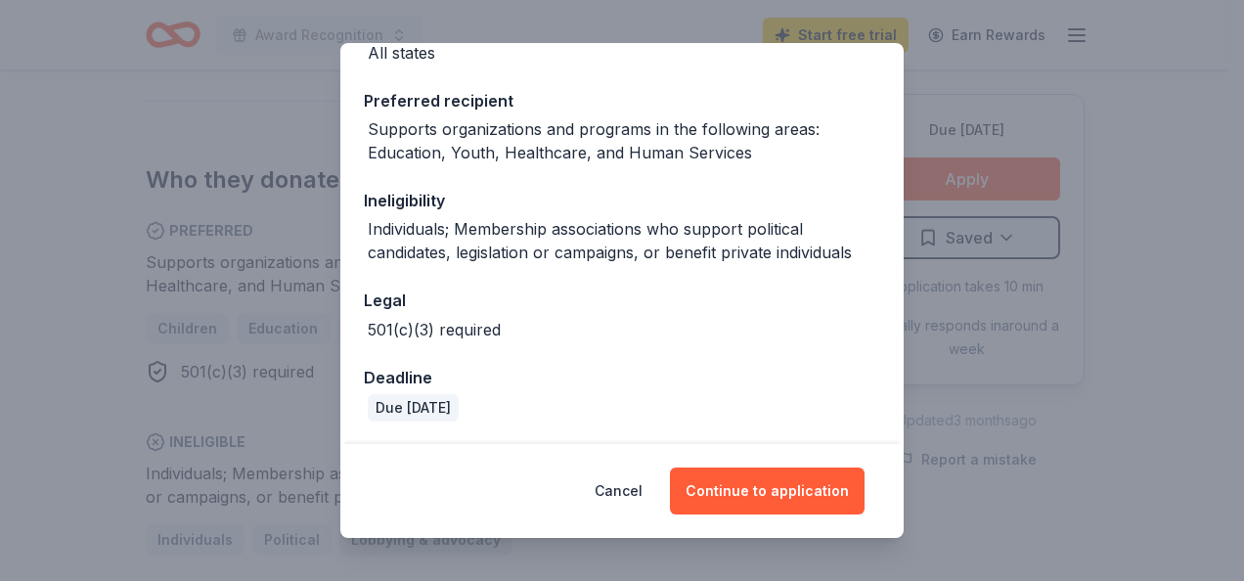
scroll to position [268, 0]
click at [759, 495] on button "Continue to application" at bounding box center [767, 491] width 195 height 47
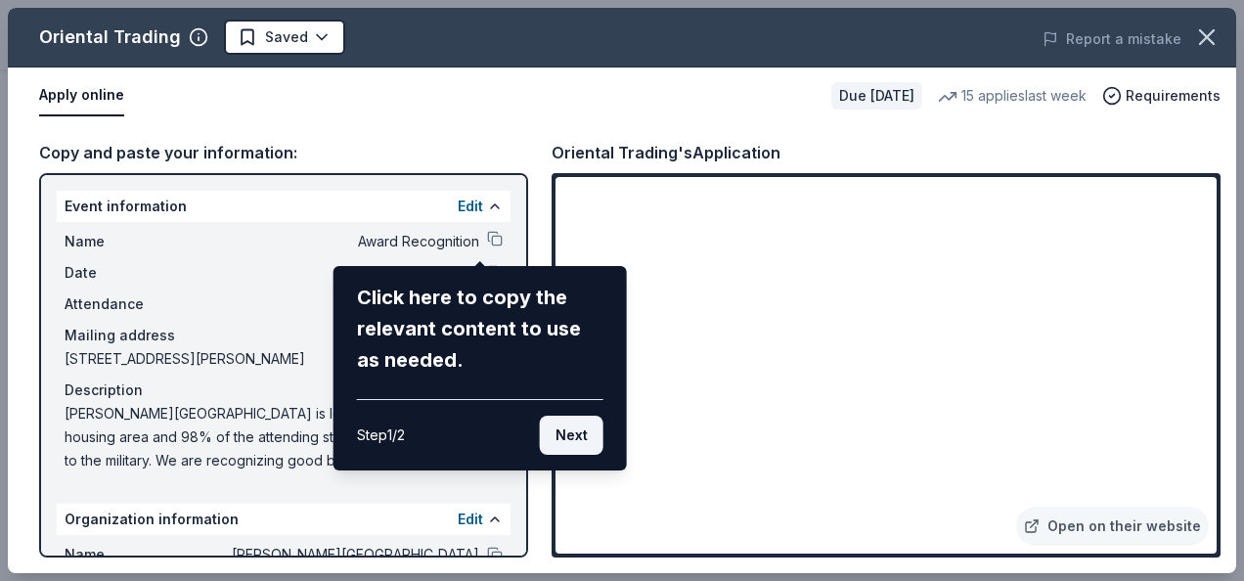
click at [579, 429] on button "Next" at bounding box center [572, 435] width 64 height 39
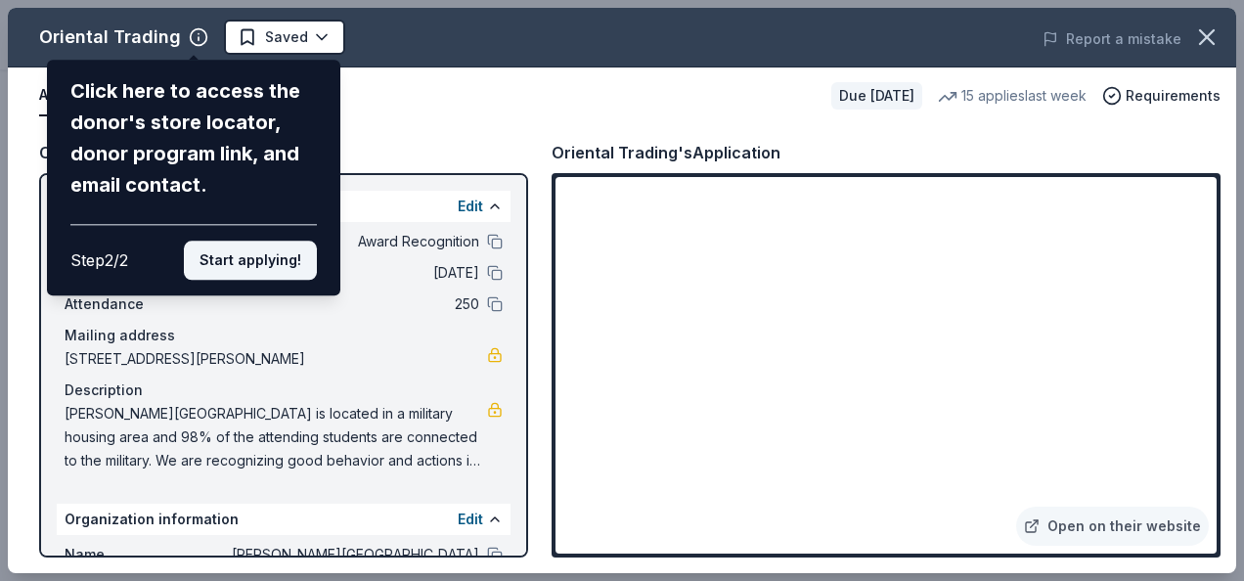
click at [257, 259] on button "Start applying!" at bounding box center [250, 260] width 133 height 39
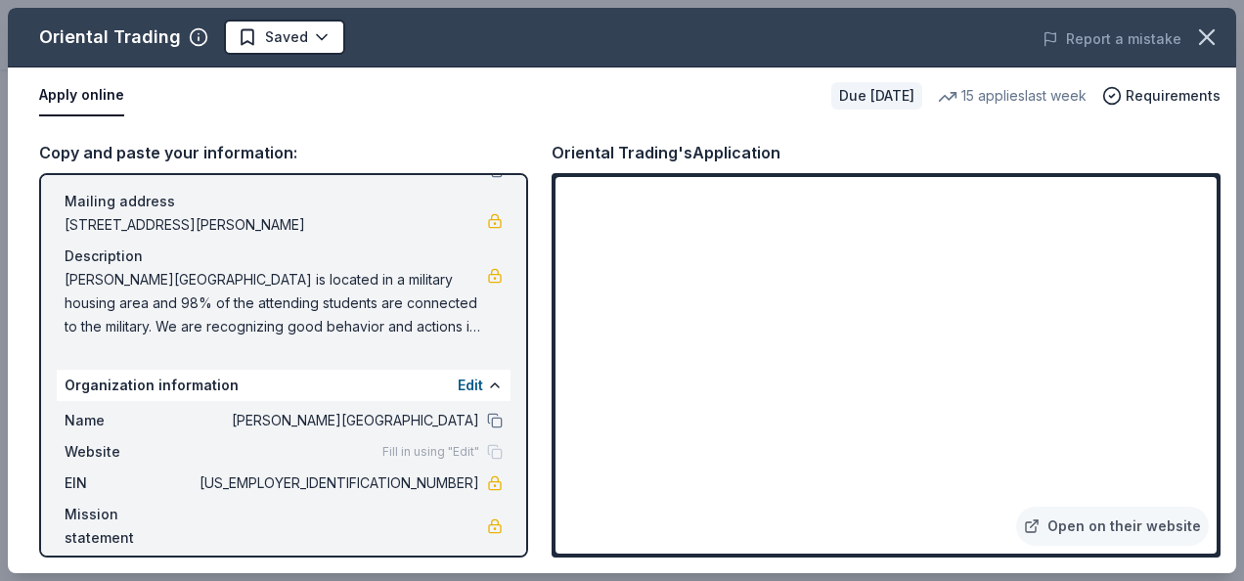
scroll to position [152, 0]
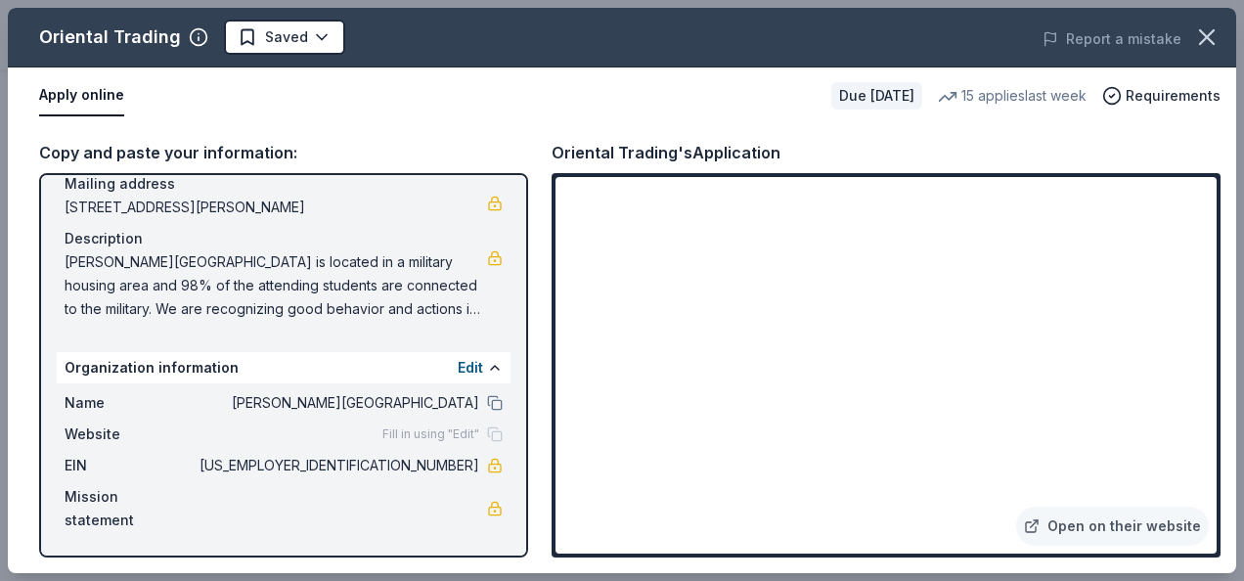
click at [1202, 144] on div "Oriental Trading's Application" at bounding box center [886, 152] width 669 height 25
